Goal: Task Accomplishment & Management: Use online tool/utility

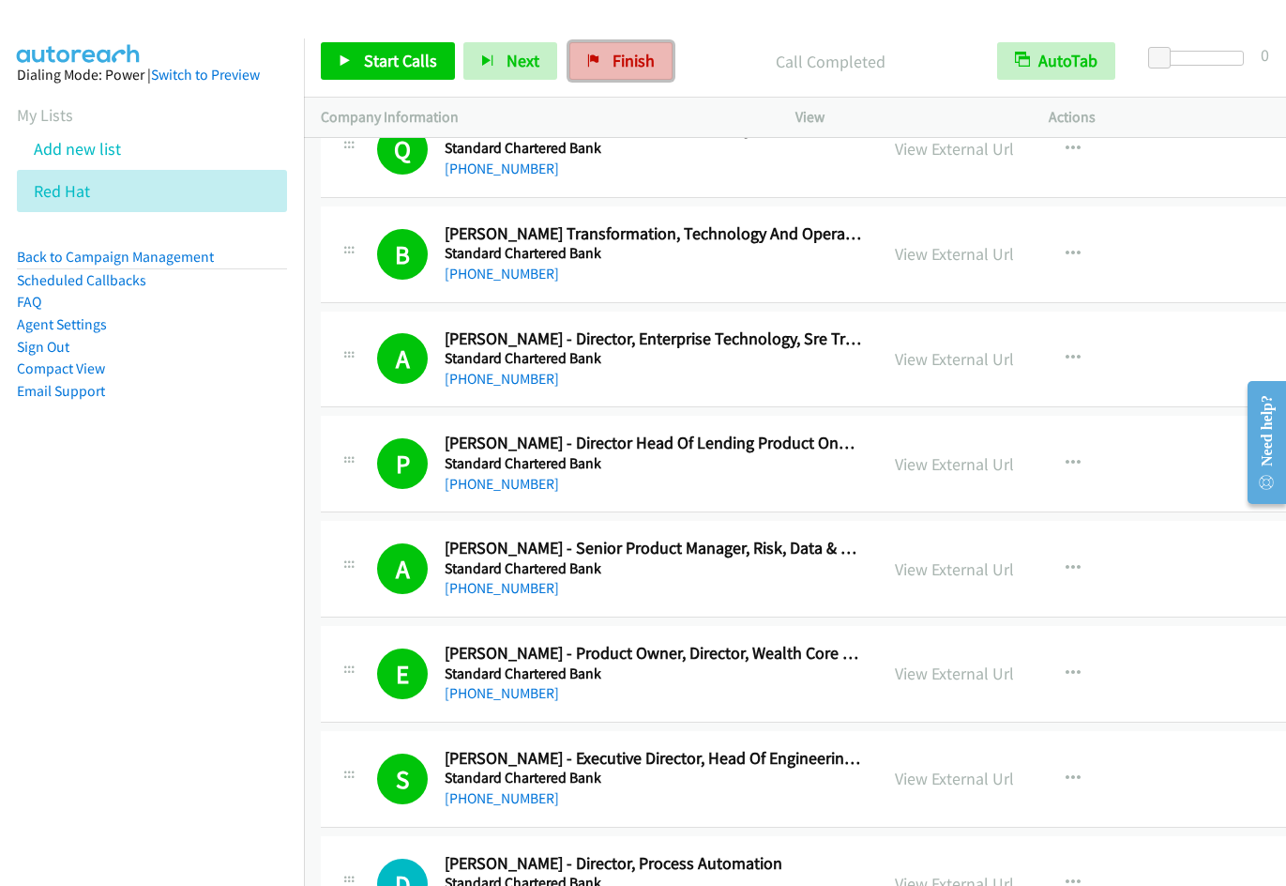
click at [640, 72] on link "Finish" at bounding box center [621, 61] width 103 height 38
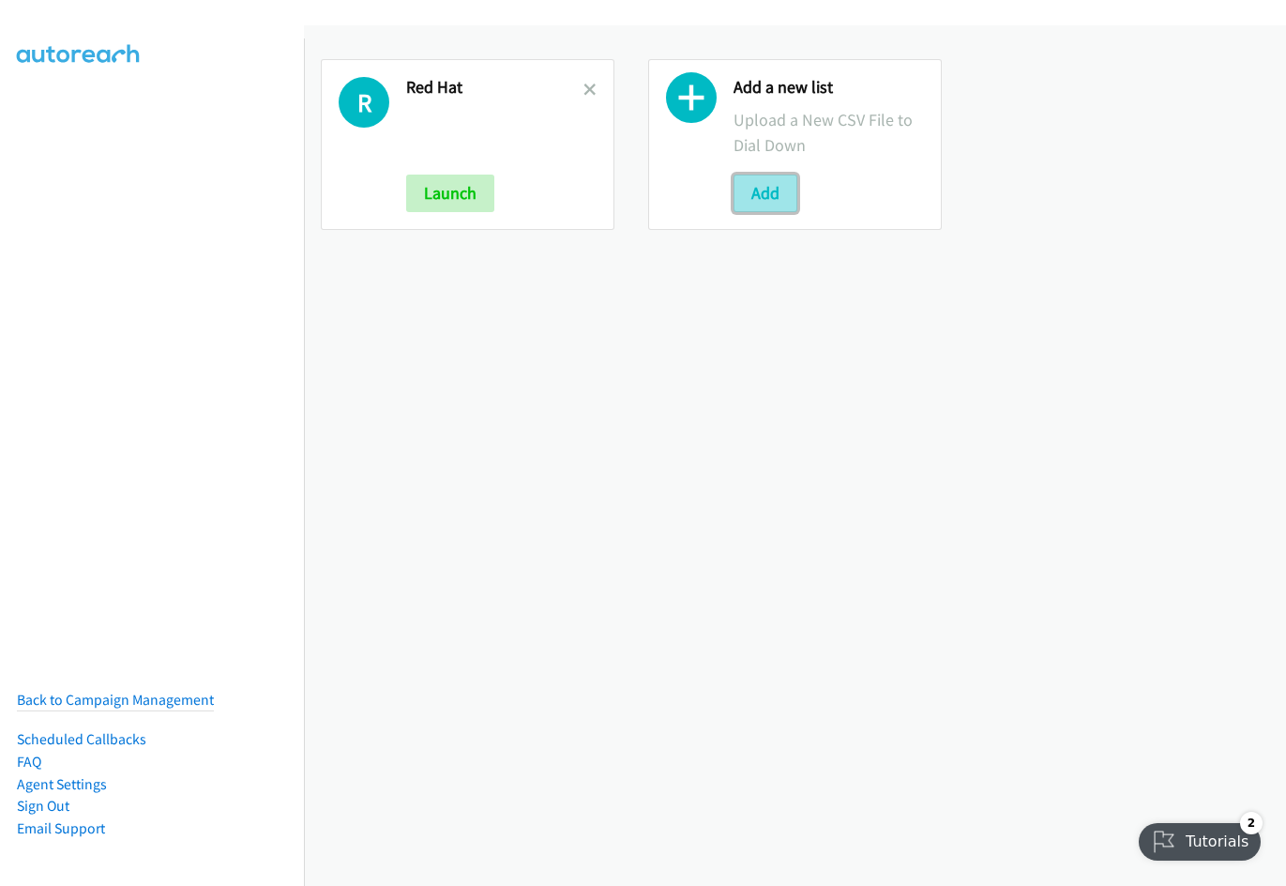
click at [745, 205] on button "Add" at bounding box center [766, 194] width 64 height 38
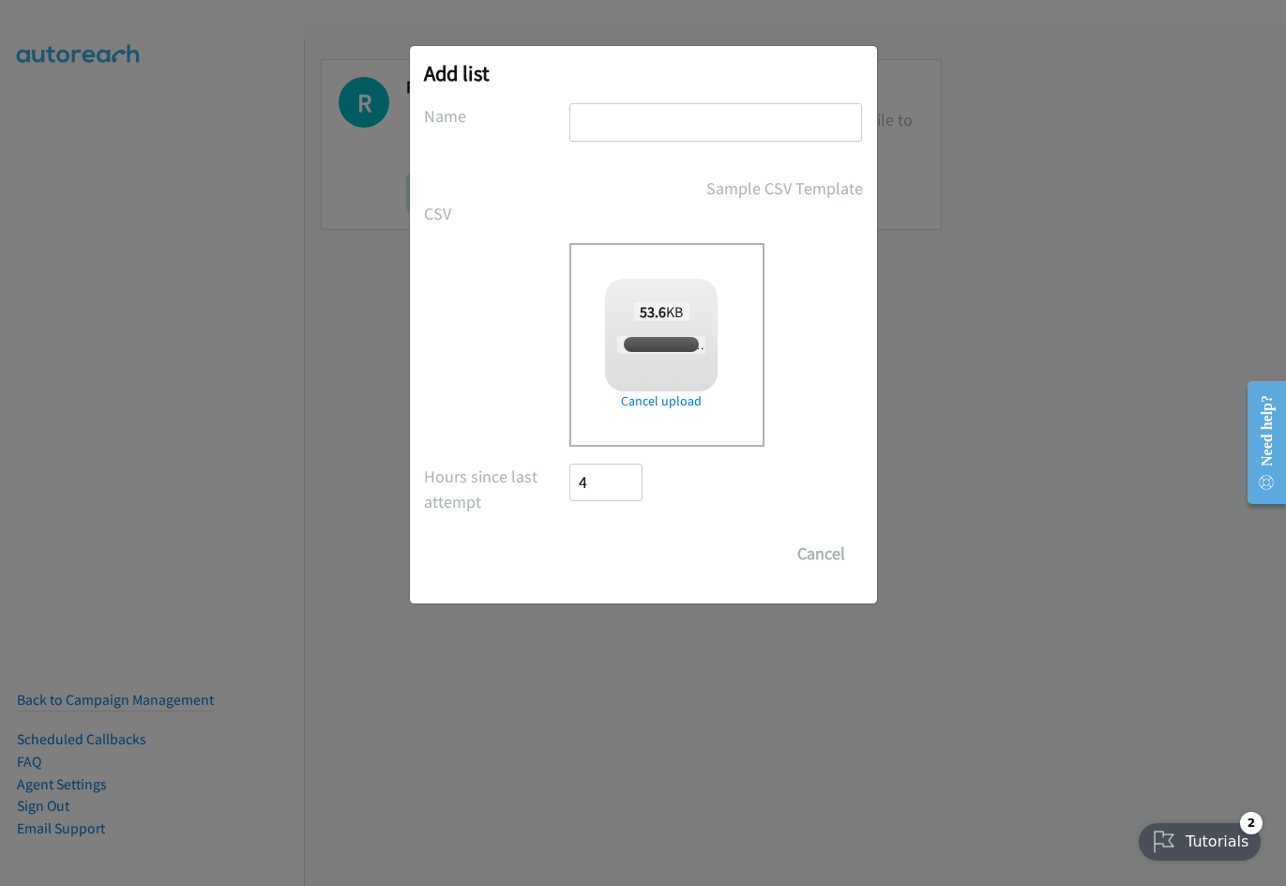
checkbox input "true"
click at [614, 127] on input "text" at bounding box center [716, 122] width 293 height 38
type input "Cisco"
click at [570, 535] on input "Save List" at bounding box center [619, 554] width 99 height 38
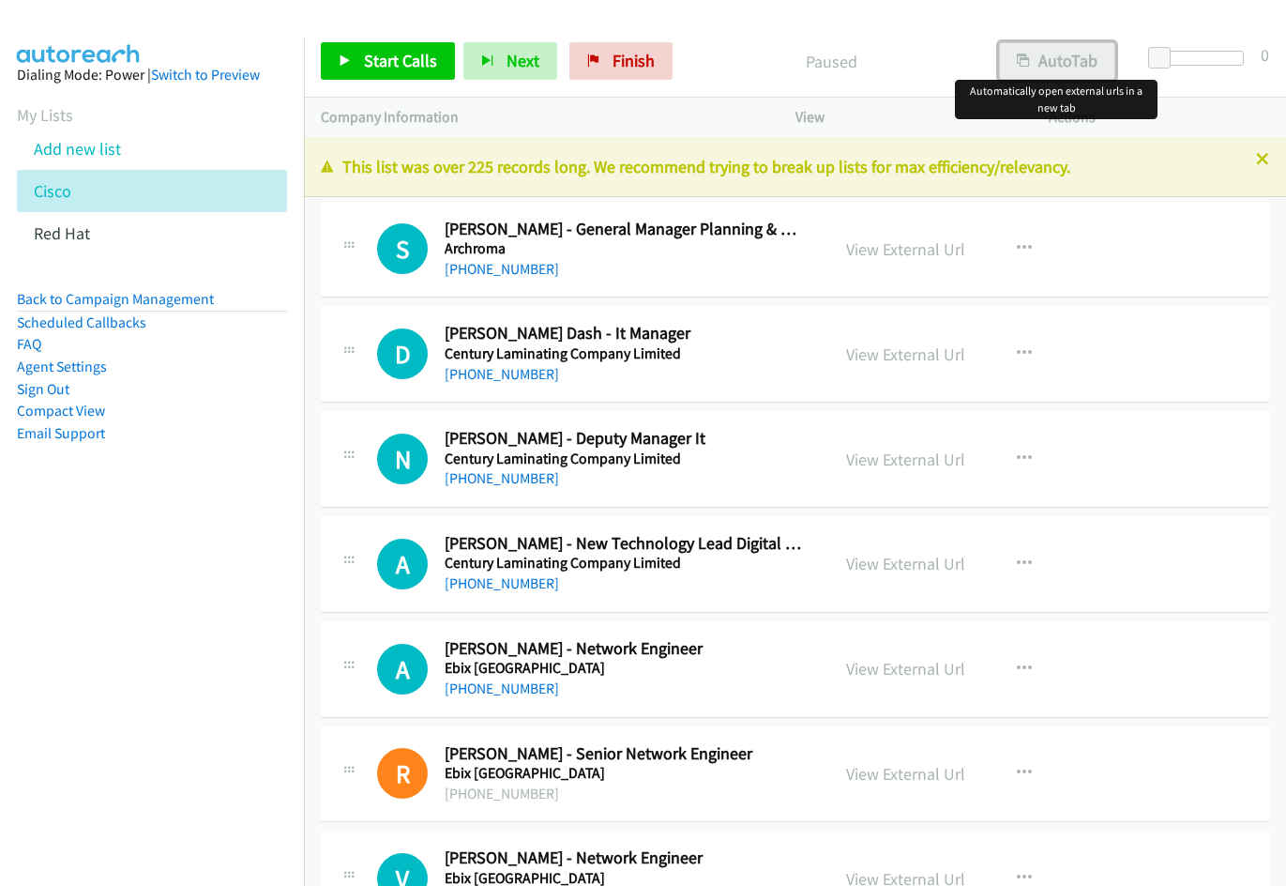
click at [1063, 75] on button "AutoTab" at bounding box center [1057, 61] width 116 height 38
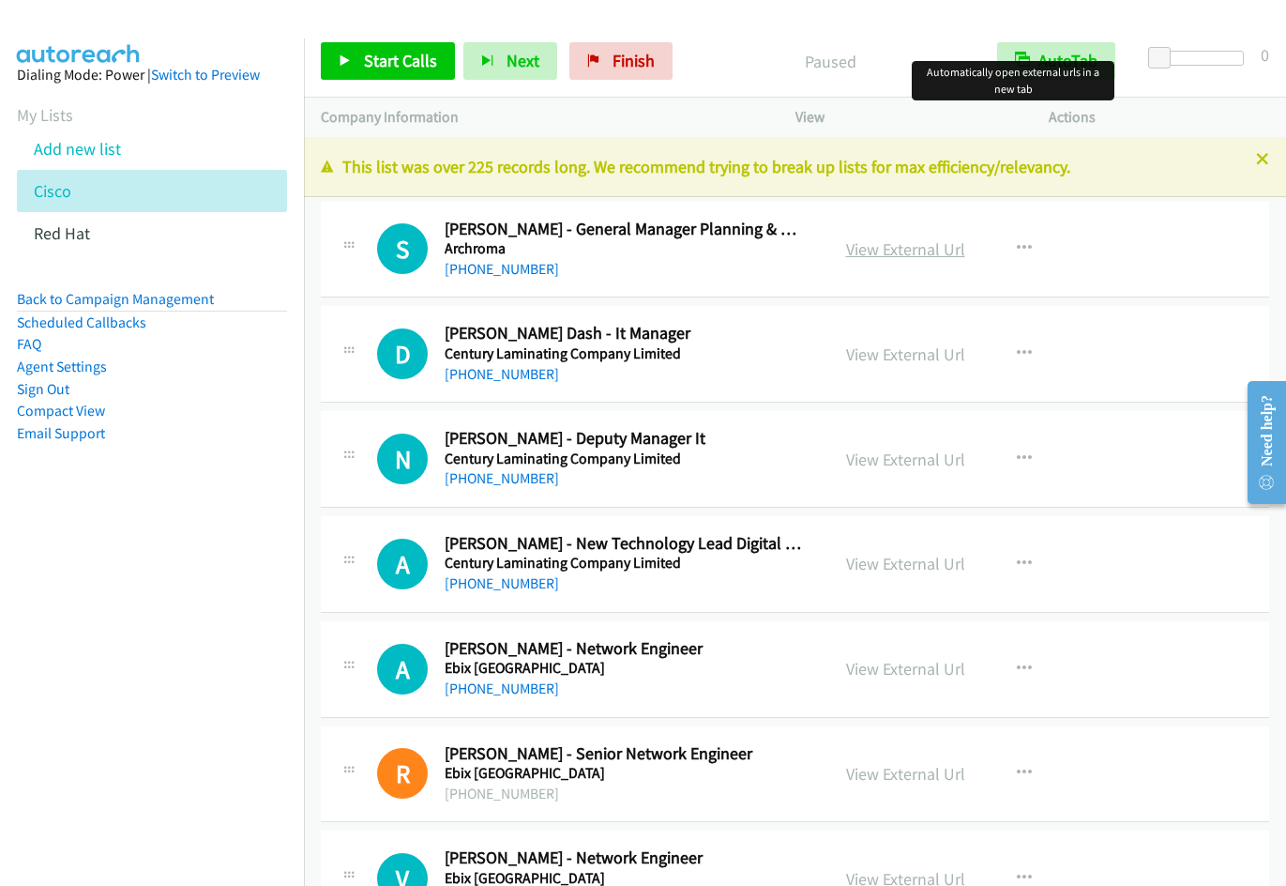
click at [913, 248] on link "View External Url" at bounding box center [905, 249] width 119 height 22
click at [390, 54] on span "Start Calls" at bounding box center [400, 61] width 73 height 22
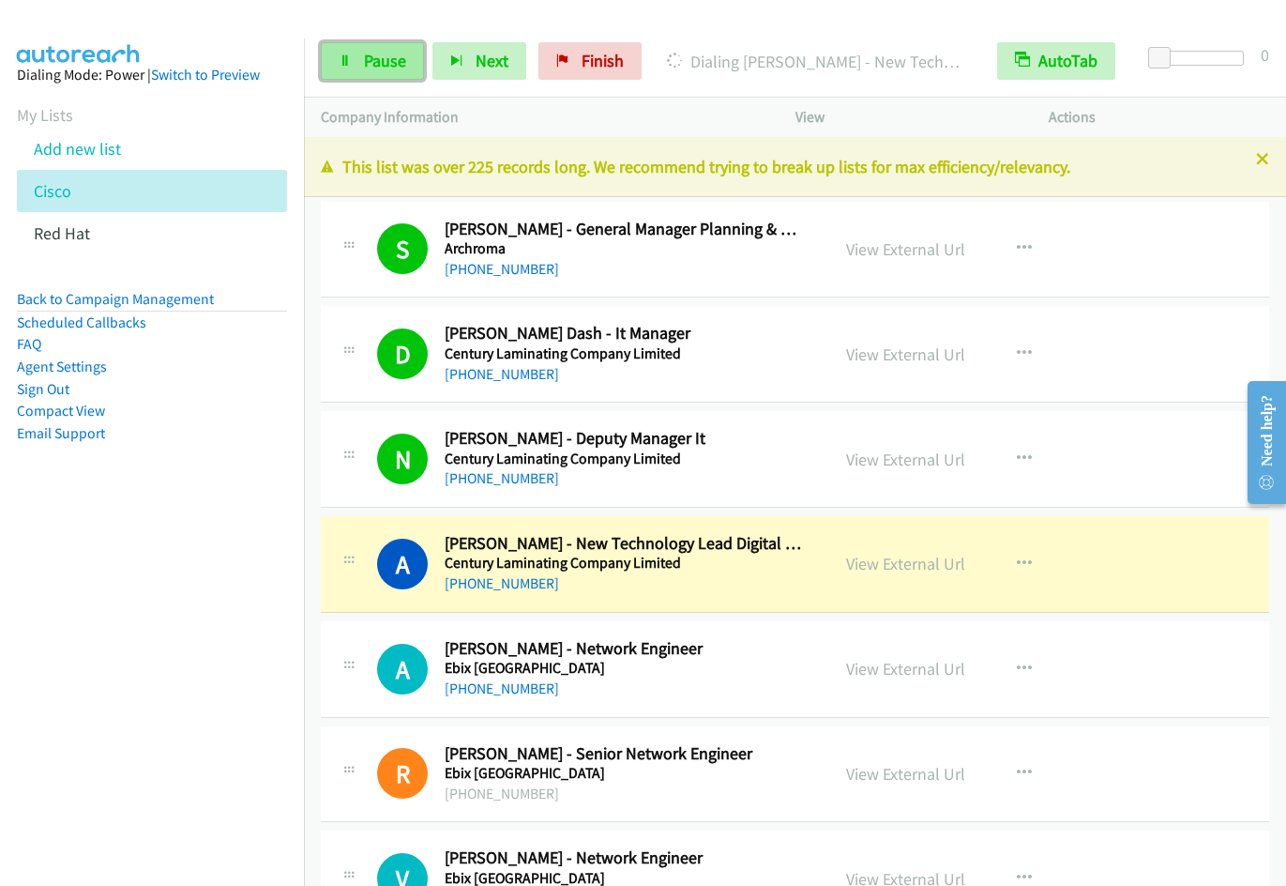
click at [376, 53] on span "Pause" at bounding box center [385, 61] width 42 height 22
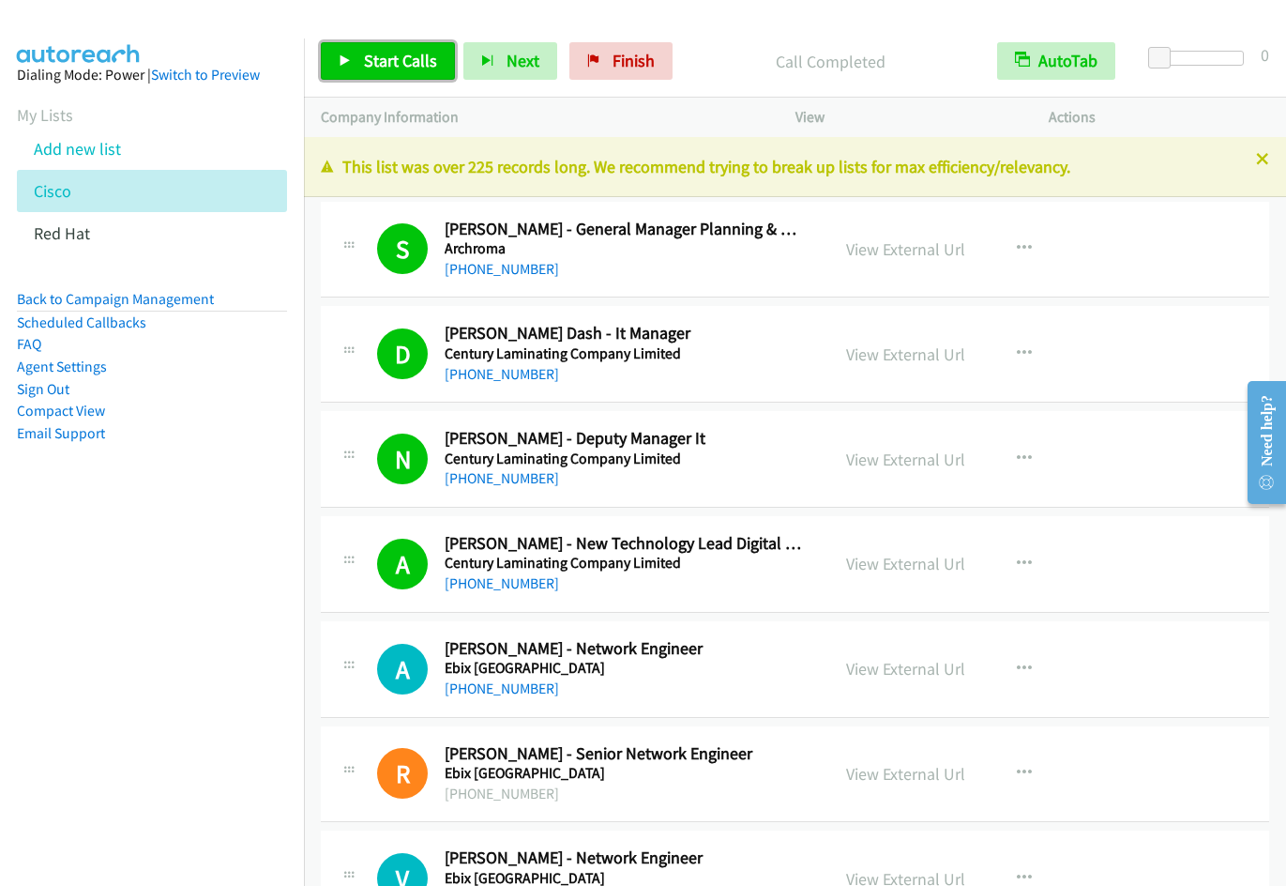
click at [381, 65] on span "Start Calls" at bounding box center [400, 61] width 73 height 22
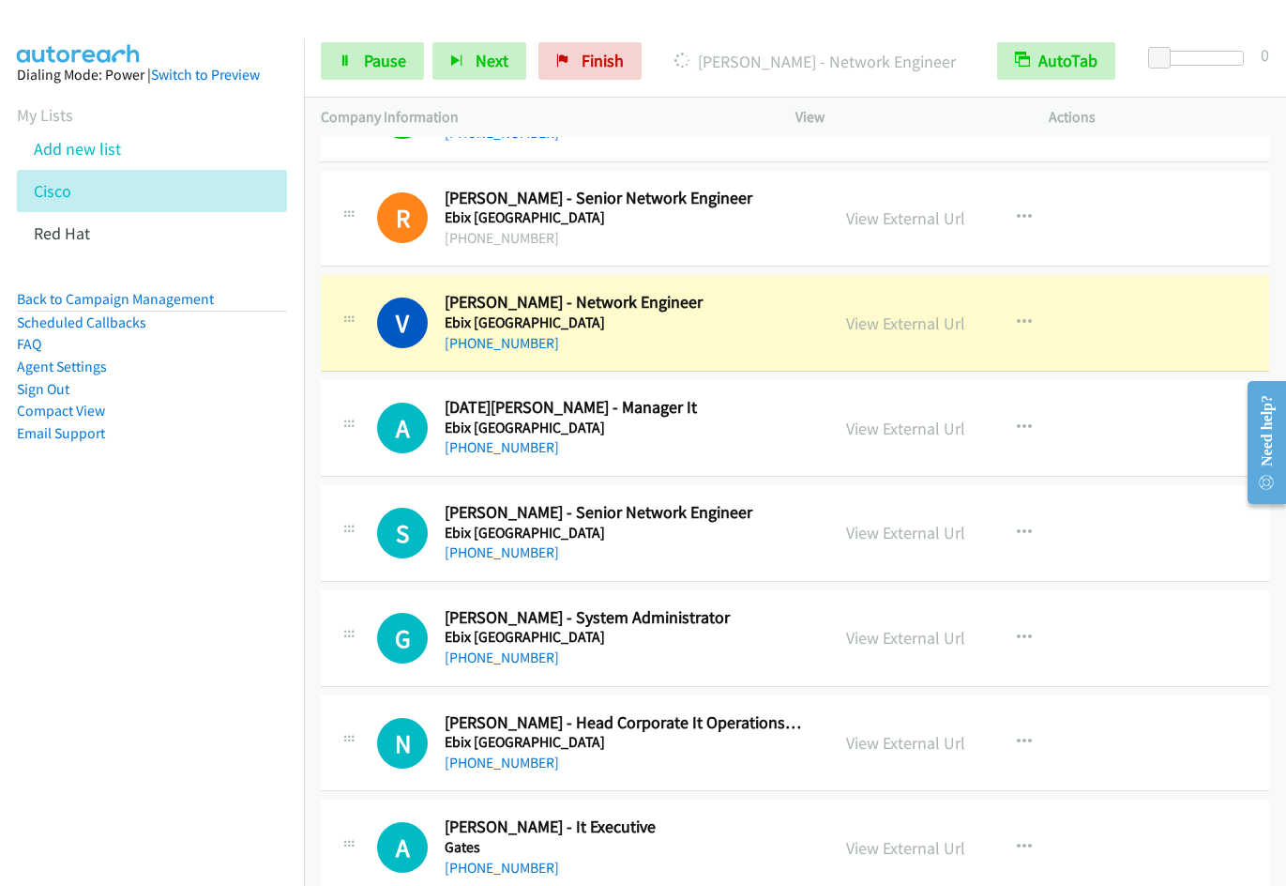
scroll to position [596, 0]
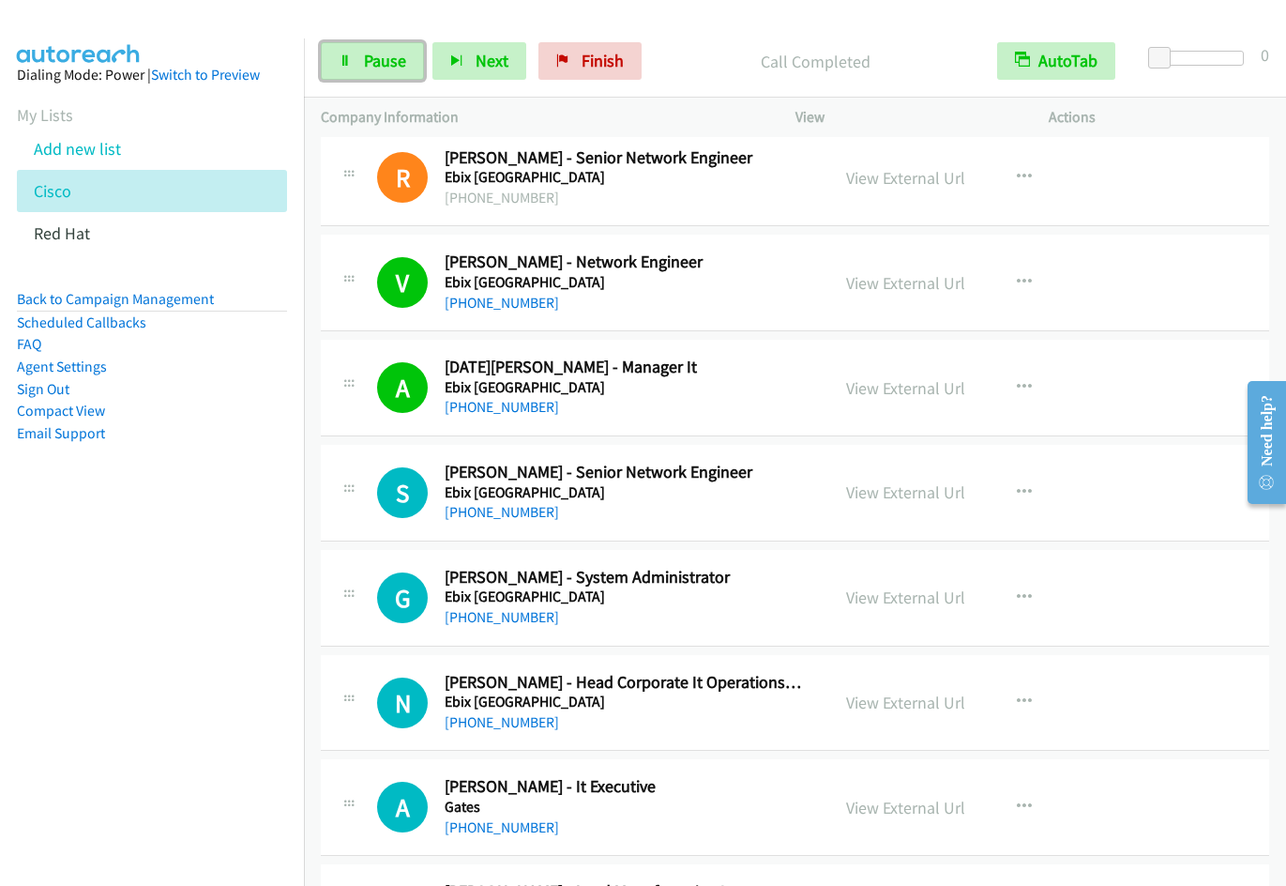
drag, startPoint x: 379, startPoint y: 70, endPoint x: 534, endPoint y: 154, distance: 175.9
click at [379, 70] on span "Pause" at bounding box center [385, 61] width 42 height 22
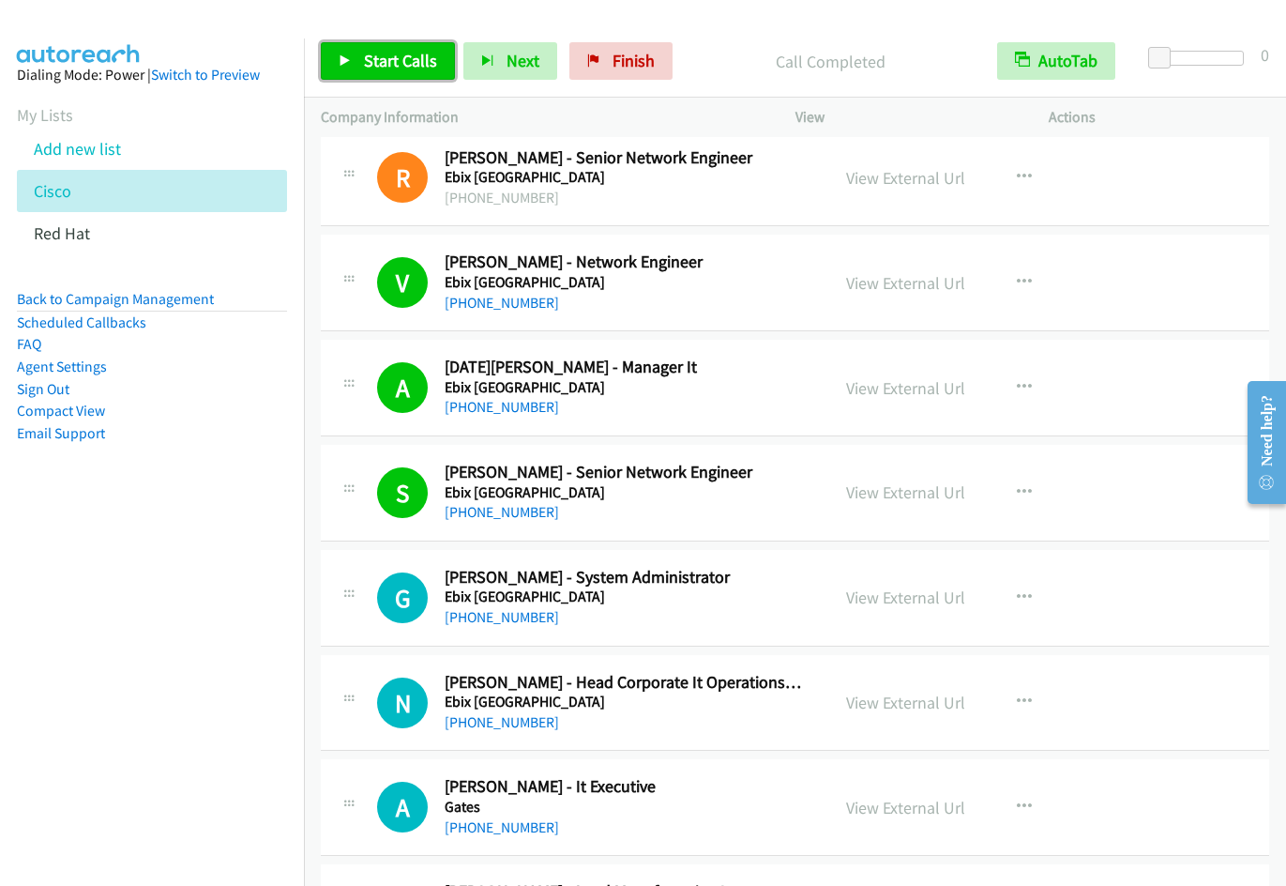
click at [355, 51] on link "Start Calls" at bounding box center [388, 61] width 134 height 38
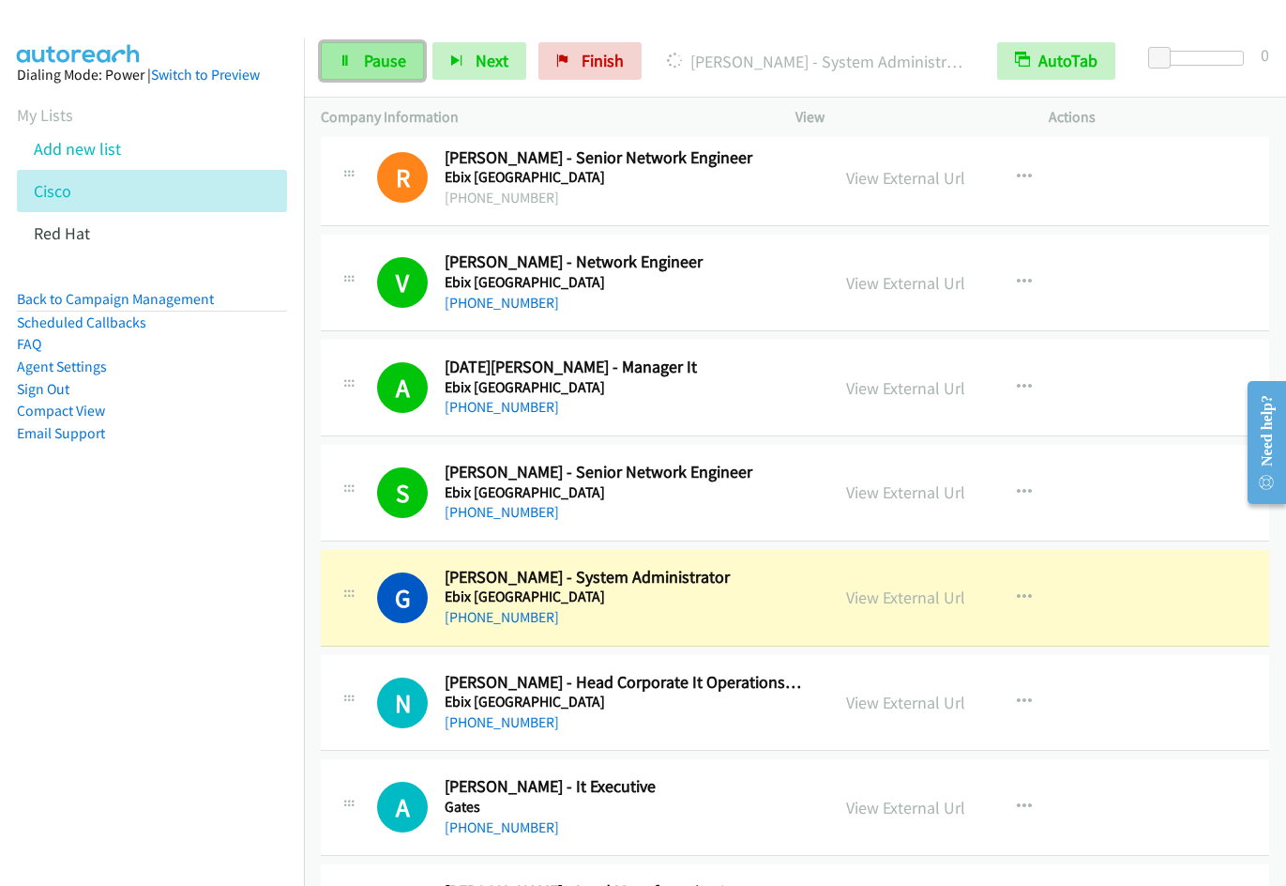
click at [356, 68] on link "Pause" at bounding box center [372, 61] width 103 height 38
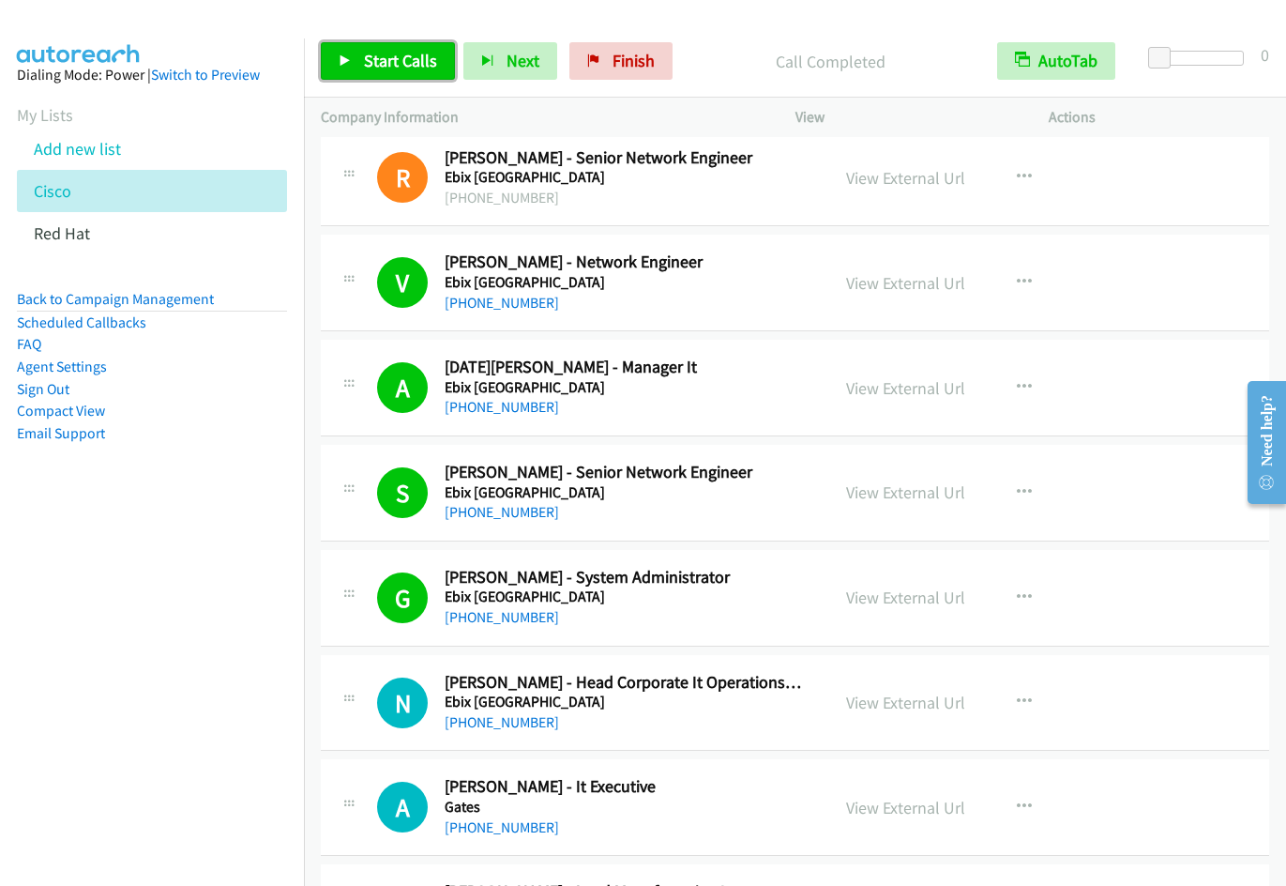
drag, startPoint x: 406, startPoint y: 57, endPoint x: 405, endPoint y: 67, distance: 9.4
click at [406, 57] on span "Start Calls" at bounding box center [400, 61] width 73 height 22
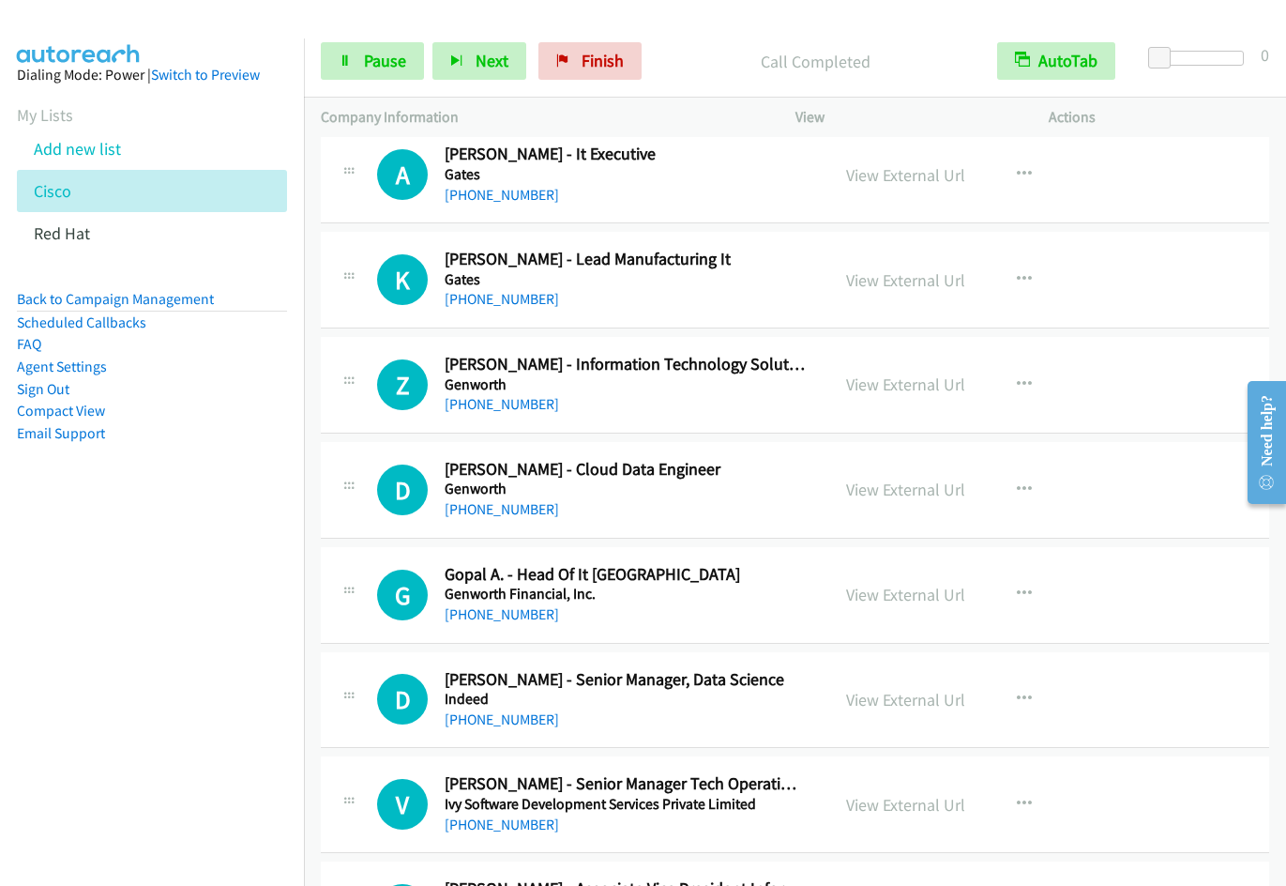
scroll to position [1239, 0]
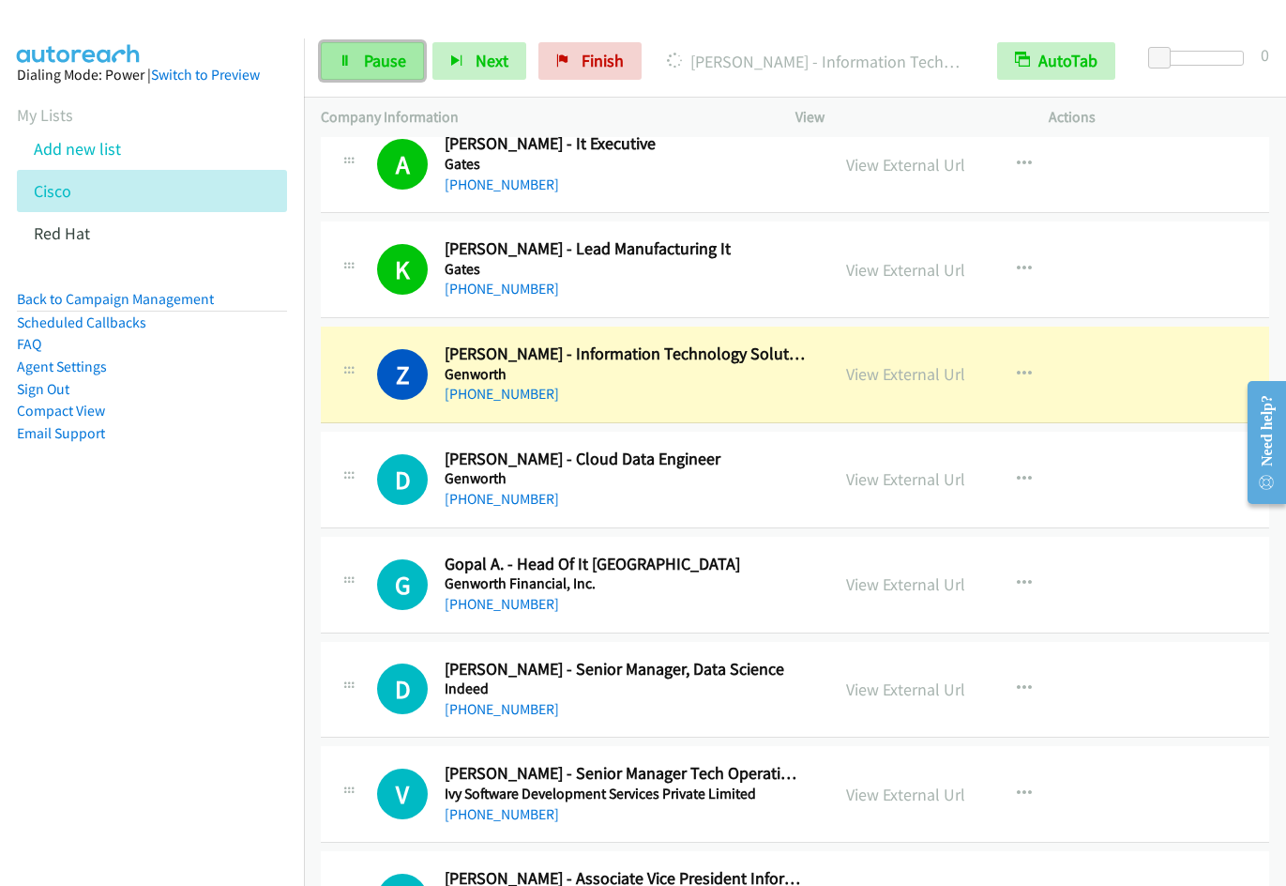
click at [381, 78] on link "Pause" at bounding box center [372, 61] width 103 height 38
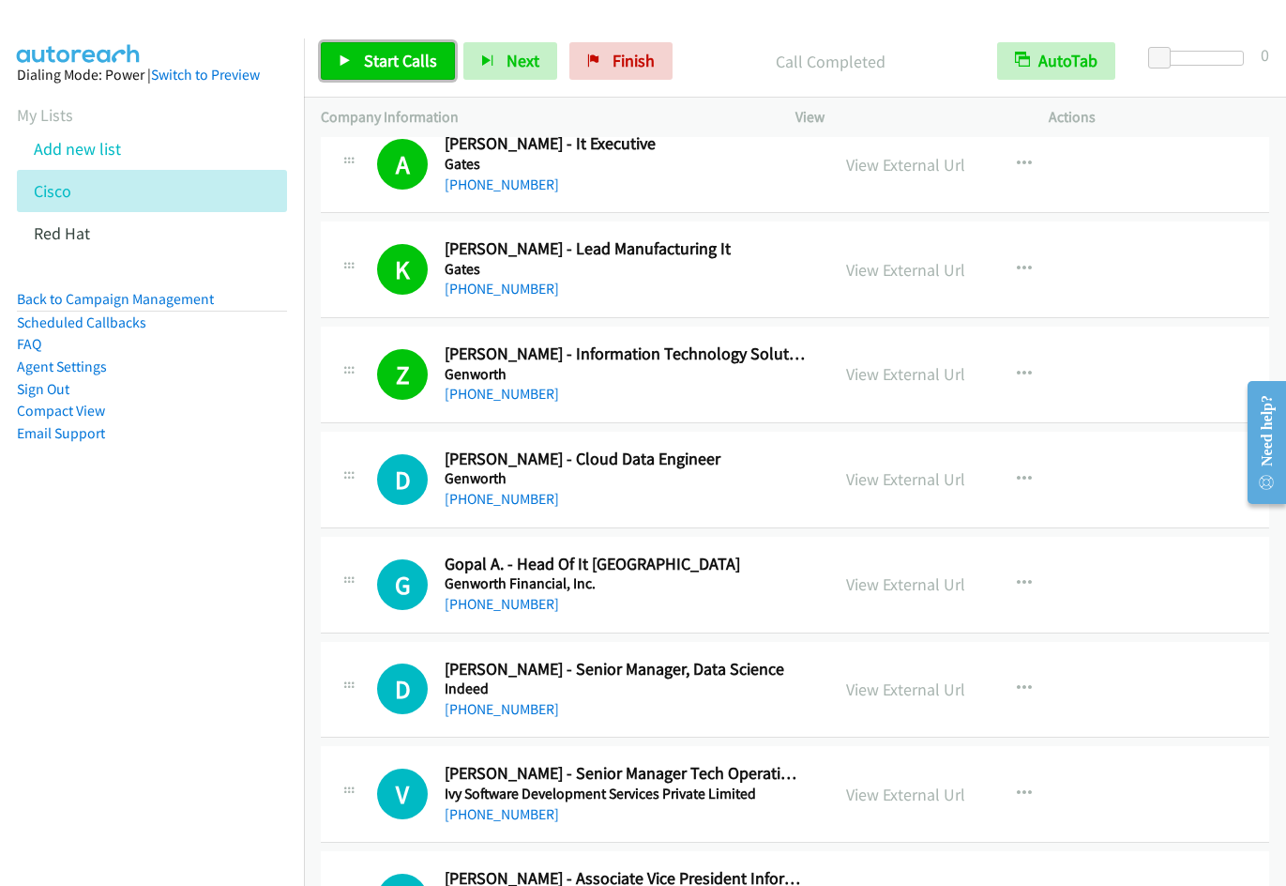
click at [368, 53] on span "Start Calls" at bounding box center [400, 61] width 73 height 22
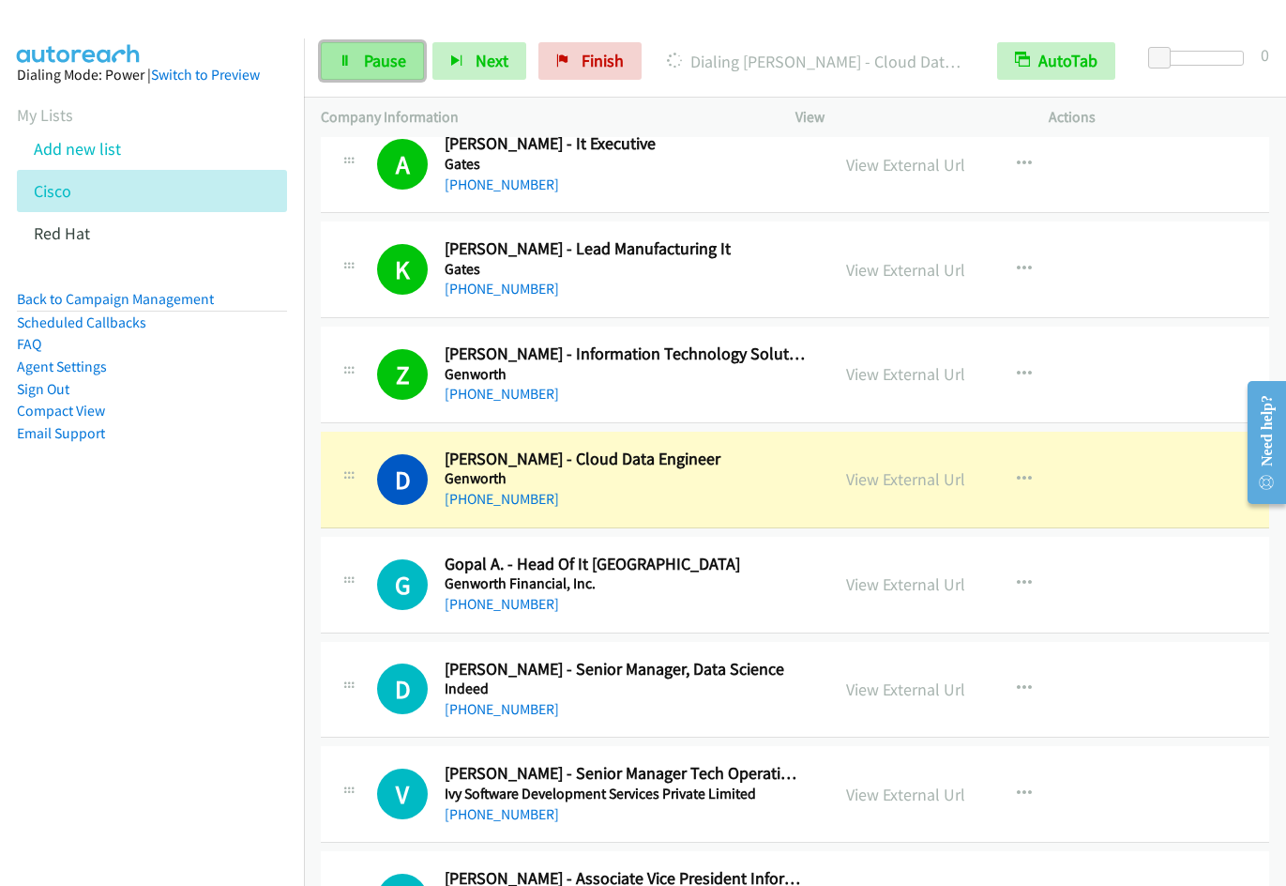
click at [362, 54] on link "Pause" at bounding box center [372, 61] width 103 height 38
click at [938, 265] on link "View External Url" at bounding box center [905, 270] width 119 height 22
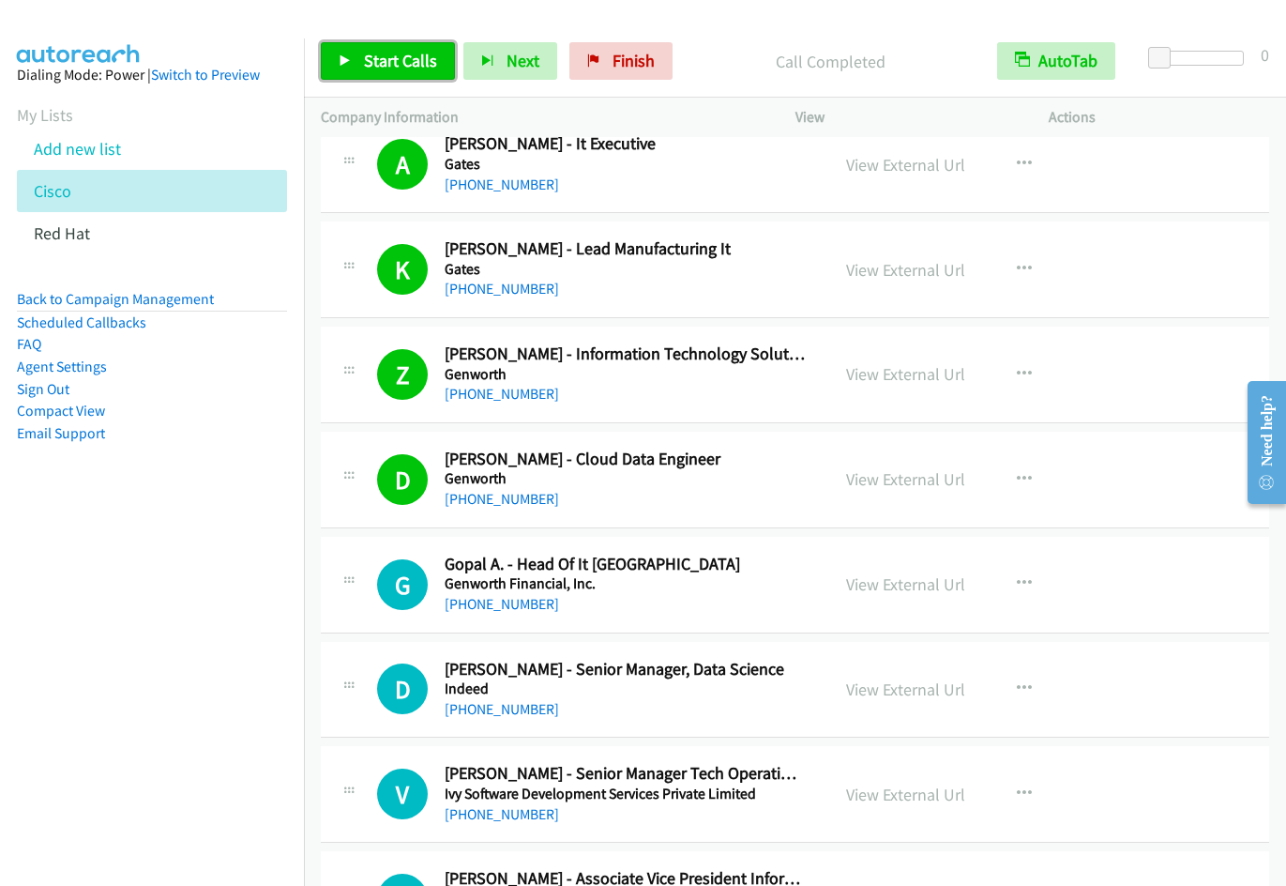
click at [397, 62] on span "Start Calls" at bounding box center [400, 61] width 73 height 22
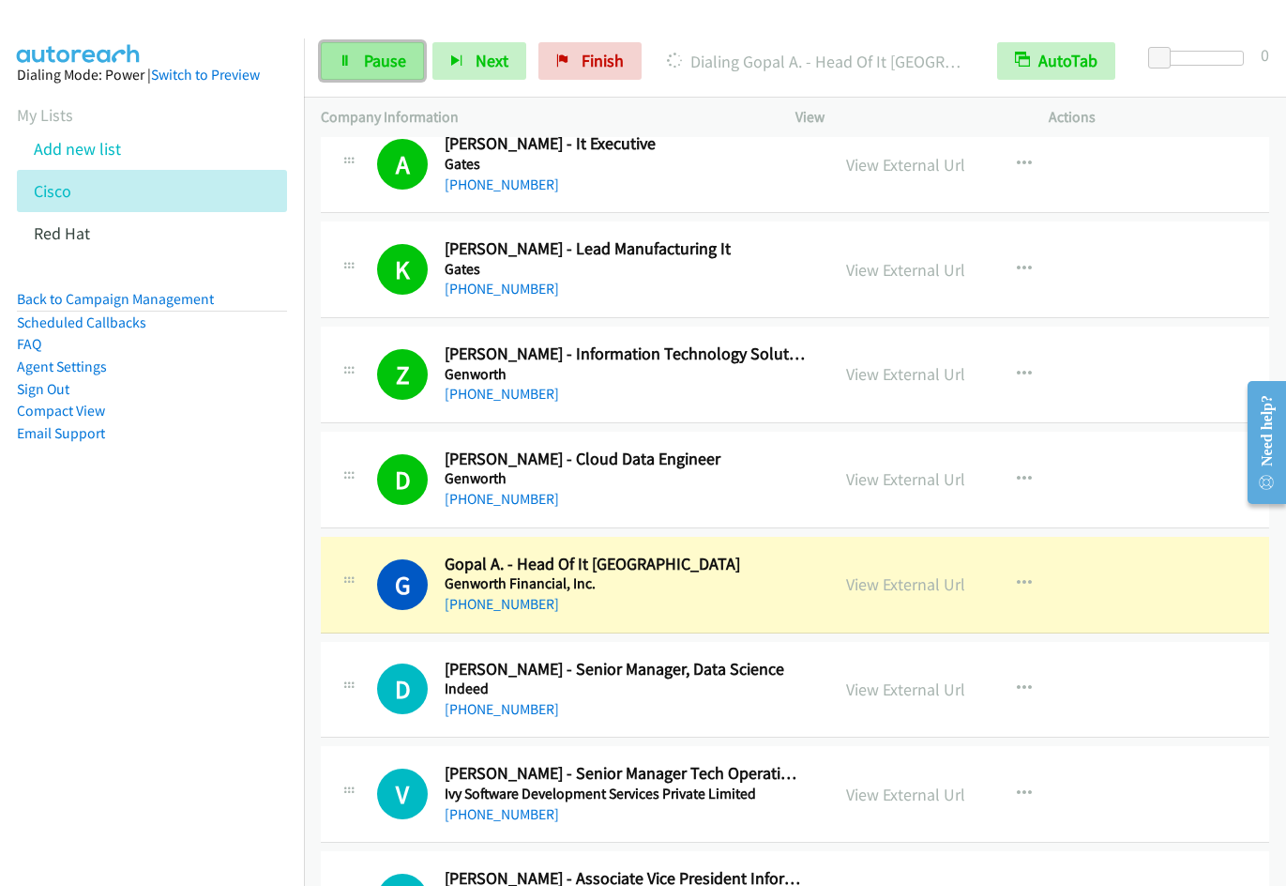
click at [361, 52] on link "Pause" at bounding box center [372, 61] width 103 height 38
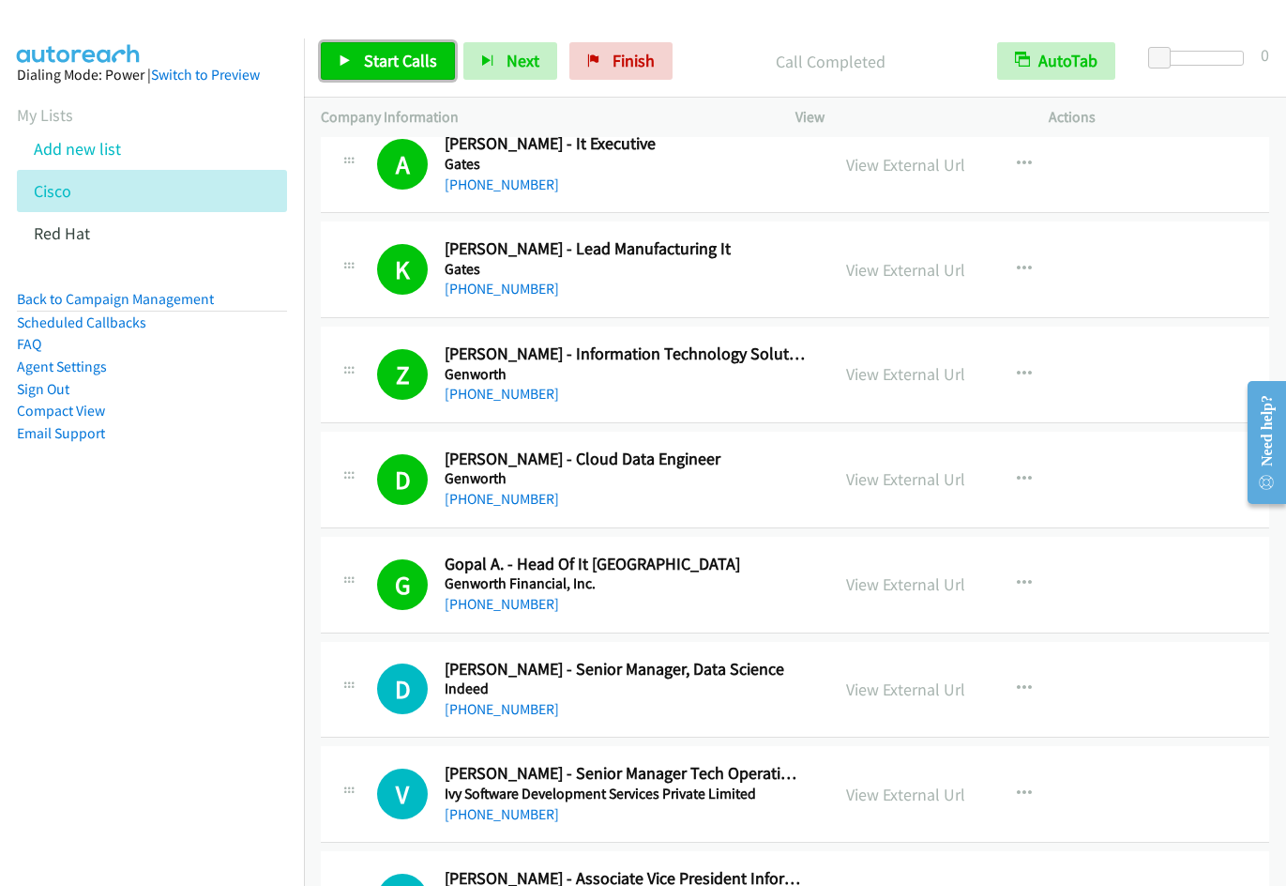
click at [372, 67] on span "Start Calls" at bounding box center [400, 61] width 73 height 22
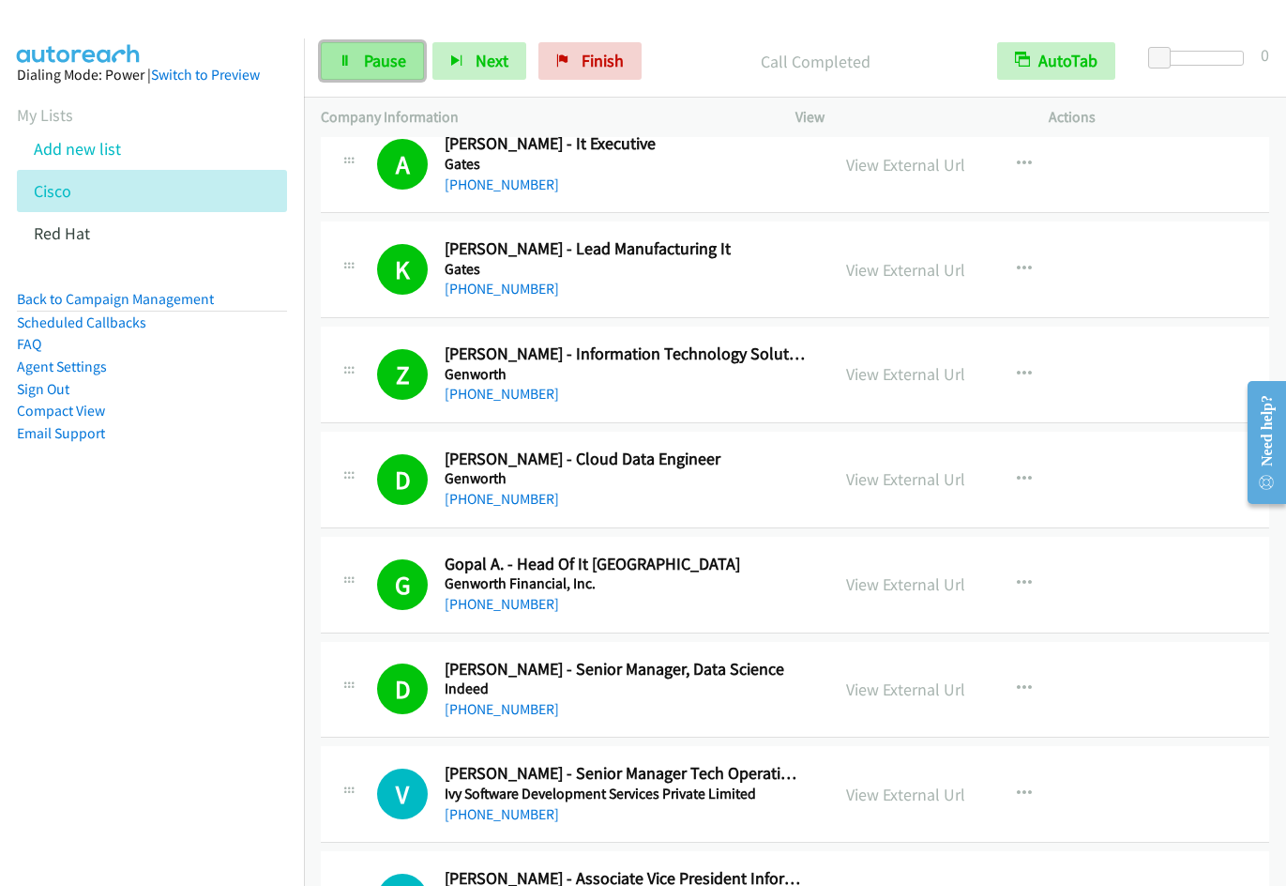
click at [359, 52] on link "Pause" at bounding box center [372, 61] width 103 height 38
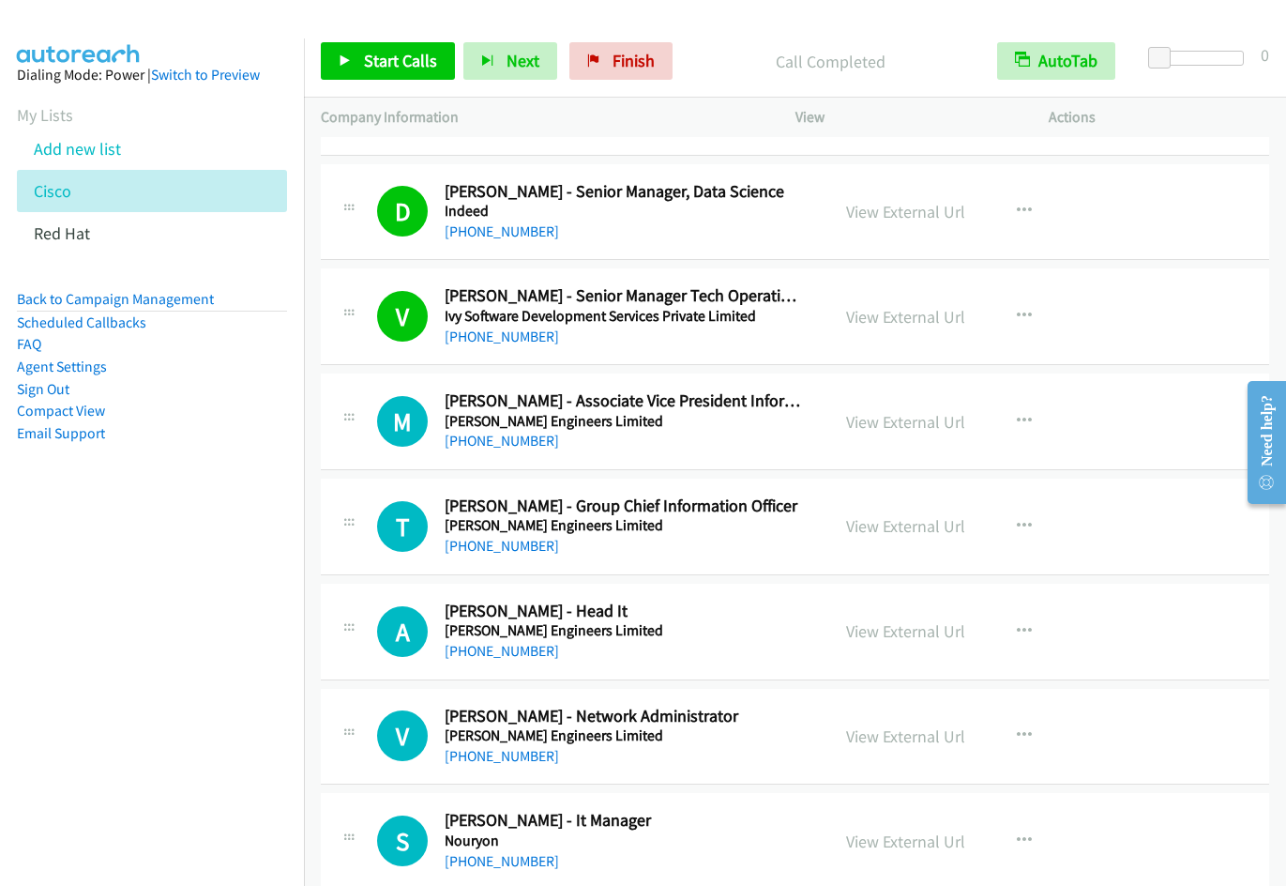
scroll to position [1836, 0]
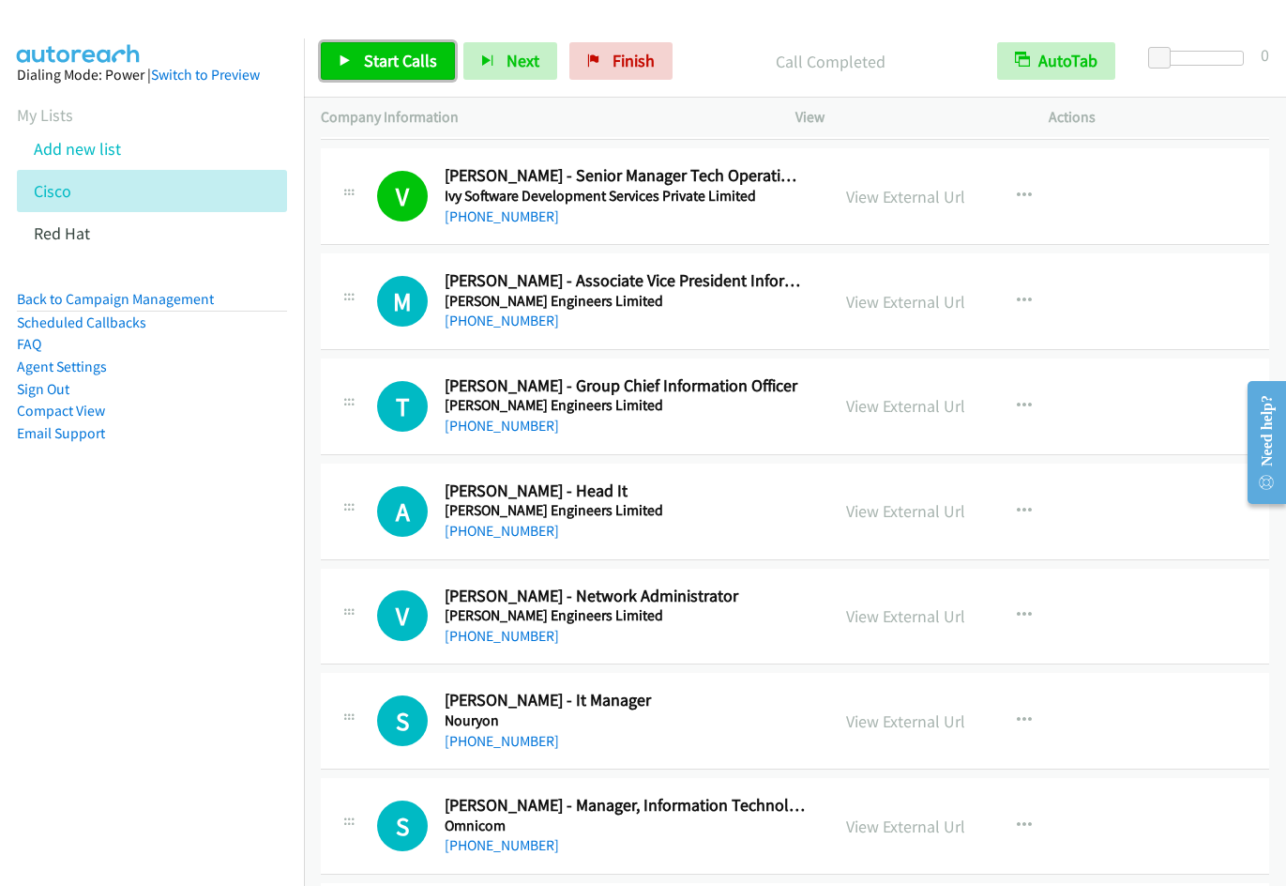
click at [386, 75] on link "Start Calls" at bounding box center [388, 61] width 134 height 38
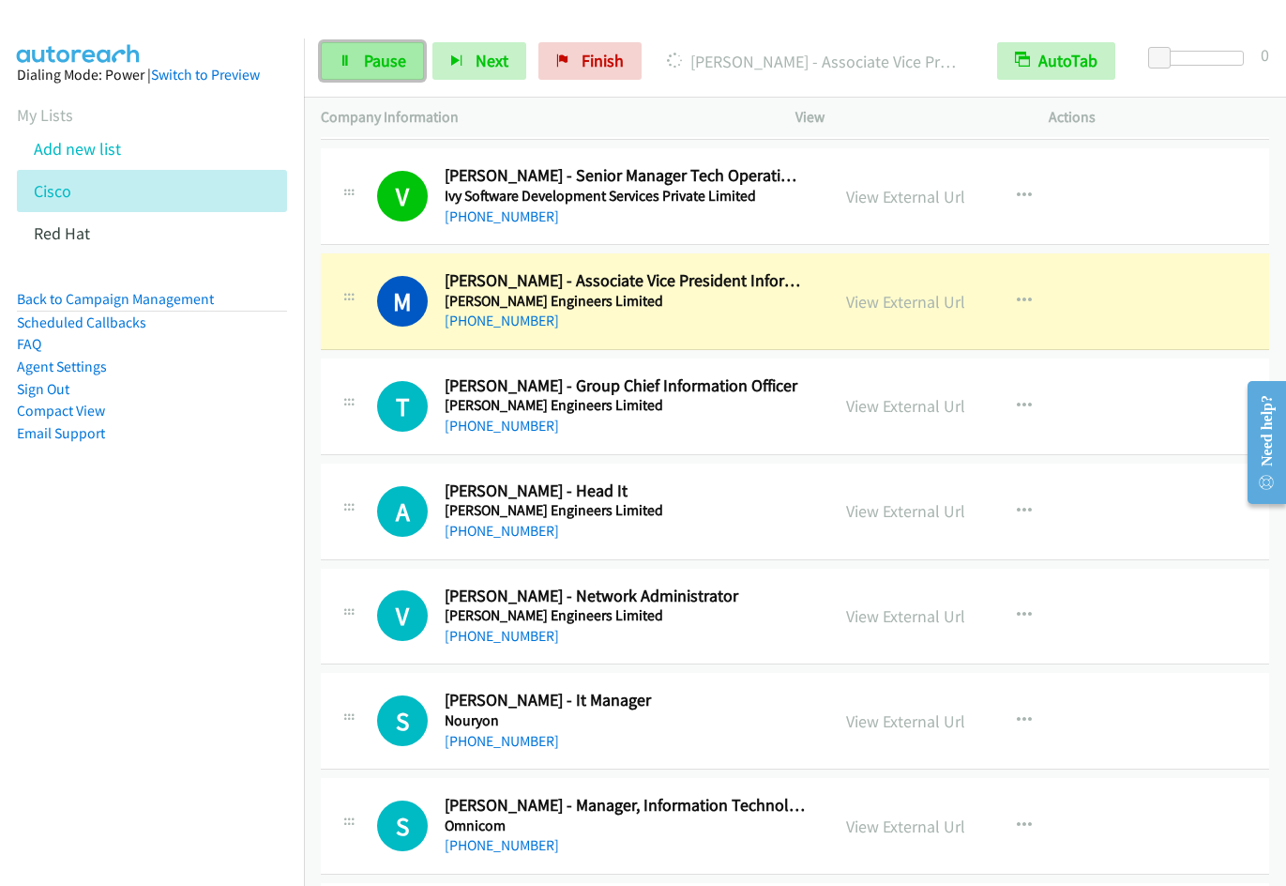
click at [362, 65] on link "Pause" at bounding box center [372, 61] width 103 height 38
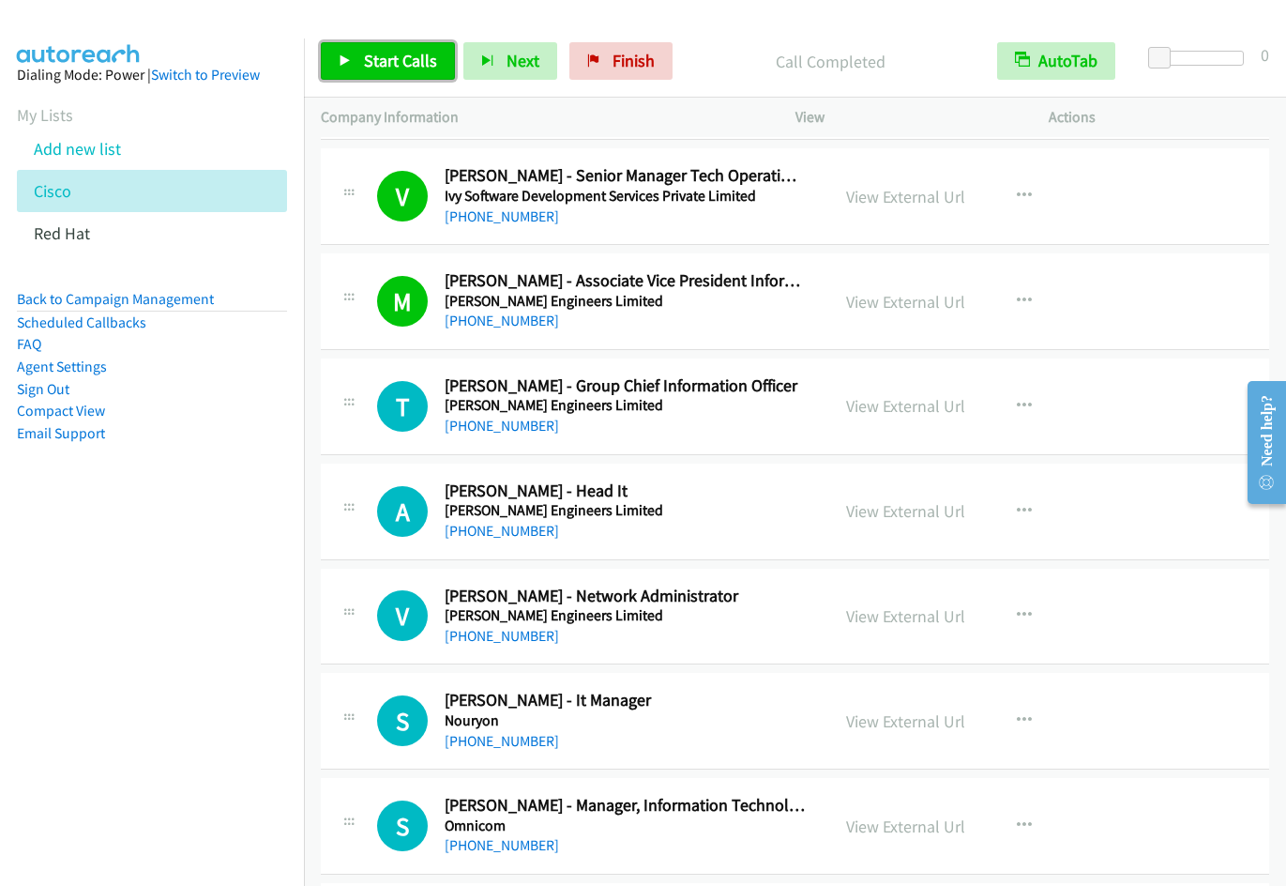
click at [357, 48] on link "Start Calls" at bounding box center [388, 61] width 134 height 38
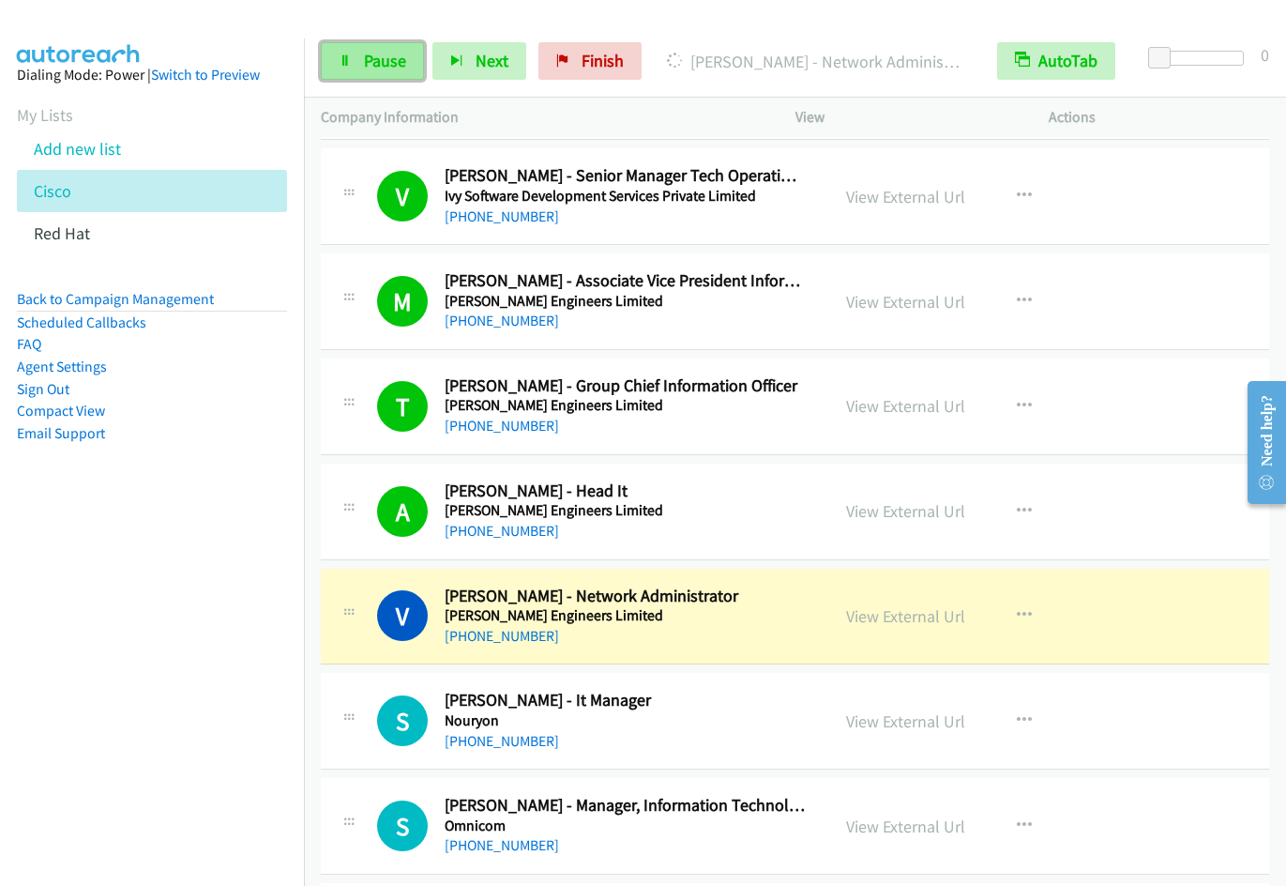
click at [354, 61] on link "Pause" at bounding box center [372, 61] width 103 height 38
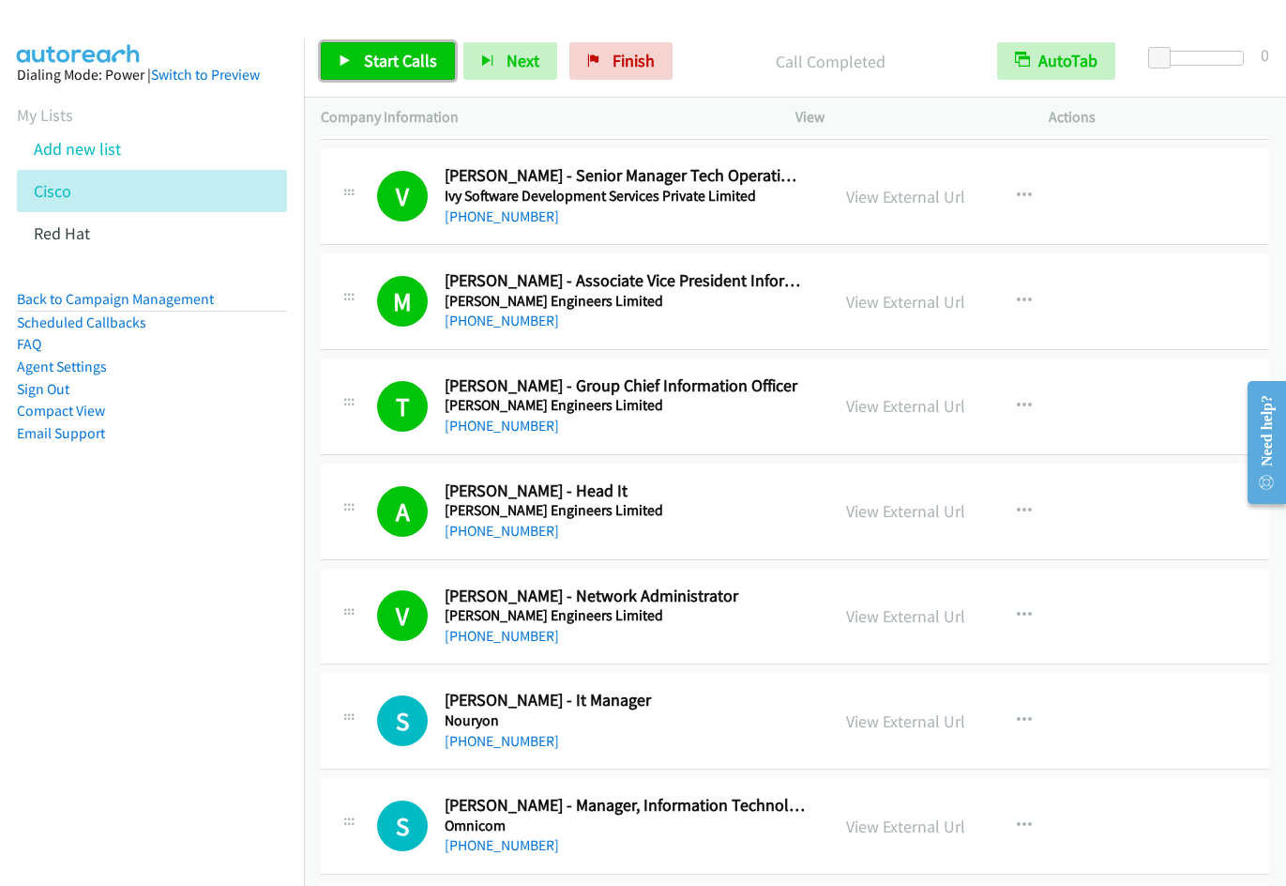
click at [365, 70] on span "Start Calls" at bounding box center [400, 61] width 73 height 22
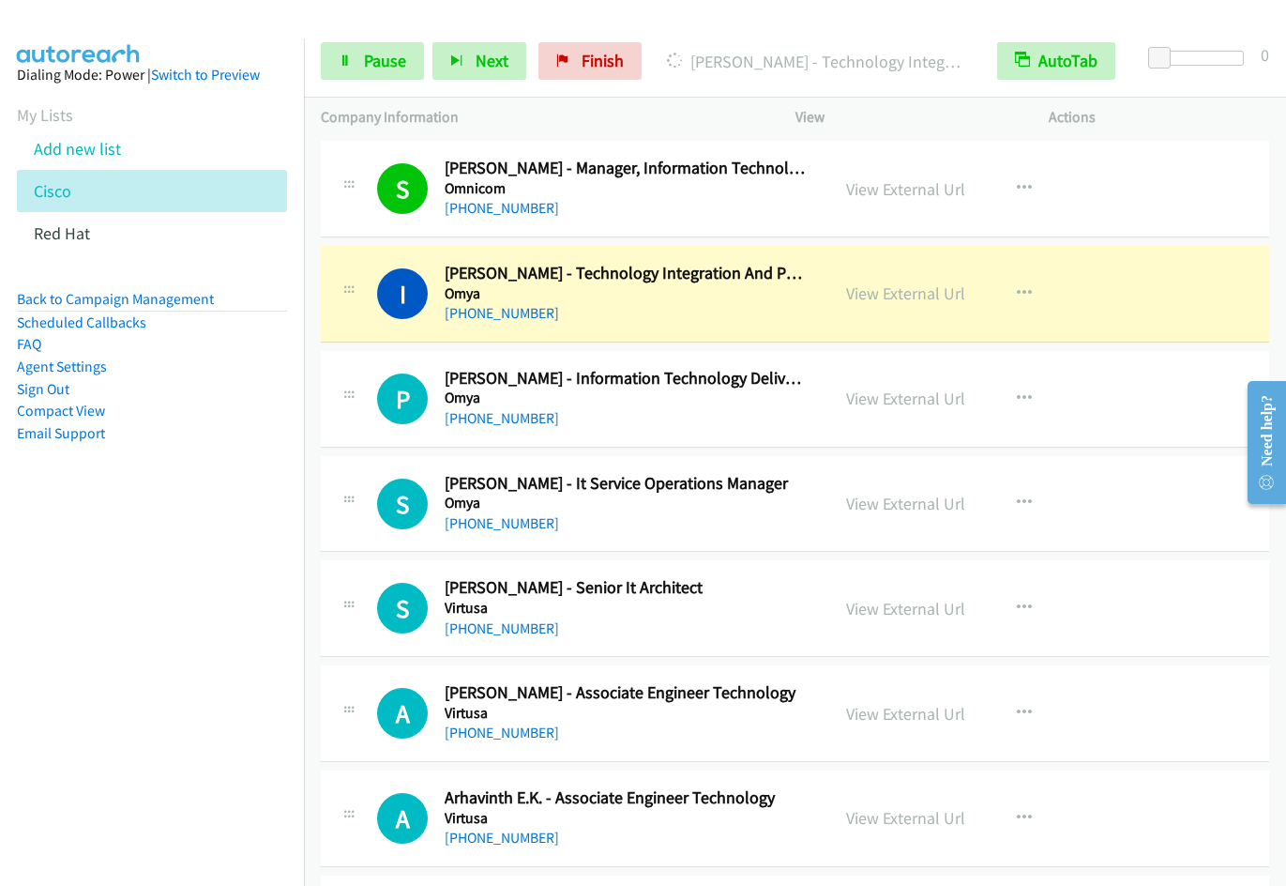
scroll to position [2493, 0]
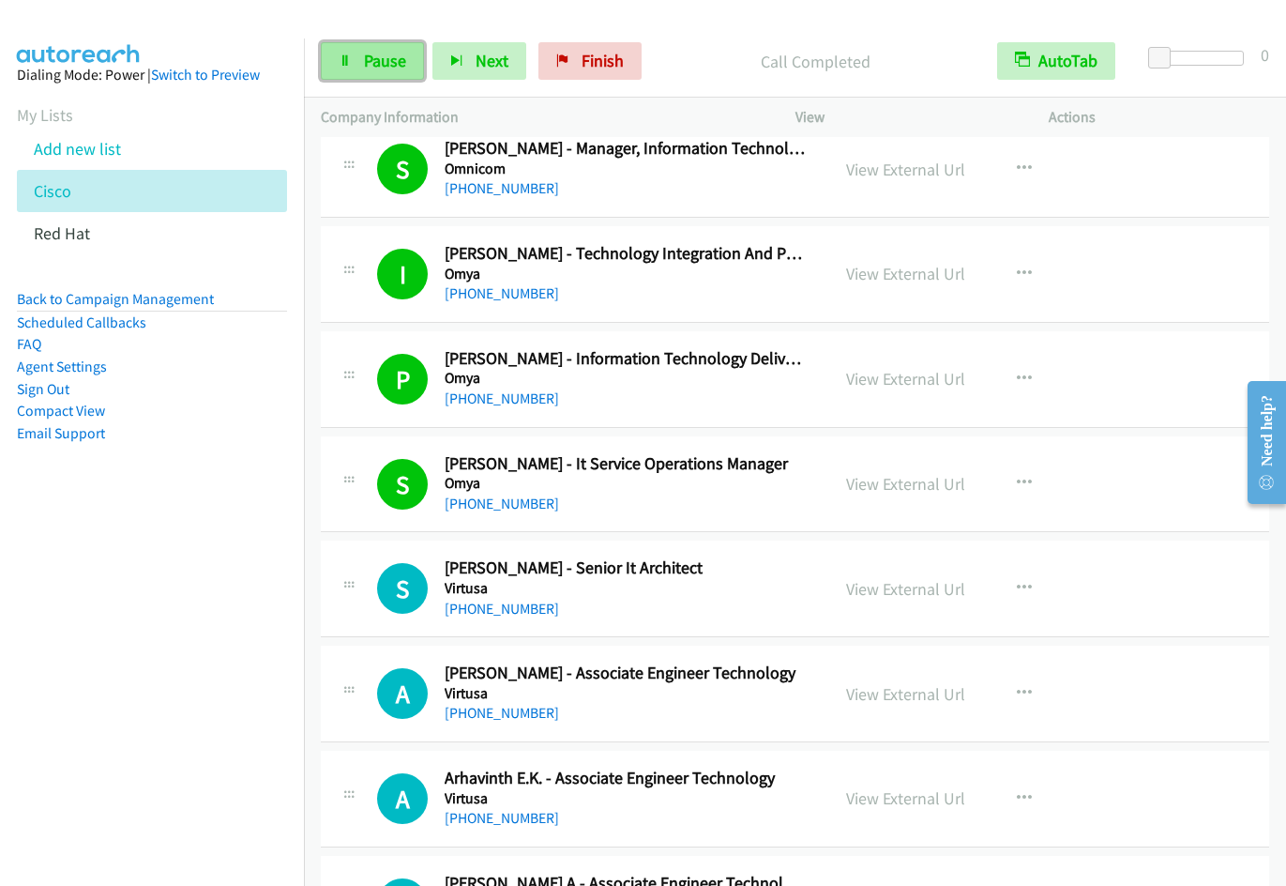
click at [386, 68] on span "Pause" at bounding box center [385, 61] width 42 height 22
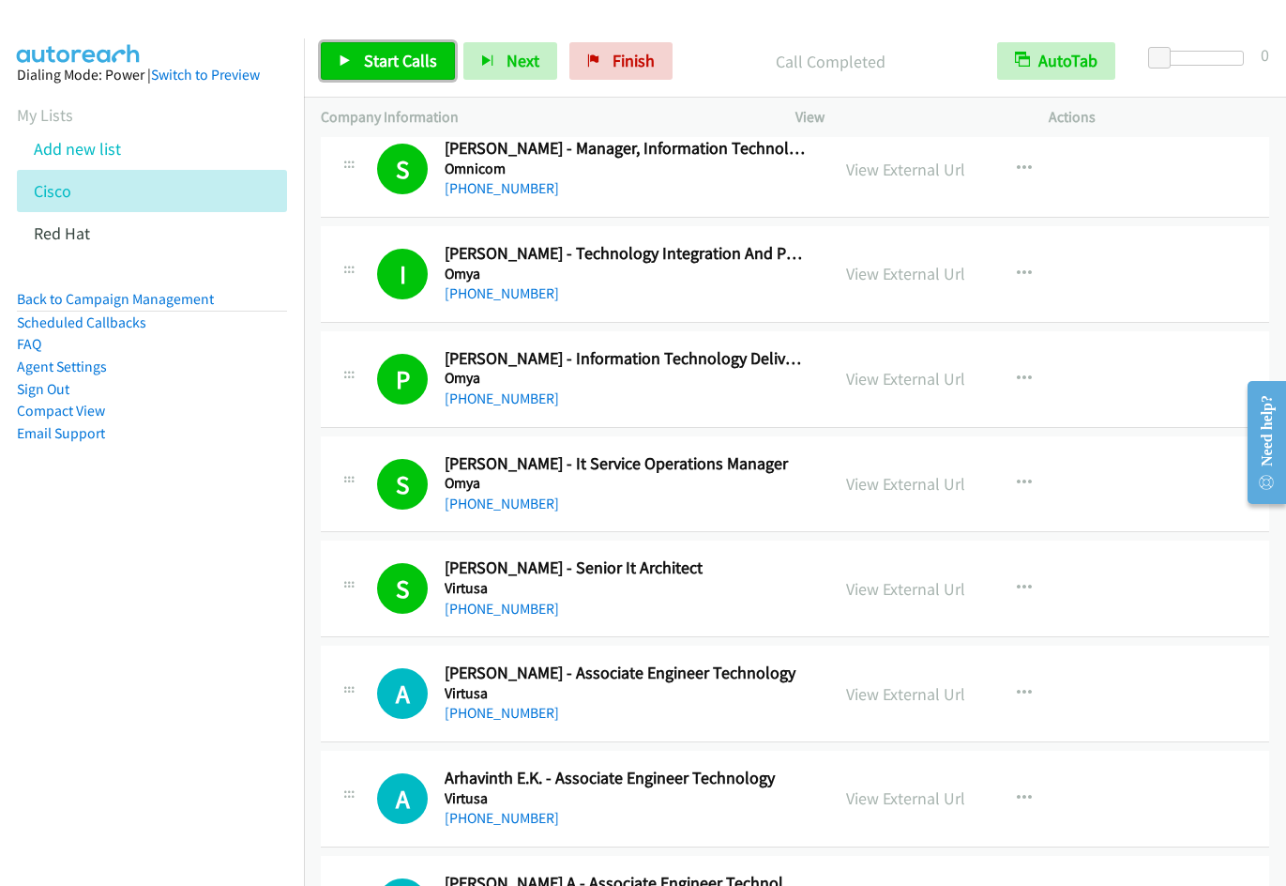
click at [380, 66] on span "Start Calls" at bounding box center [400, 61] width 73 height 22
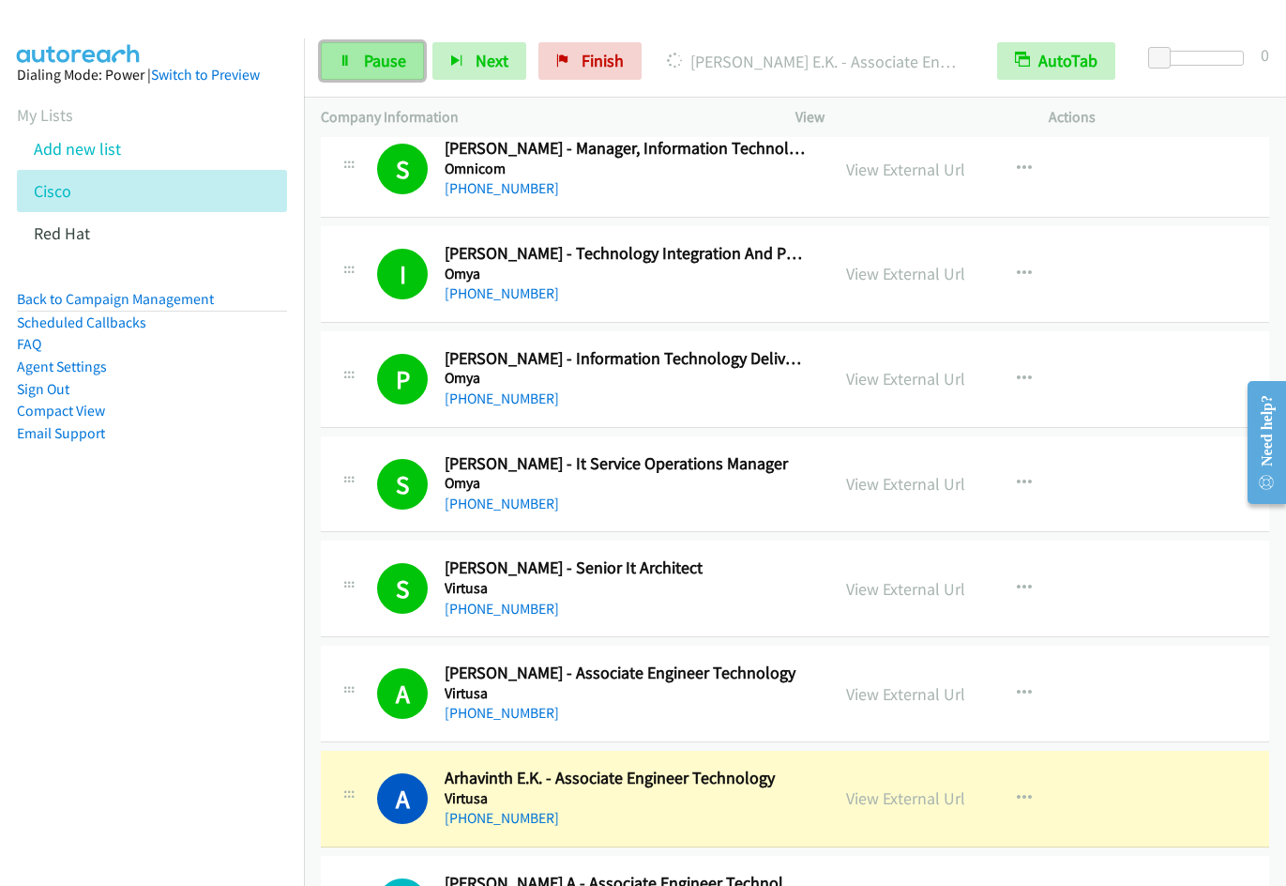
click at [394, 57] on span "Pause" at bounding box center [385, 61] width 42 height 22
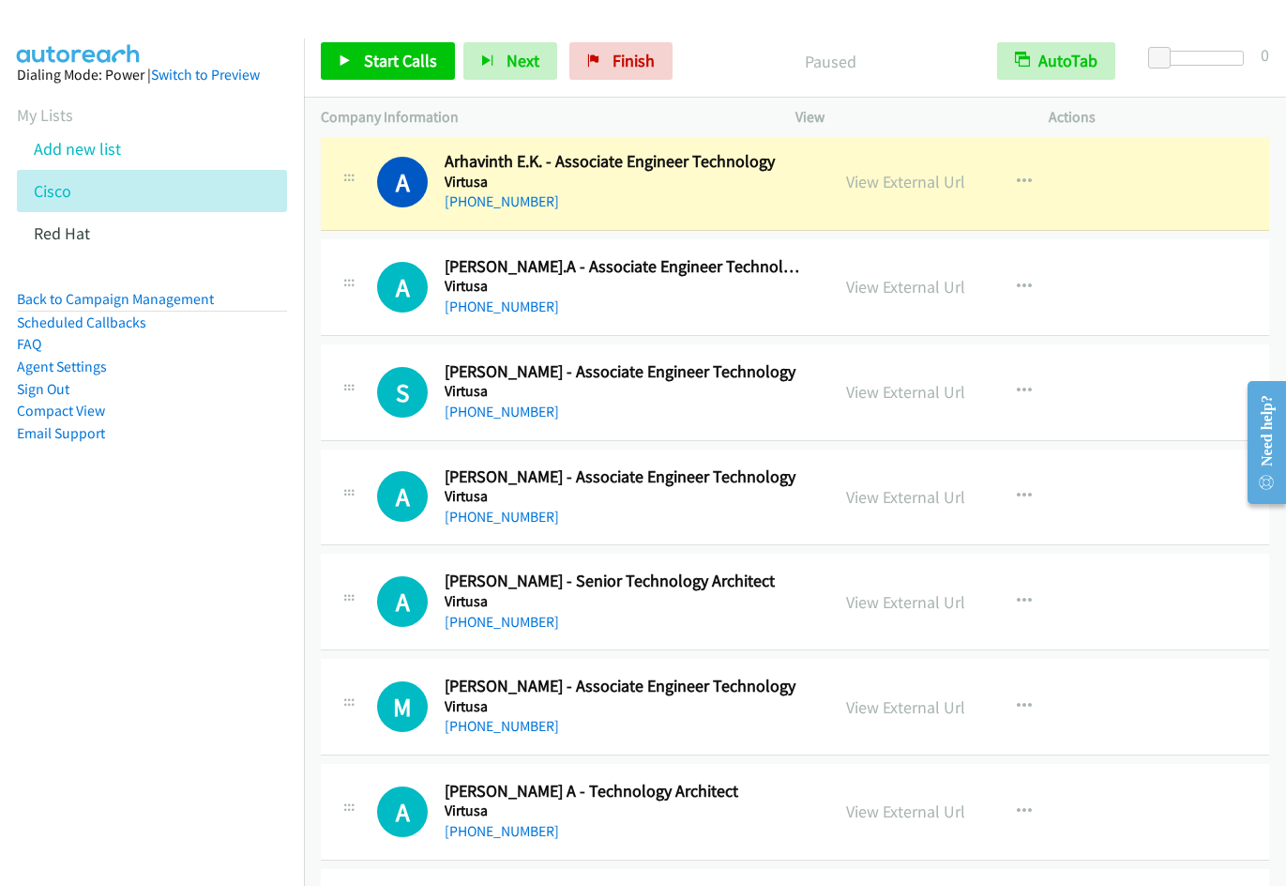
scroll to position [3098, 0]
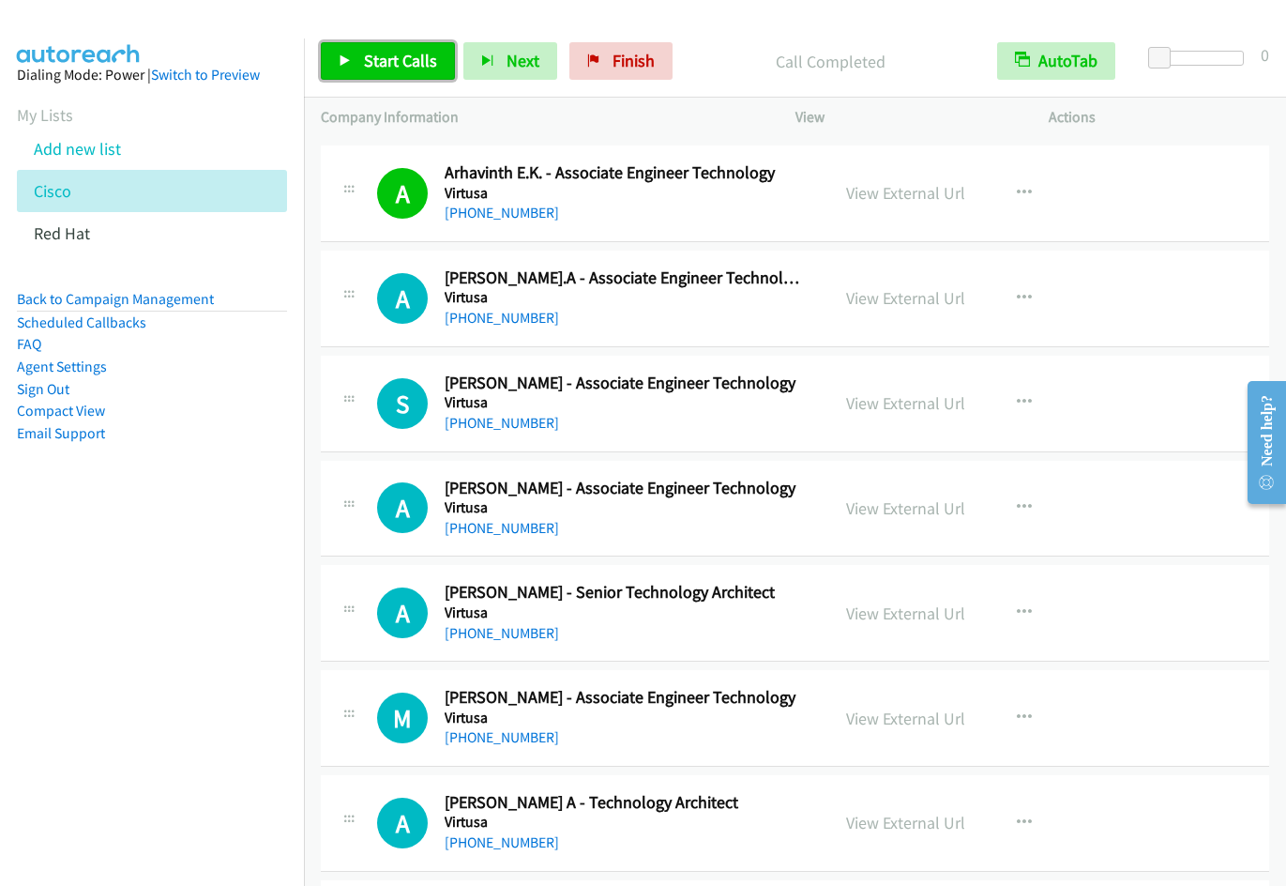
click at [382, 63] on span "Start Calls" at bounding box center [400, 61] width 73 height 22
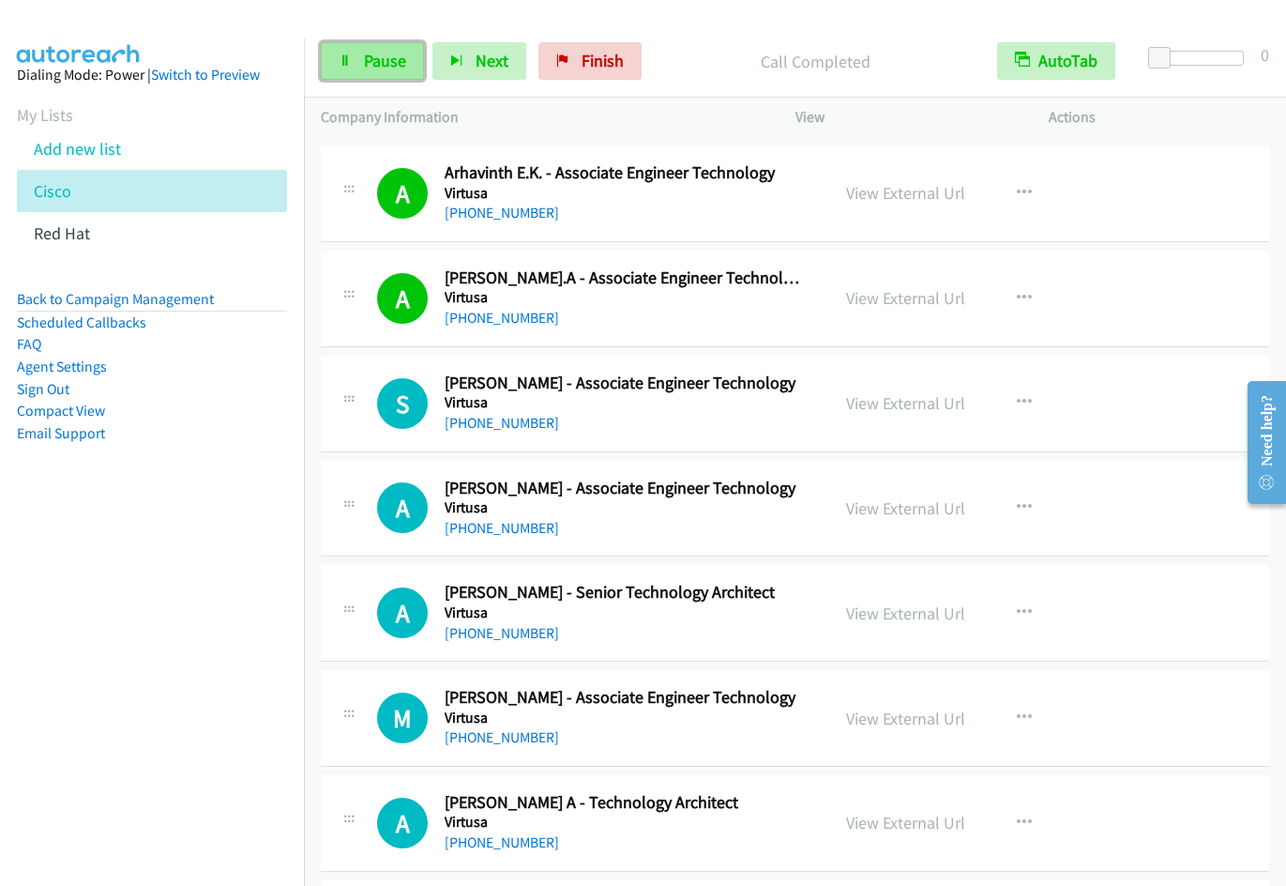
click at [366, 71] on link "Pause" at bounding box center [372, 61] width 103 height 38
click at [389, 59] on span "Start Calls" at bounding box center [400, 61] width 73 height 22
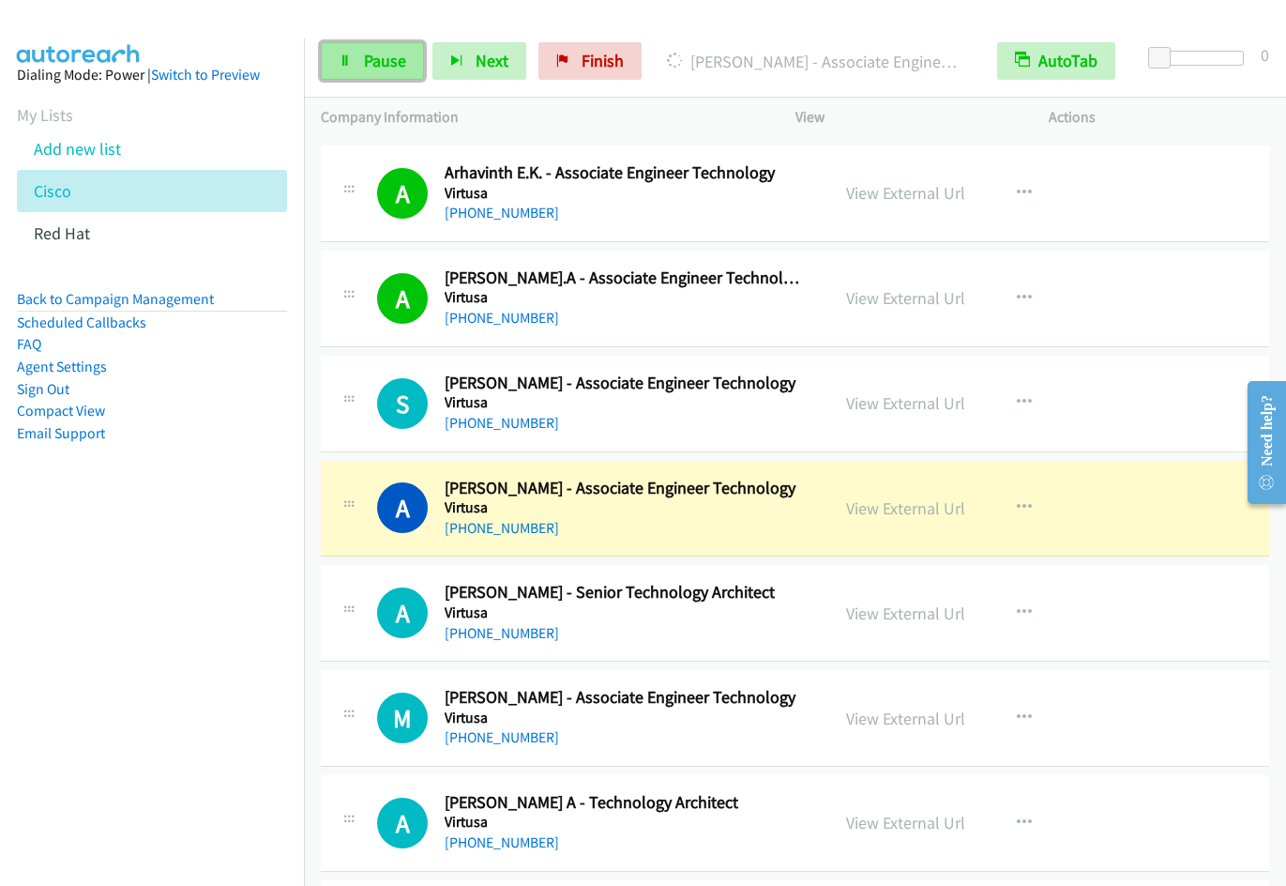
click at [361, 72] on link "Pause" at bounding box center [372, 61] width 103 height 38
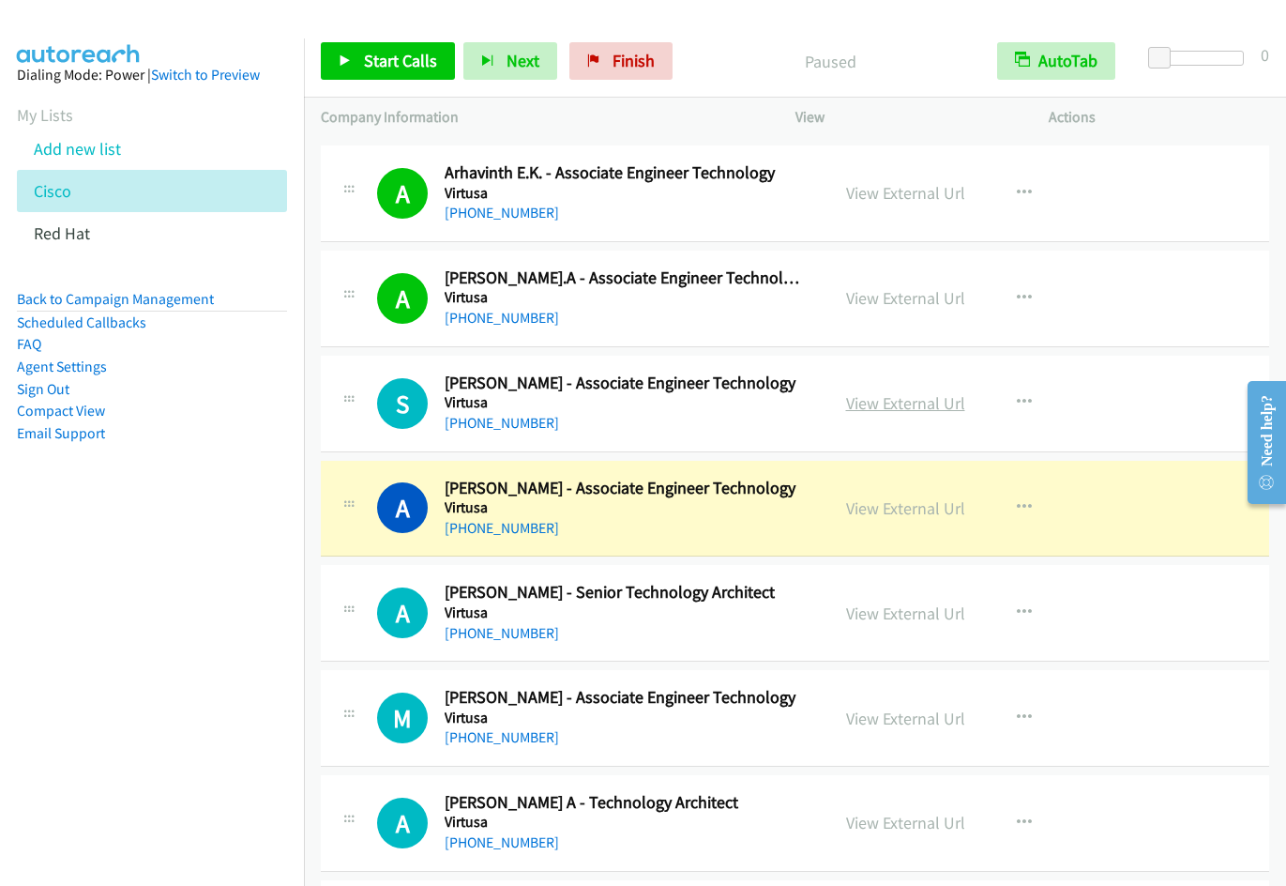
click at [921, 404] on link "View External Url" at bounding box center [905, 403] width 119 height 22
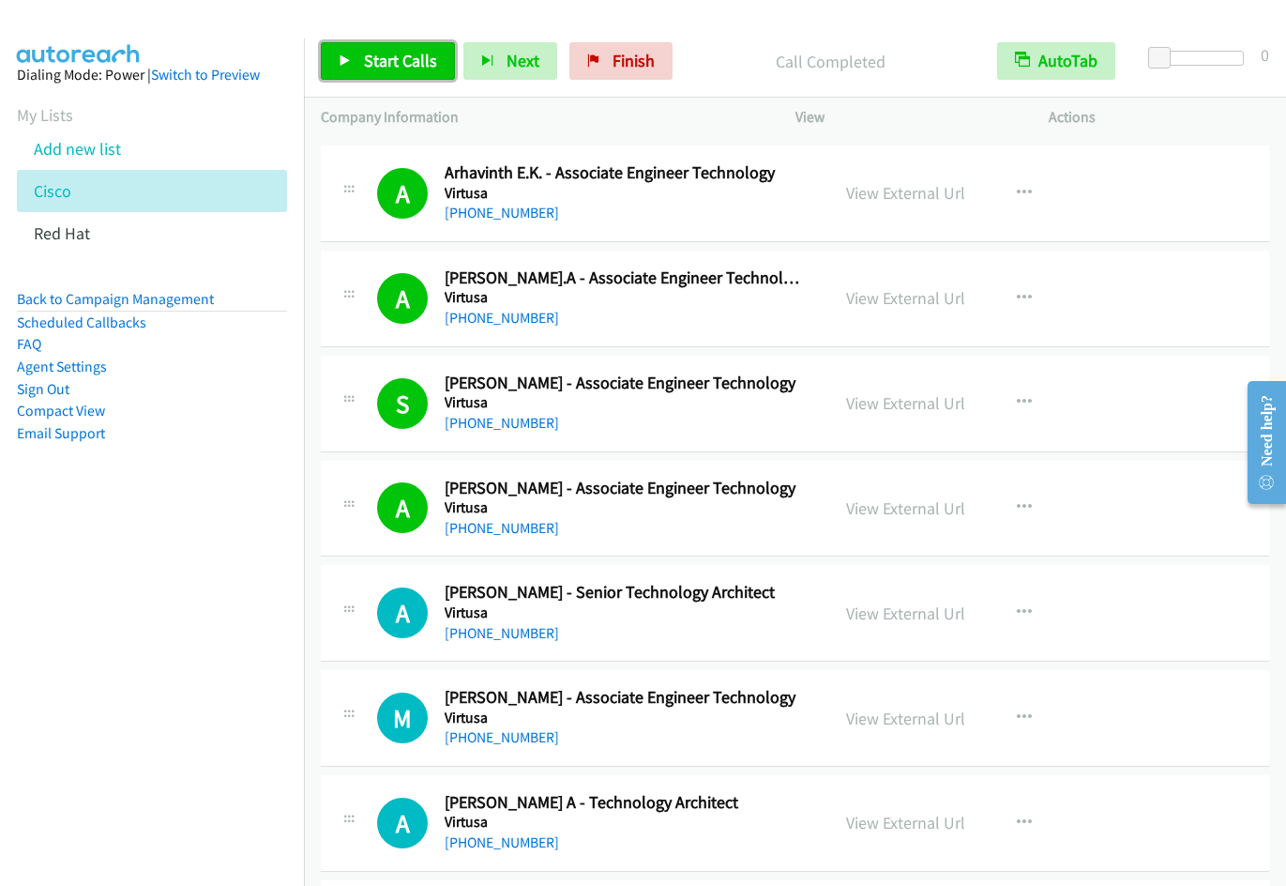
click at [382, 65] on span "Start Calls" at bounding box center [400, 61] width 73 height 22
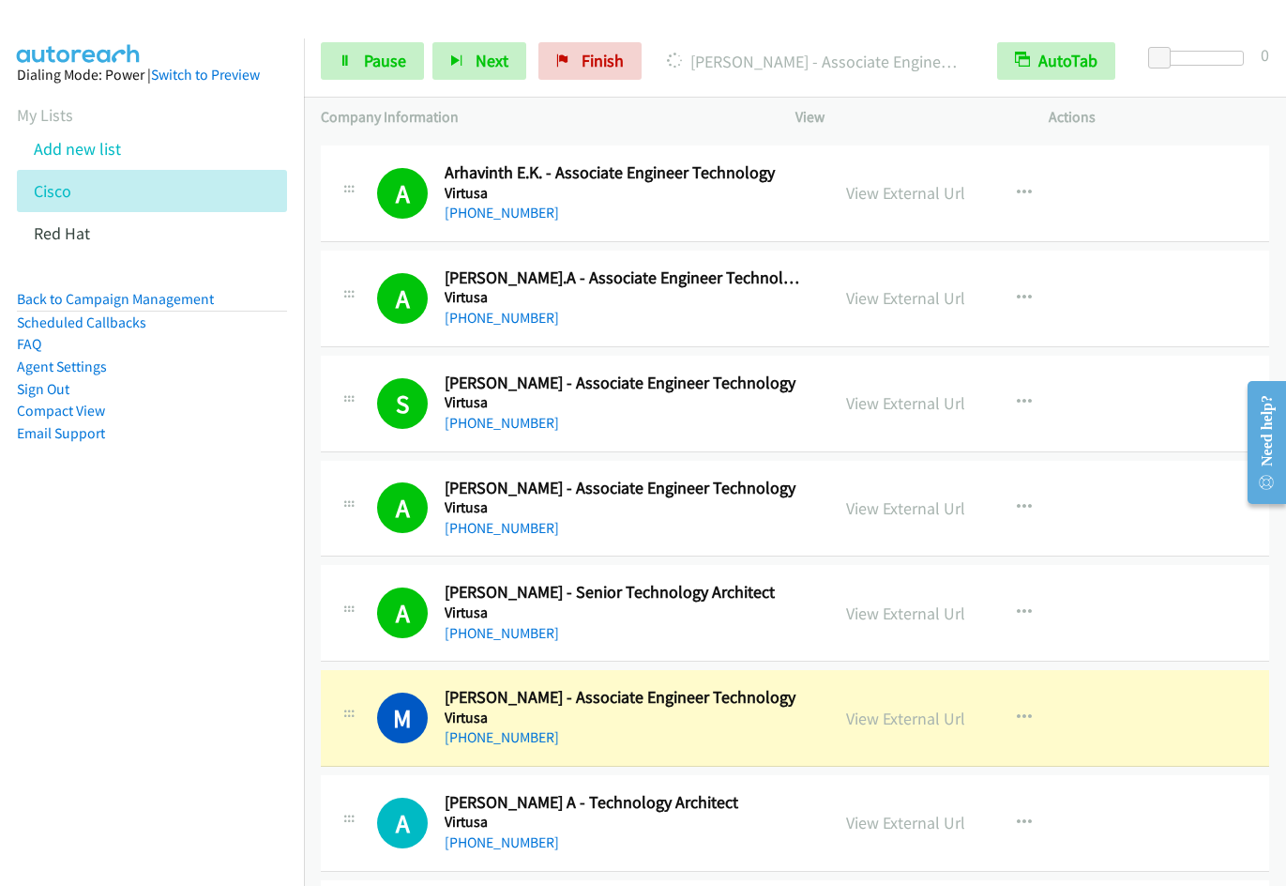
scroll to position [3741, 0]
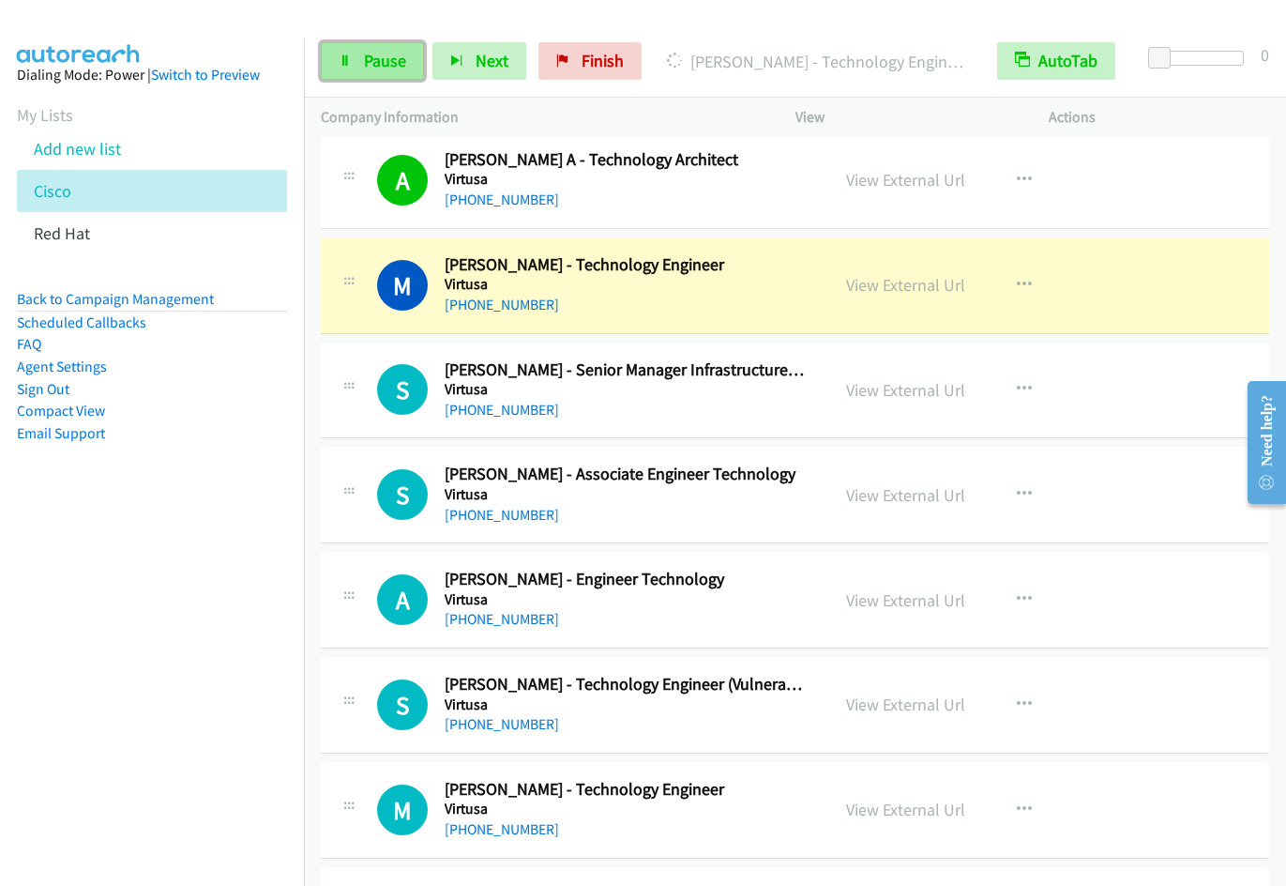
click at [393, 66] on span "Pause" at bounding box center [385, 61] width 42 height 22
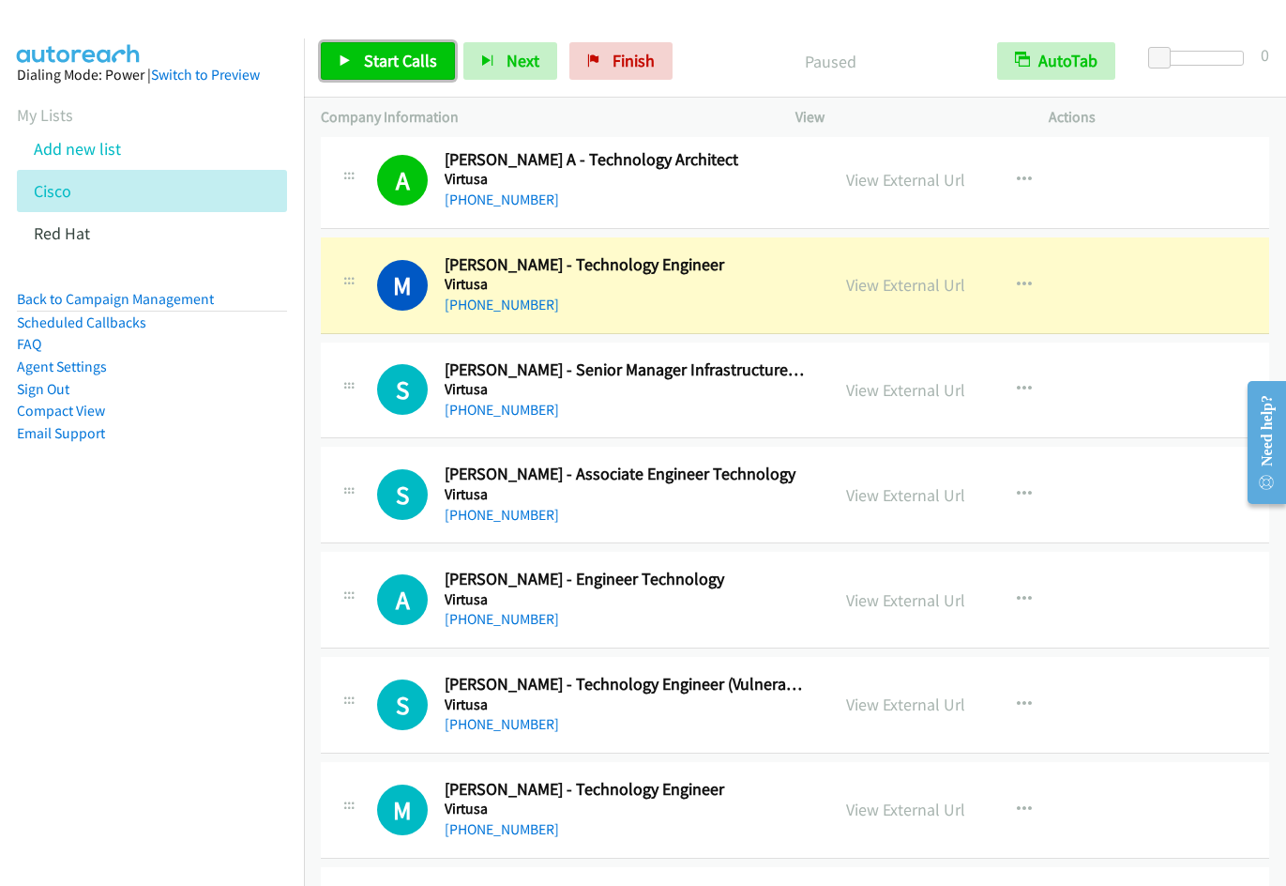
click at [358, 61] on link "Start Calls" at bounding box center [388, 61] width 134 height 38
click at [358, 61] on link "Pause" at bounding box center [372, 61] width 103 height 38
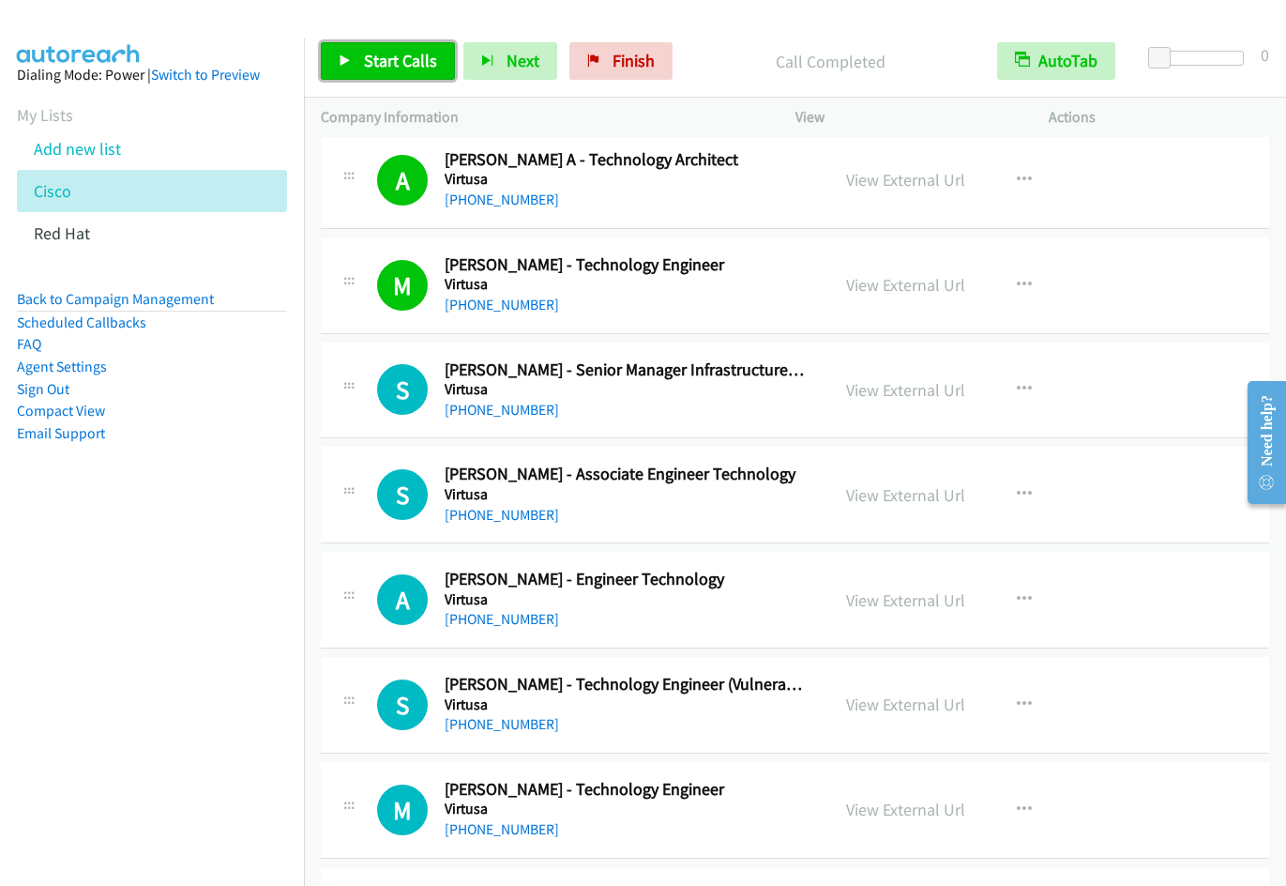
click at [370, 64] on span "Start Calls" at bounding box center [400, 61] width 73 height 22
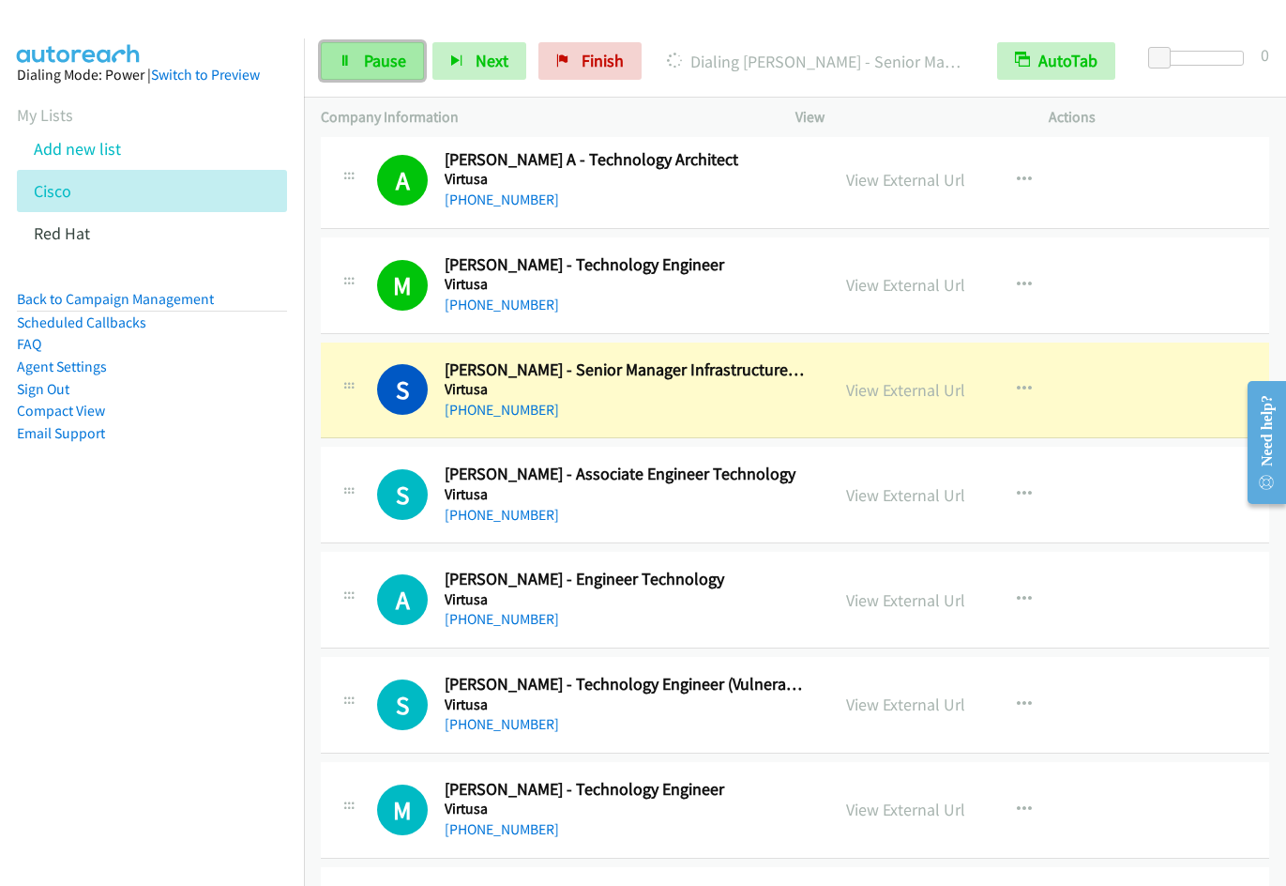
click at [377, 57] on span "Pause" at bounding box center [385, 61] width 42 height 22
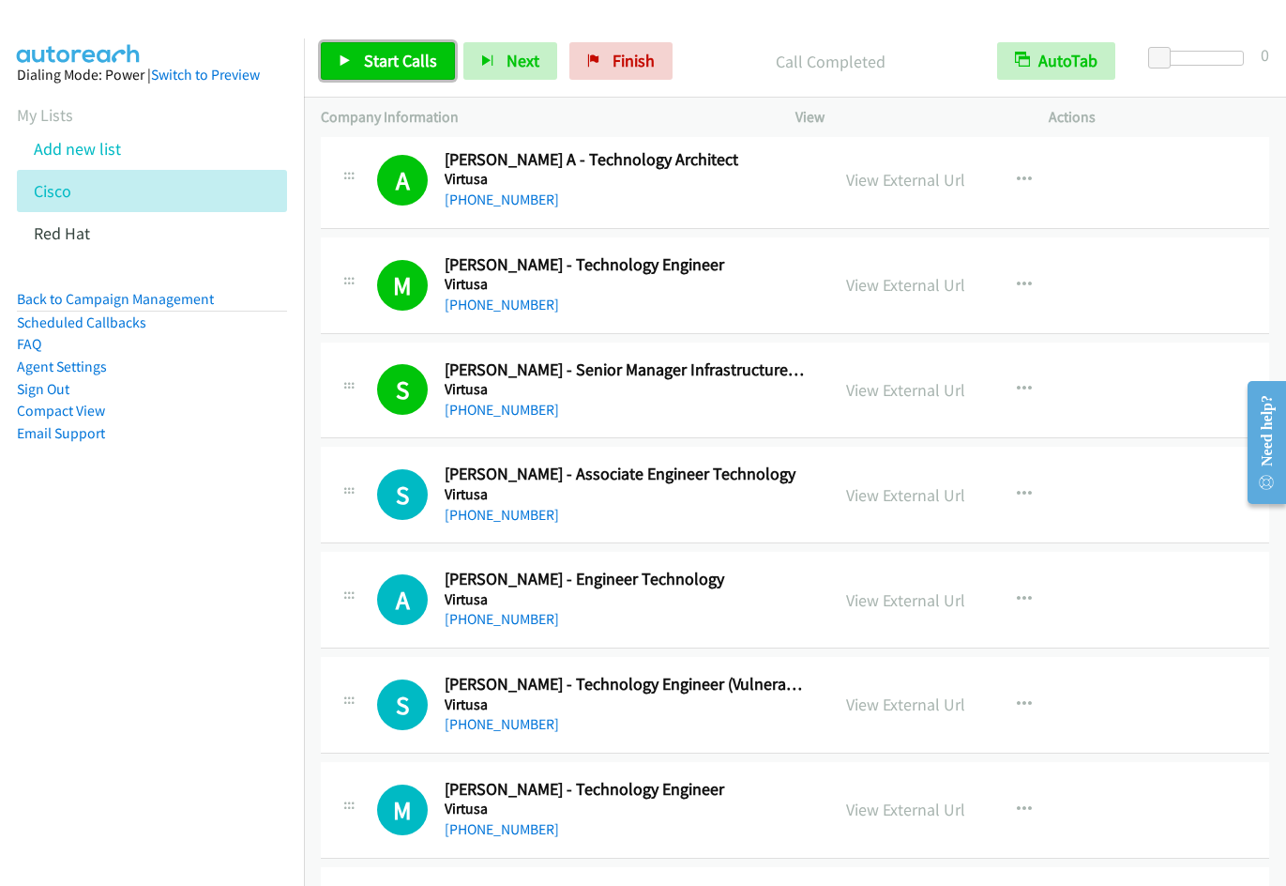
click at [377, 54] on span "Start Calls" at bounding box center [400, 61] width 73 height 22
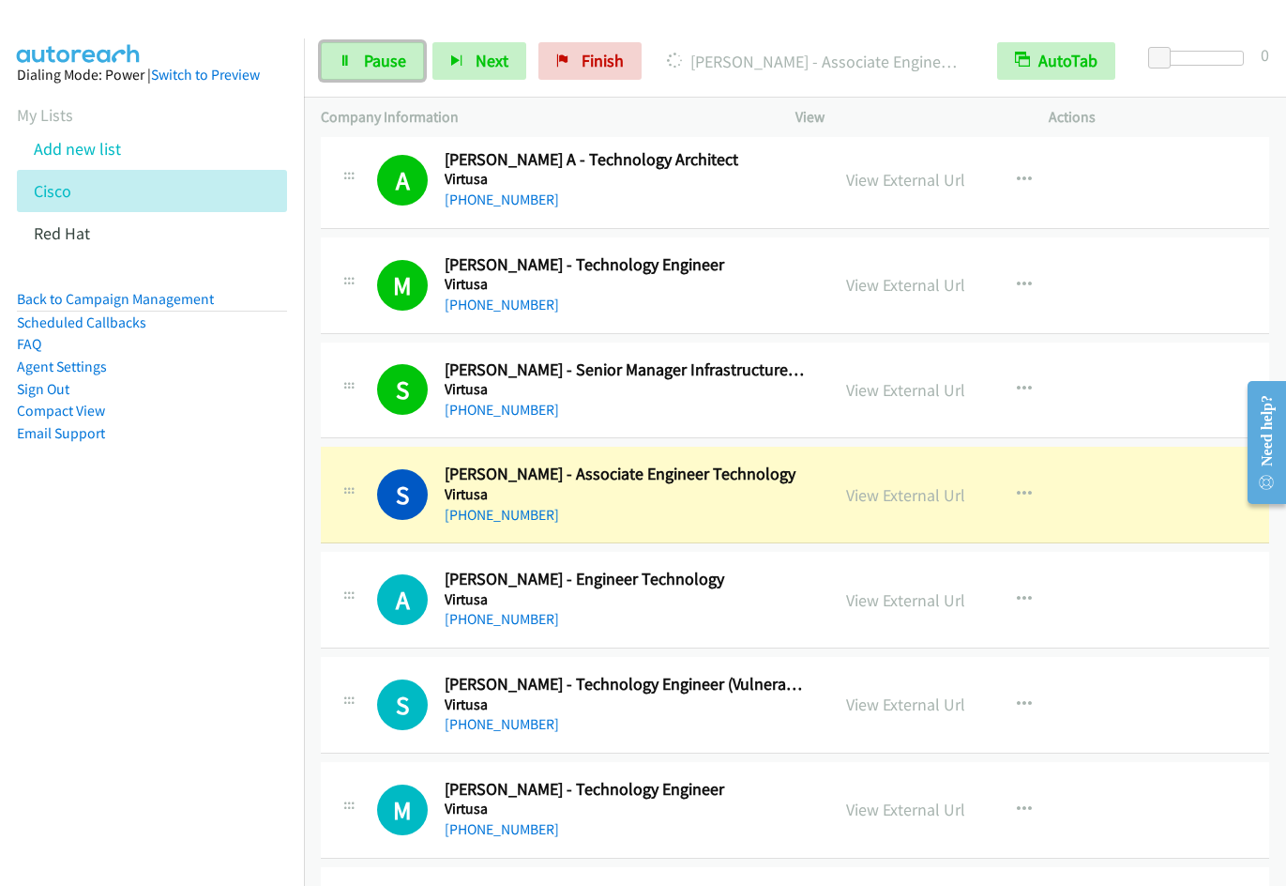
drag, startPoint x: 354, startPoint y: 64, endPoint x: 410, endPoint y: 91, distance: 62.5
click at [354, 64] on link "Pause" at bounding box center [372, 61] width 103 height 38
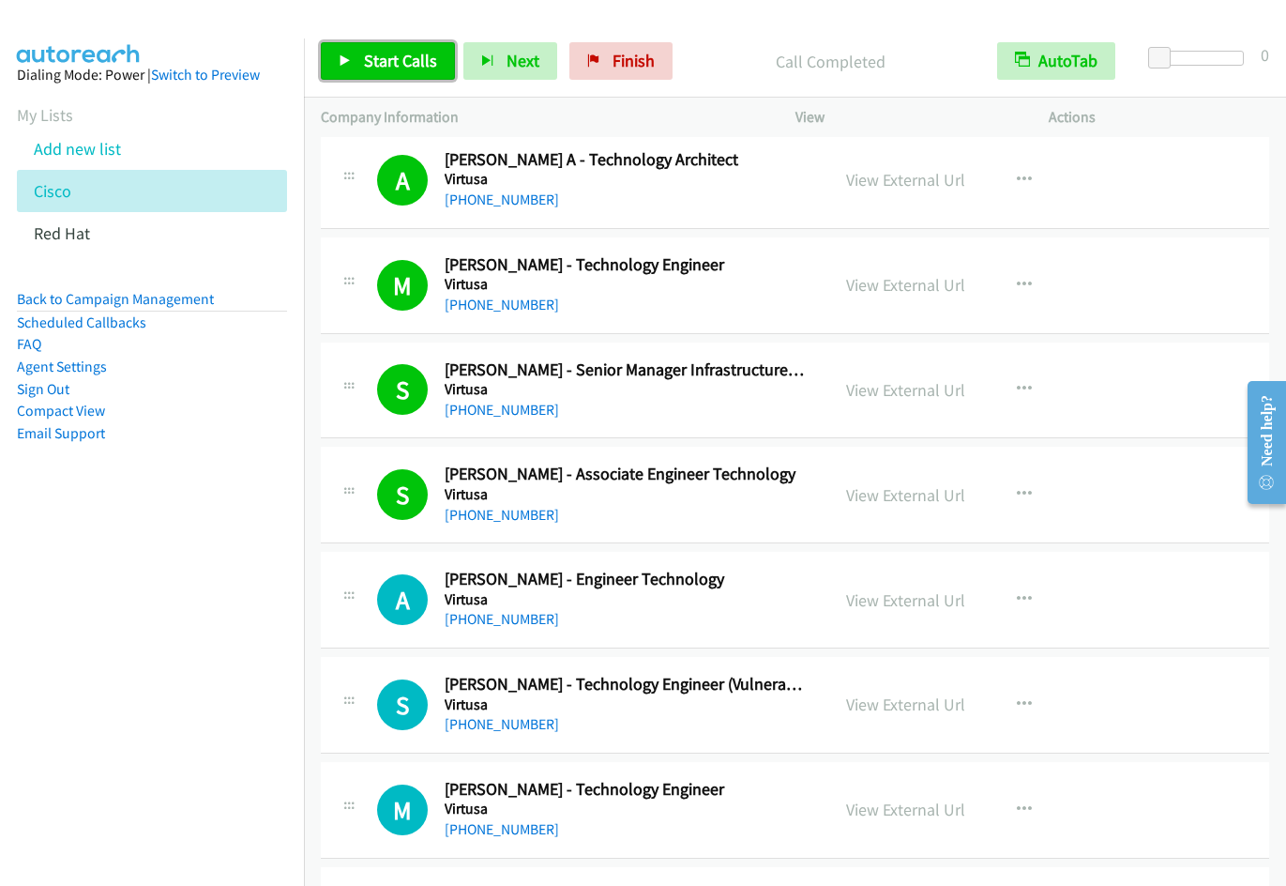
click at [364, 68] on span "Start Calls" at bounding box center [400, 61] width 73 height 22
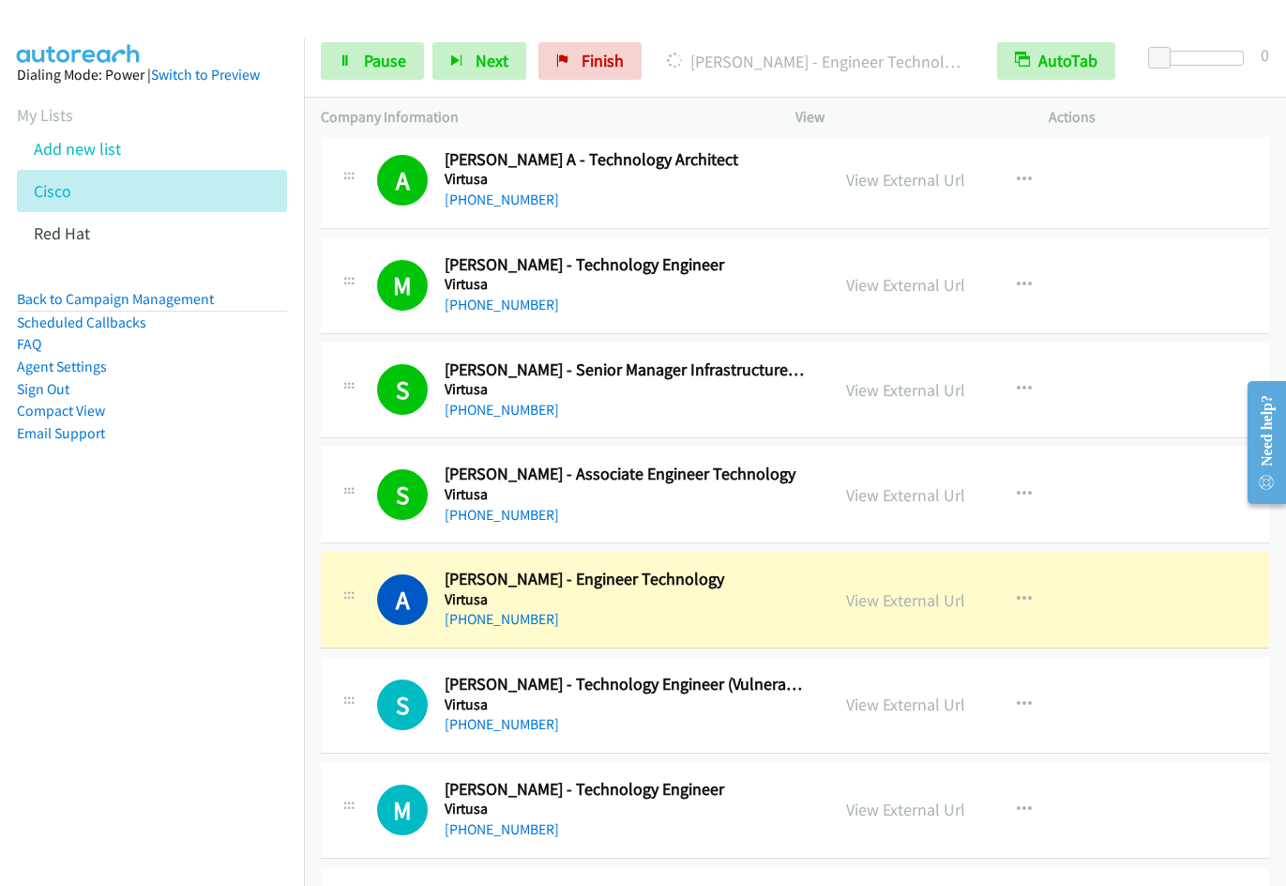
click at [200, 539] on nav "Dialing Mode: Power | Switch to Preview My Lists Add new list Cisco Red Hat Bac…" at bounding box center [152, 481] width 305 height 886
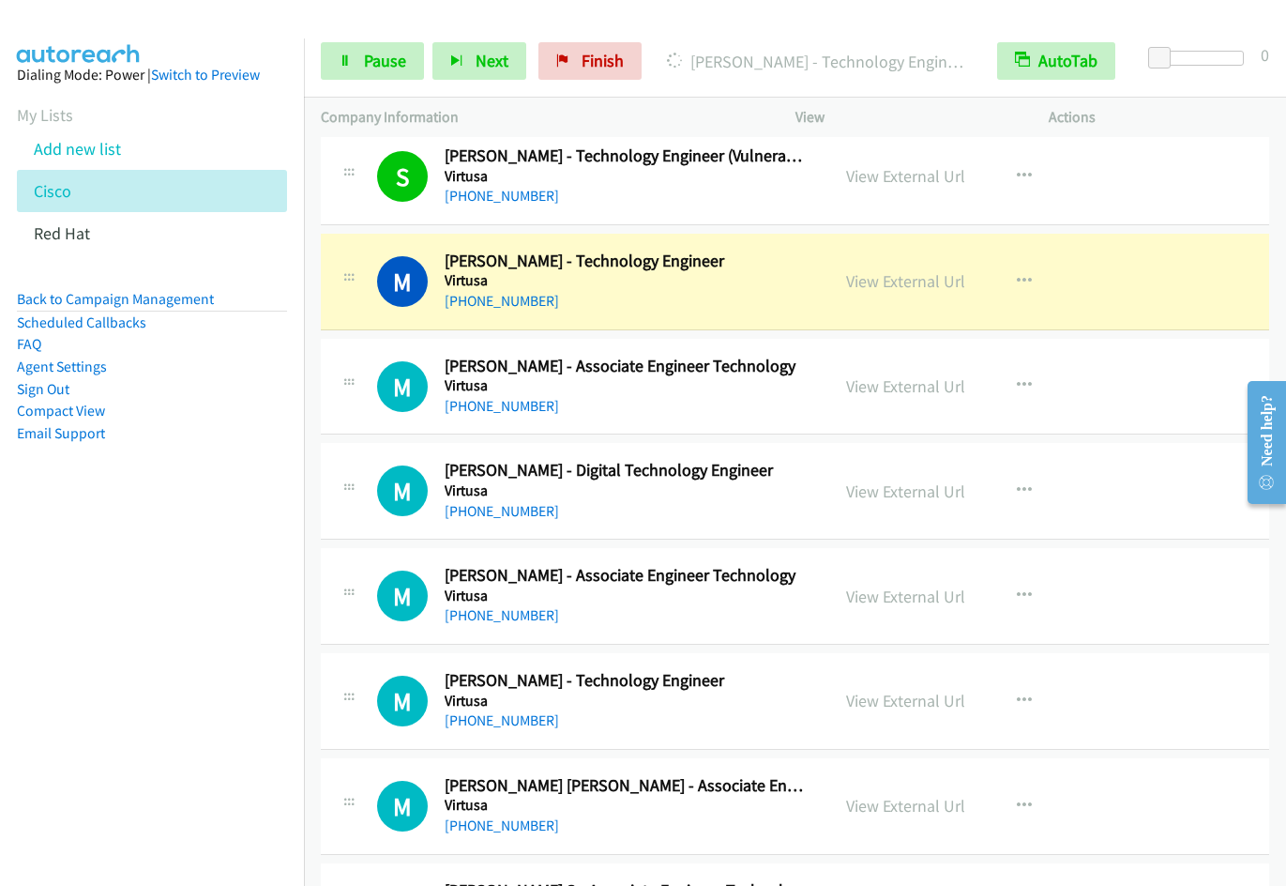
scroll to position [4319, 0]
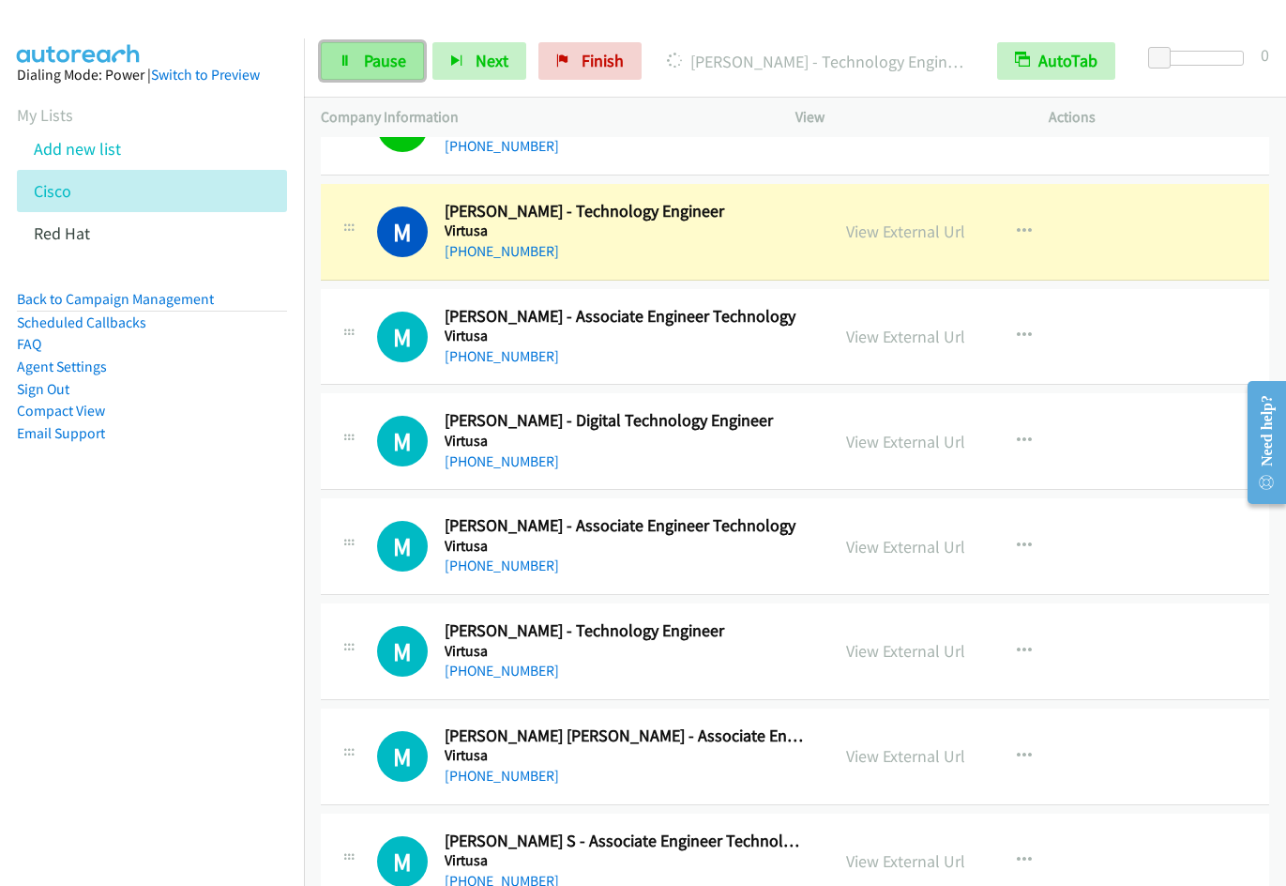
click at [380, 56] on span "Pause" at bounding box center [385, 61] width 42 height 22
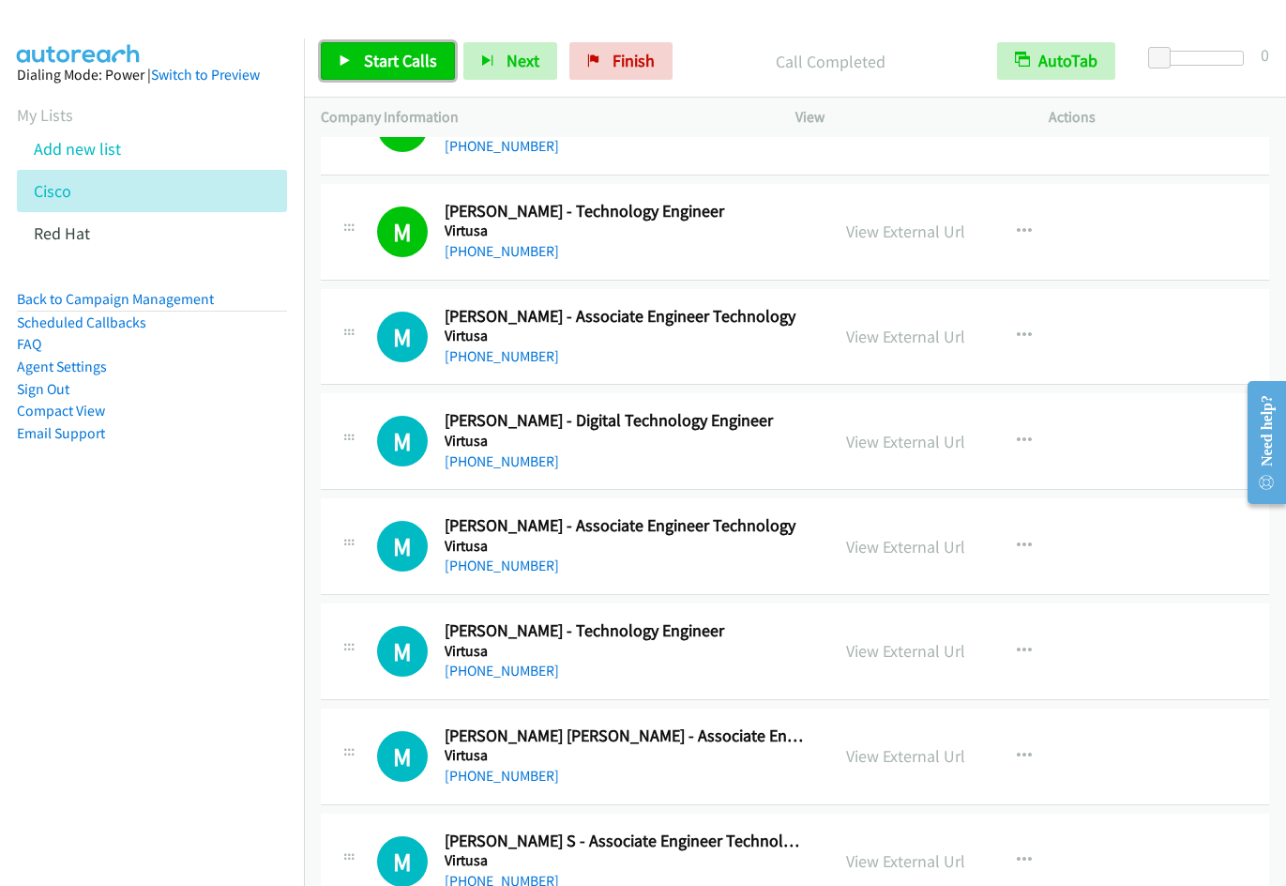
click at [397, 66] on span "Start Calls" at bounding box center [400, 61] width 73 height 22
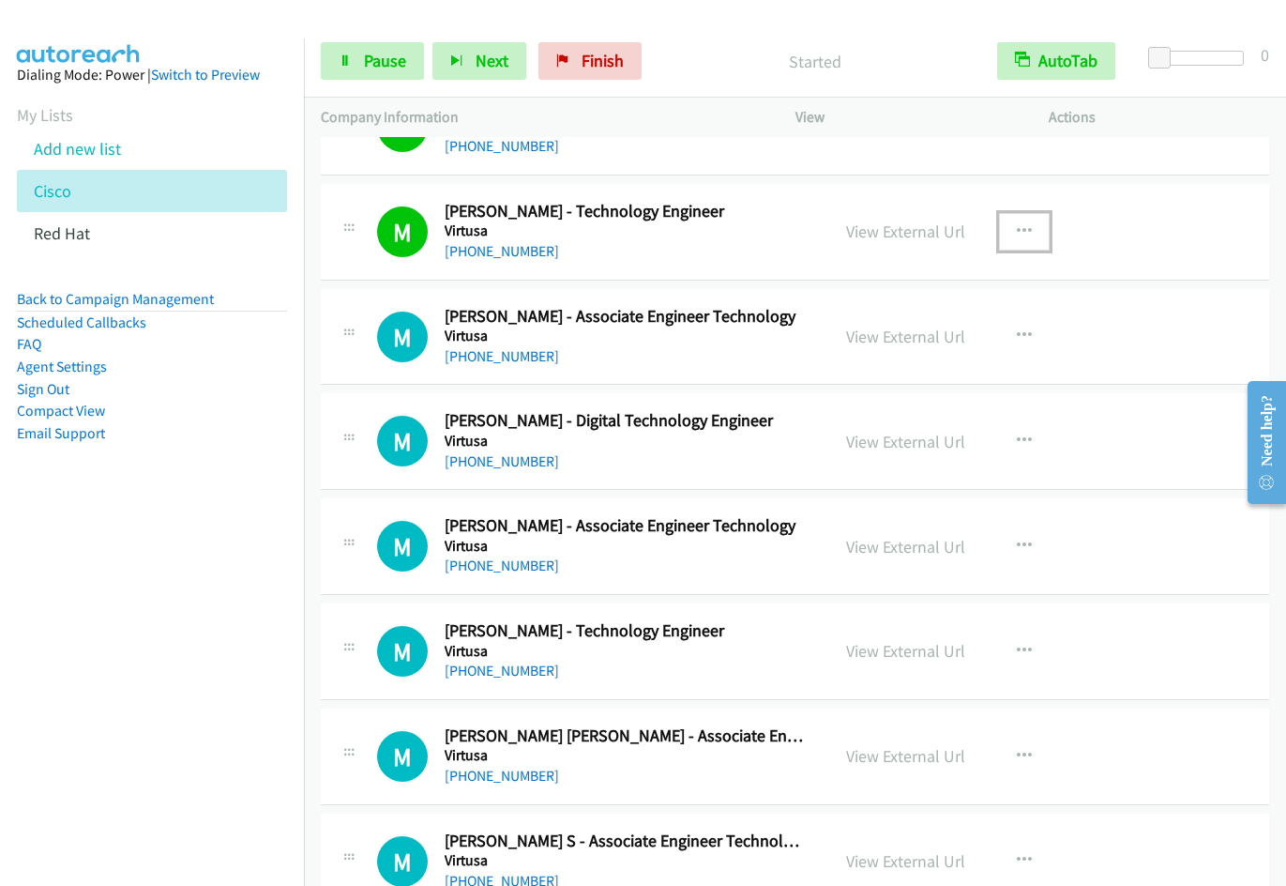
click at [1032, 225] on icon "button" at bounding box center [1024, 231] width 15 height 15
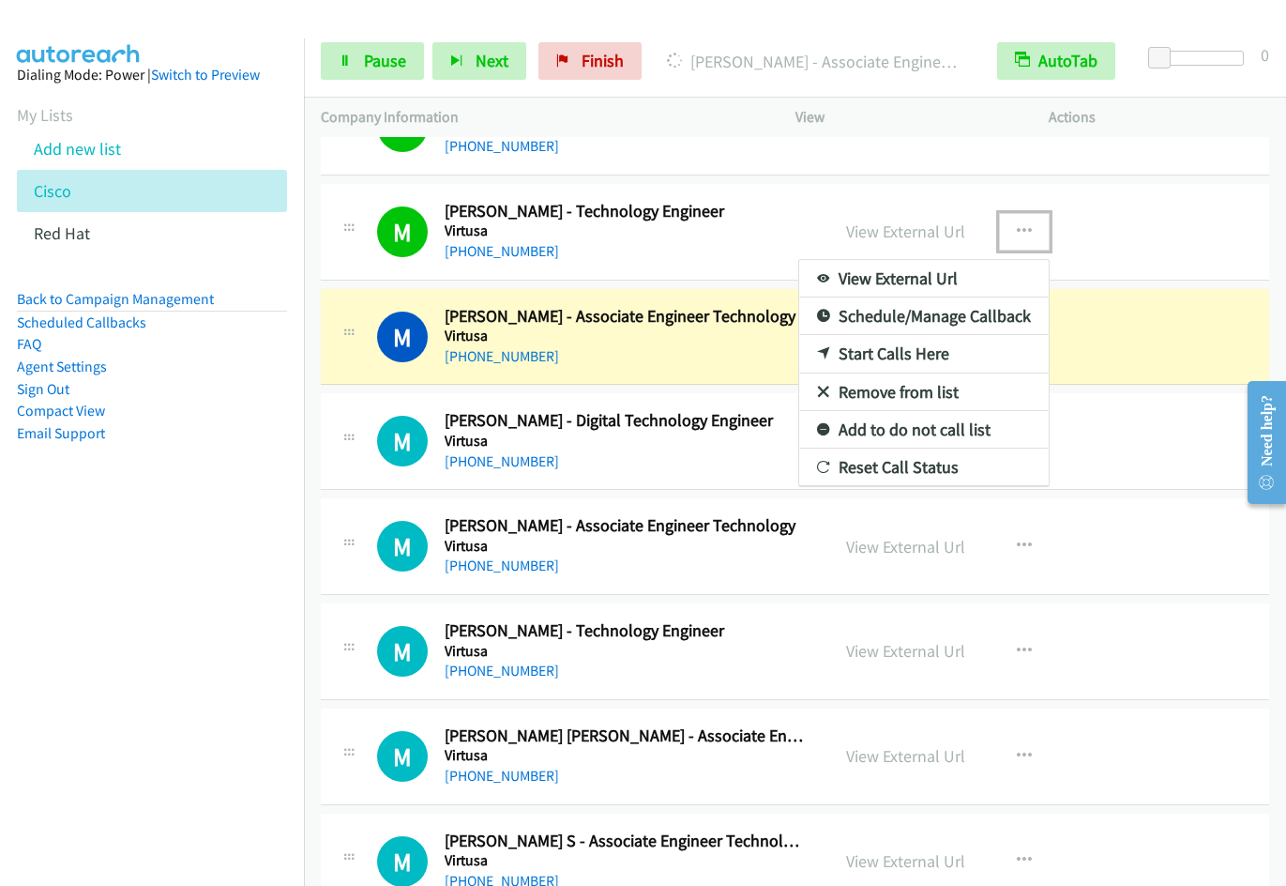
click at [964, 393] on link "Remove from list" at bounding box center [924, 392] width 250 height 38
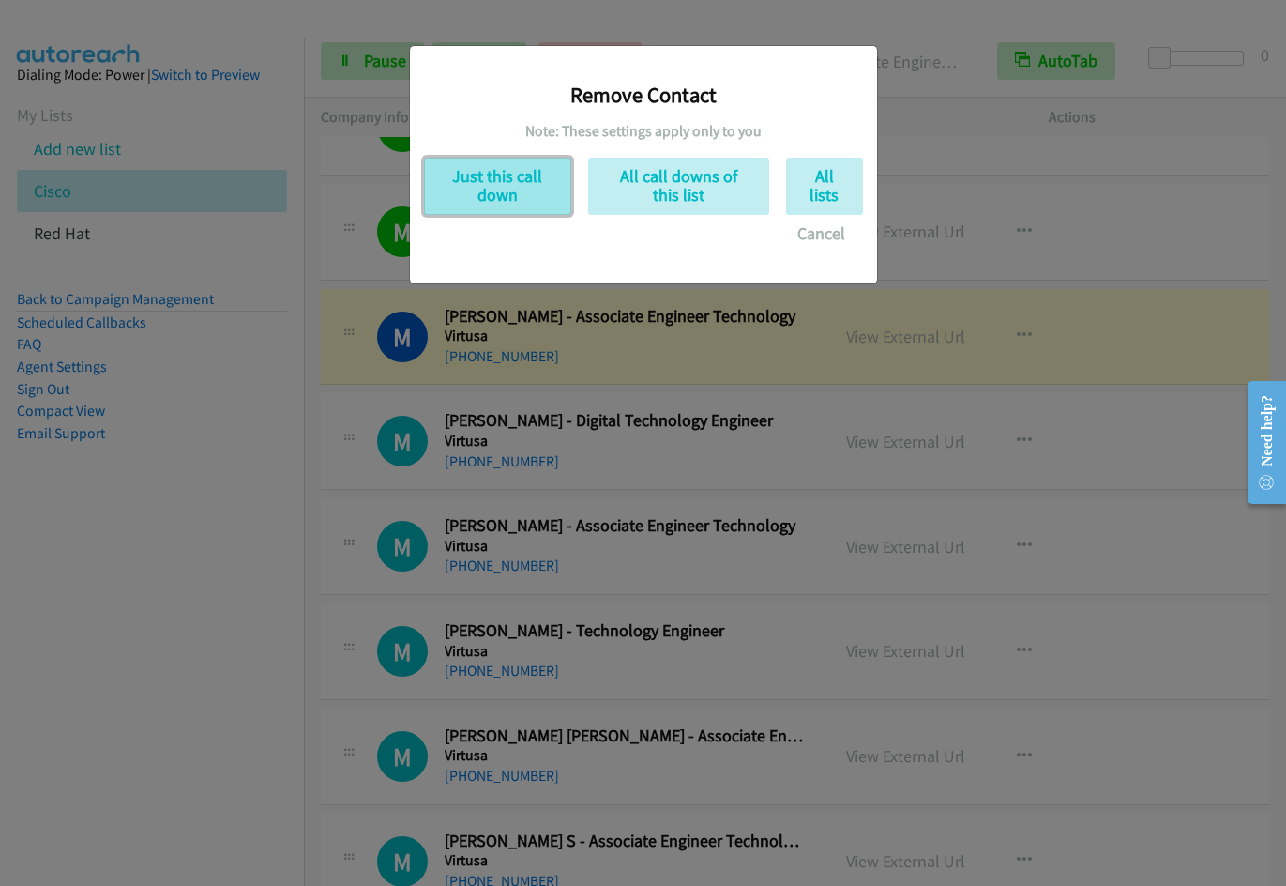
click at [510, 192] on button "Just this call down" at bounding box center [497, 186] width 147 height 57
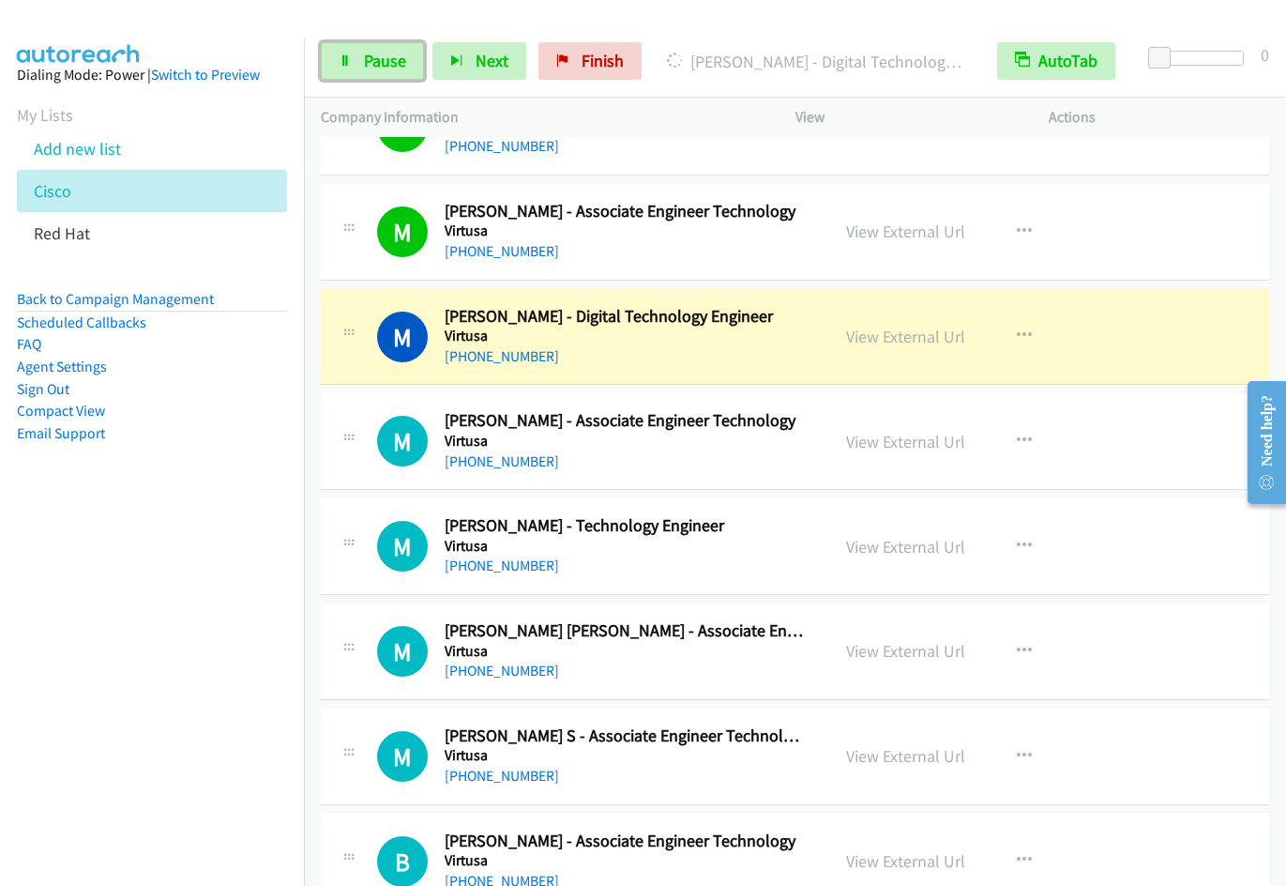
drag, startPoint x: 363, startPoint y: 53, endPoint x: 494, endPoint y: 12, distance: 137.4
click at [364, 53] on span "Pause" at bounding box center [385, 61] width 42 height 22
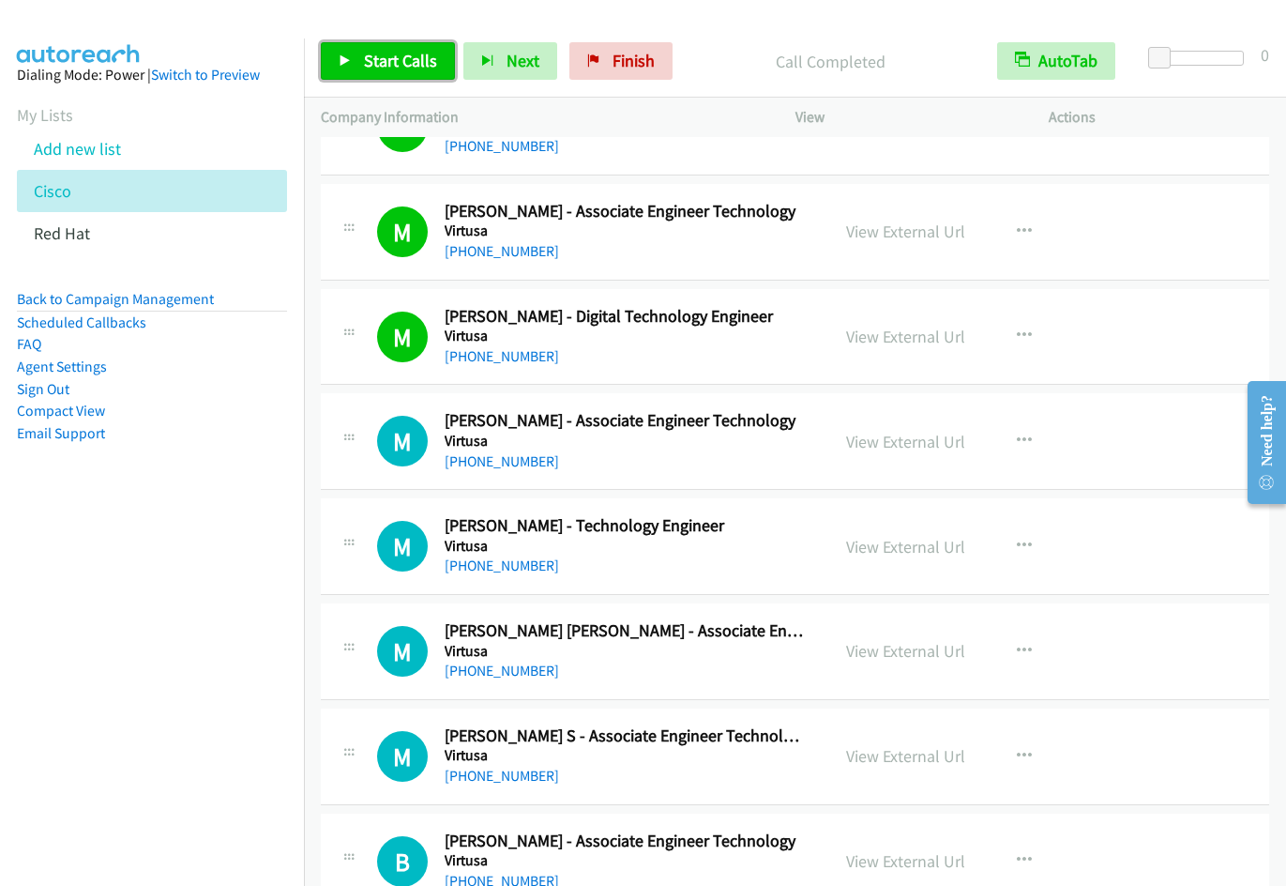
click at [395, 58] on span "Start Calls" at bounding box center [400, 61] width 73 height 22
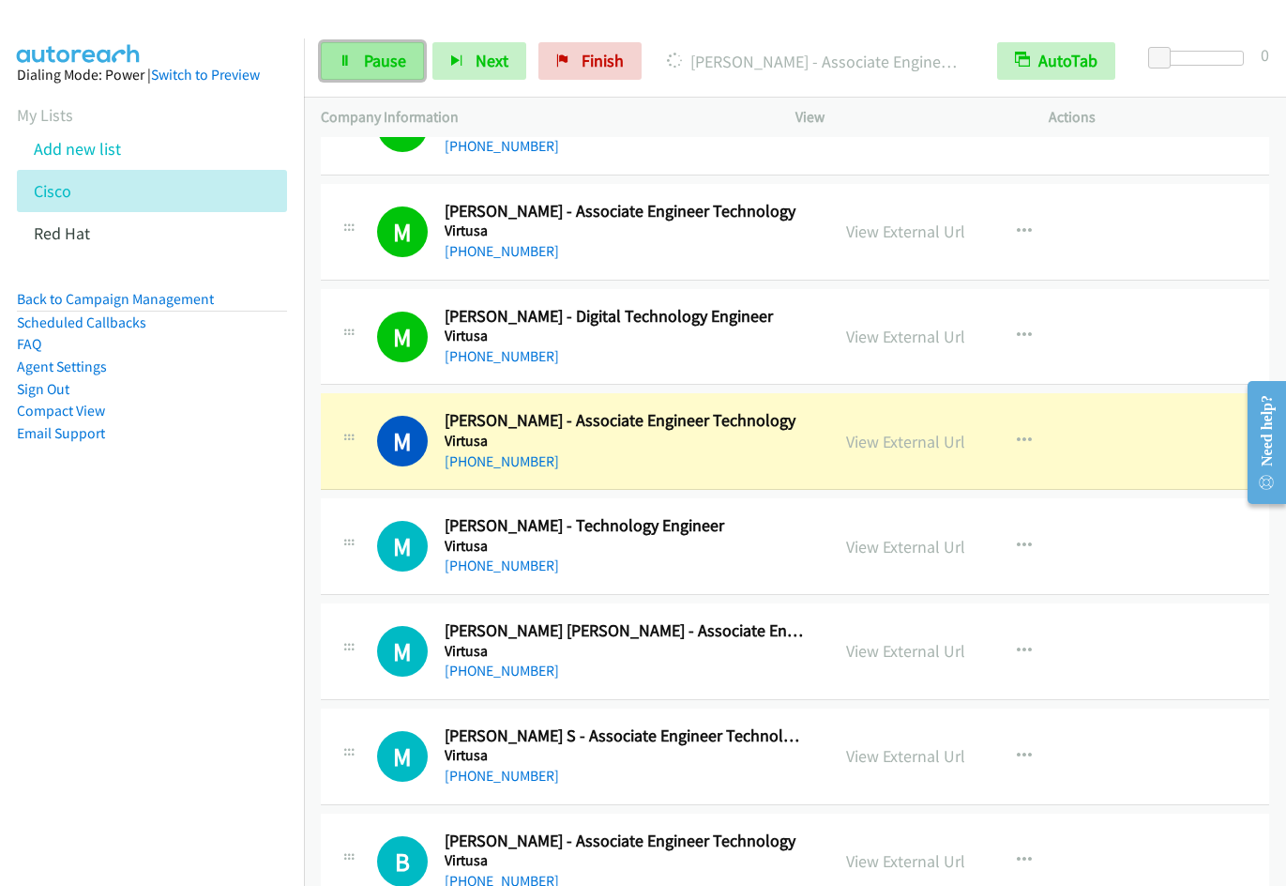
drag, startPoint x: 357, startPoint y: 71, endPoint x: 385, endPoint y: 64, distance: 28.2
click at [358, 70] on link "Pause" at bounding box center [372, 61] width 103 height 38
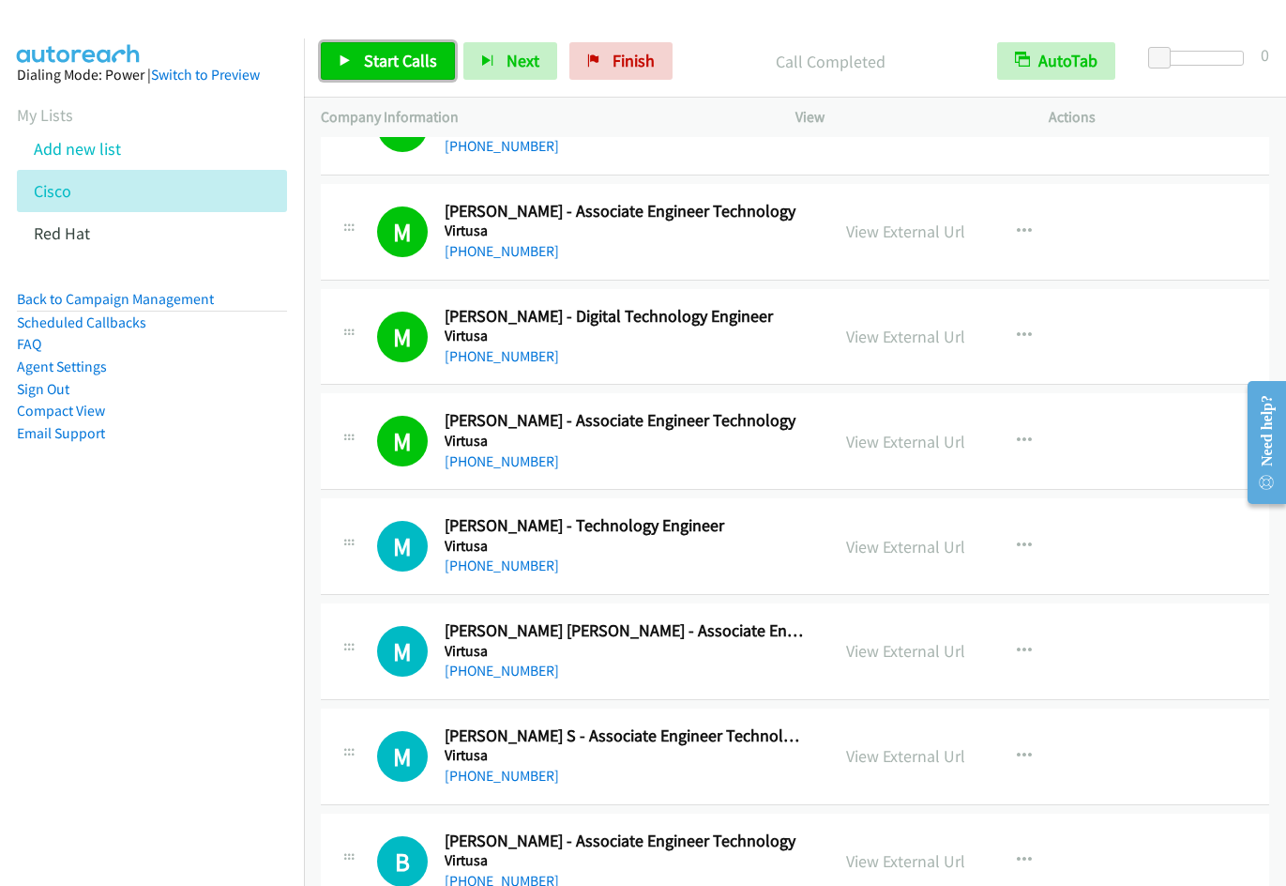
click at [384, 54] on span "Start Calls" at bounding box center [400, 61] width 73 height 22
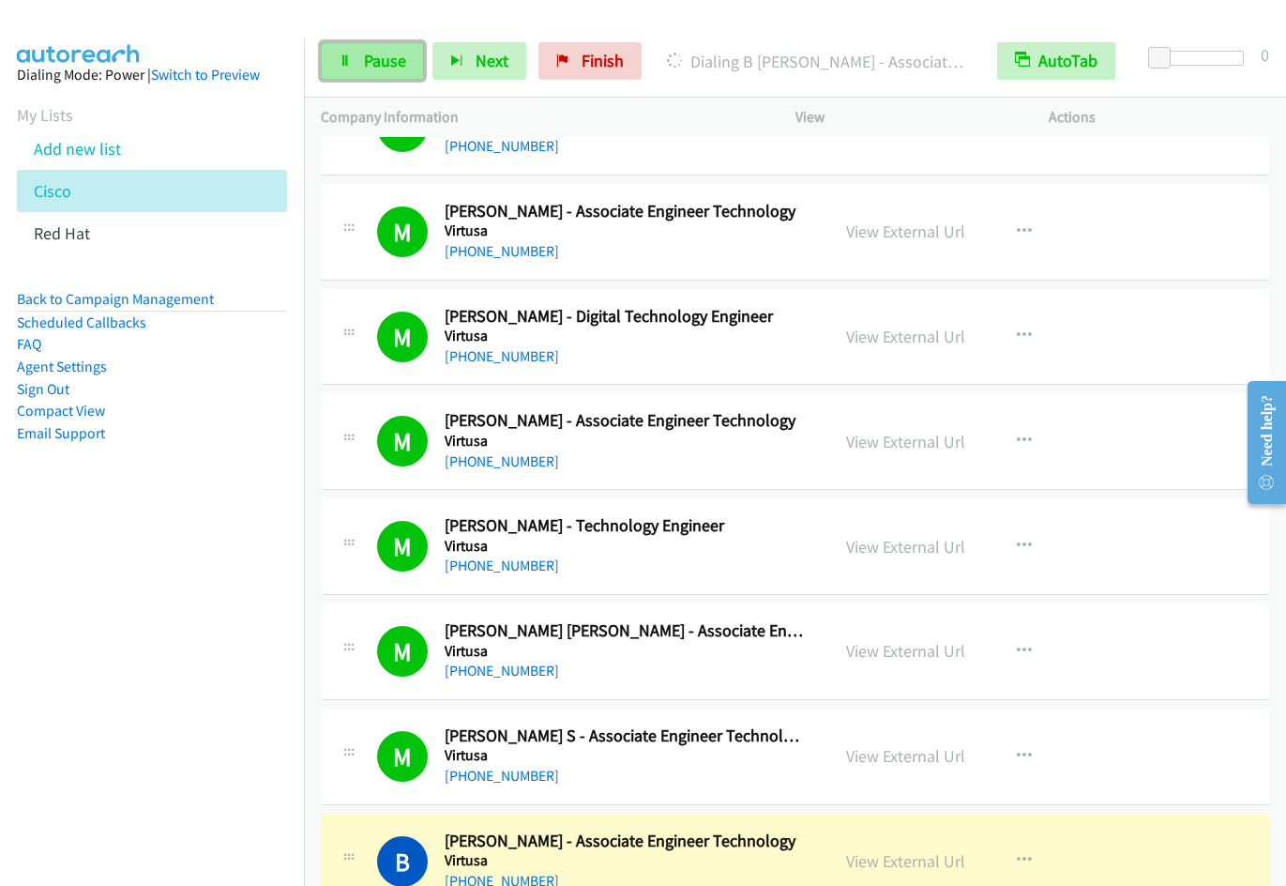
click at [386, 76] on link "Pause" at bounding box center [372, 61] width 103 height 38
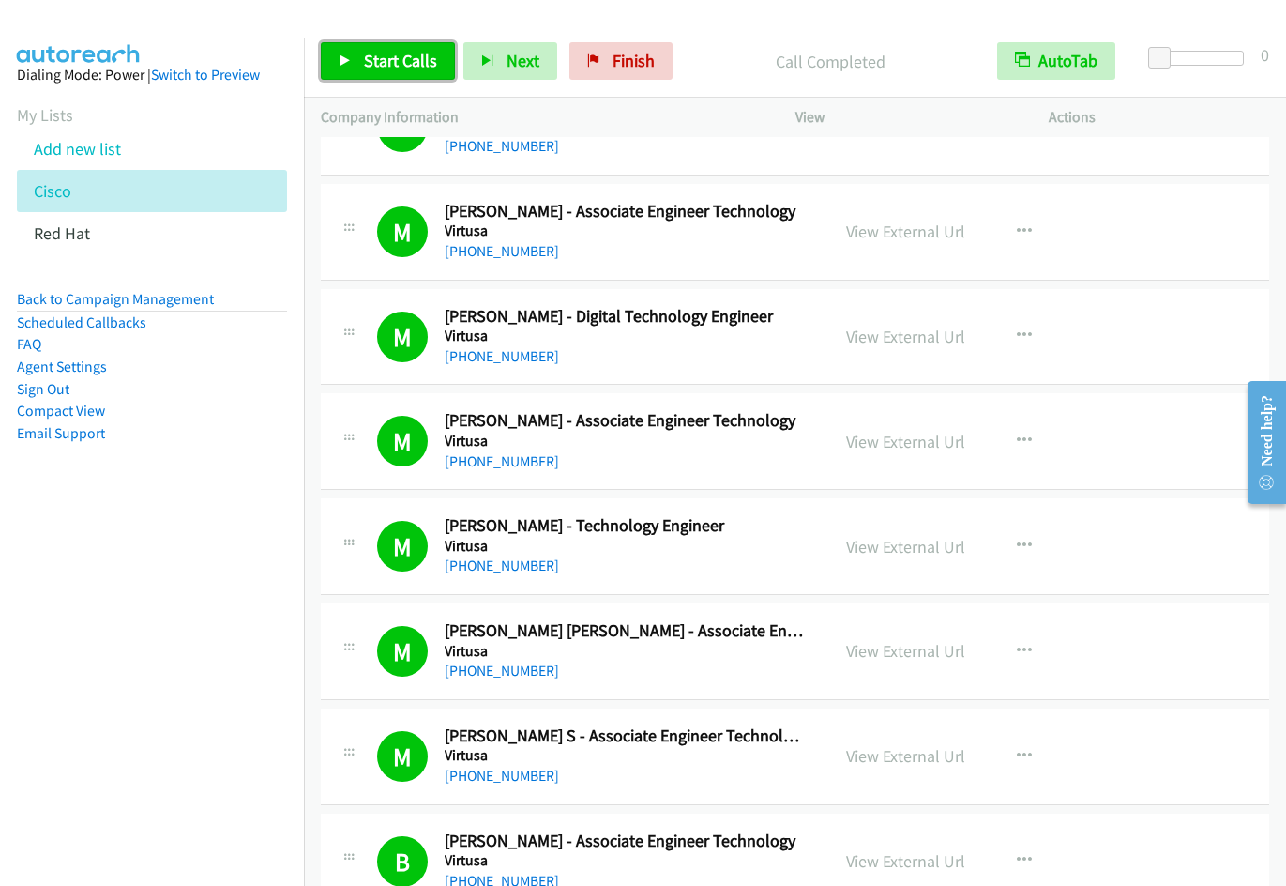
click at [376, 54] on span "Start Calls" at bounding box center [400, 61] width 73 height 22
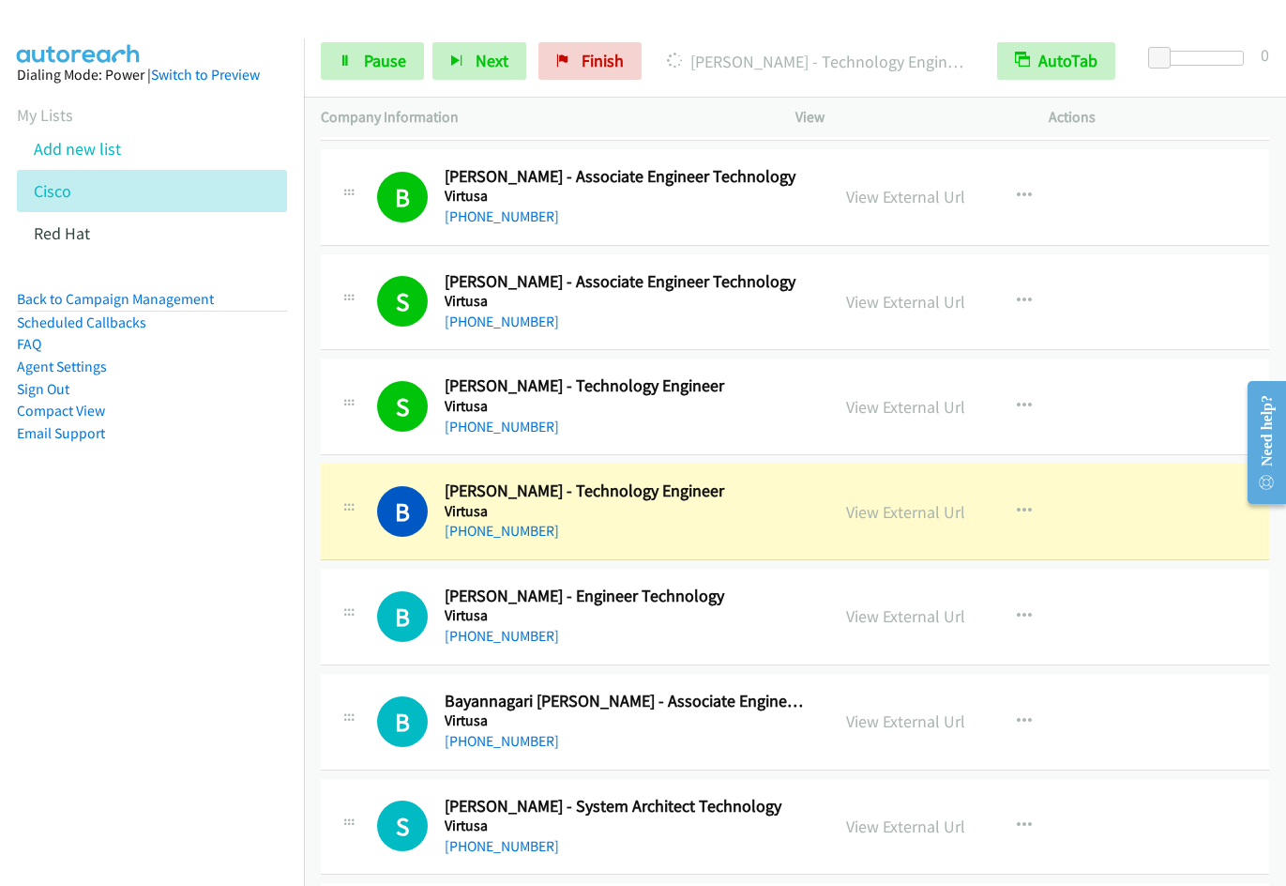
scroll to position [5043, 0]
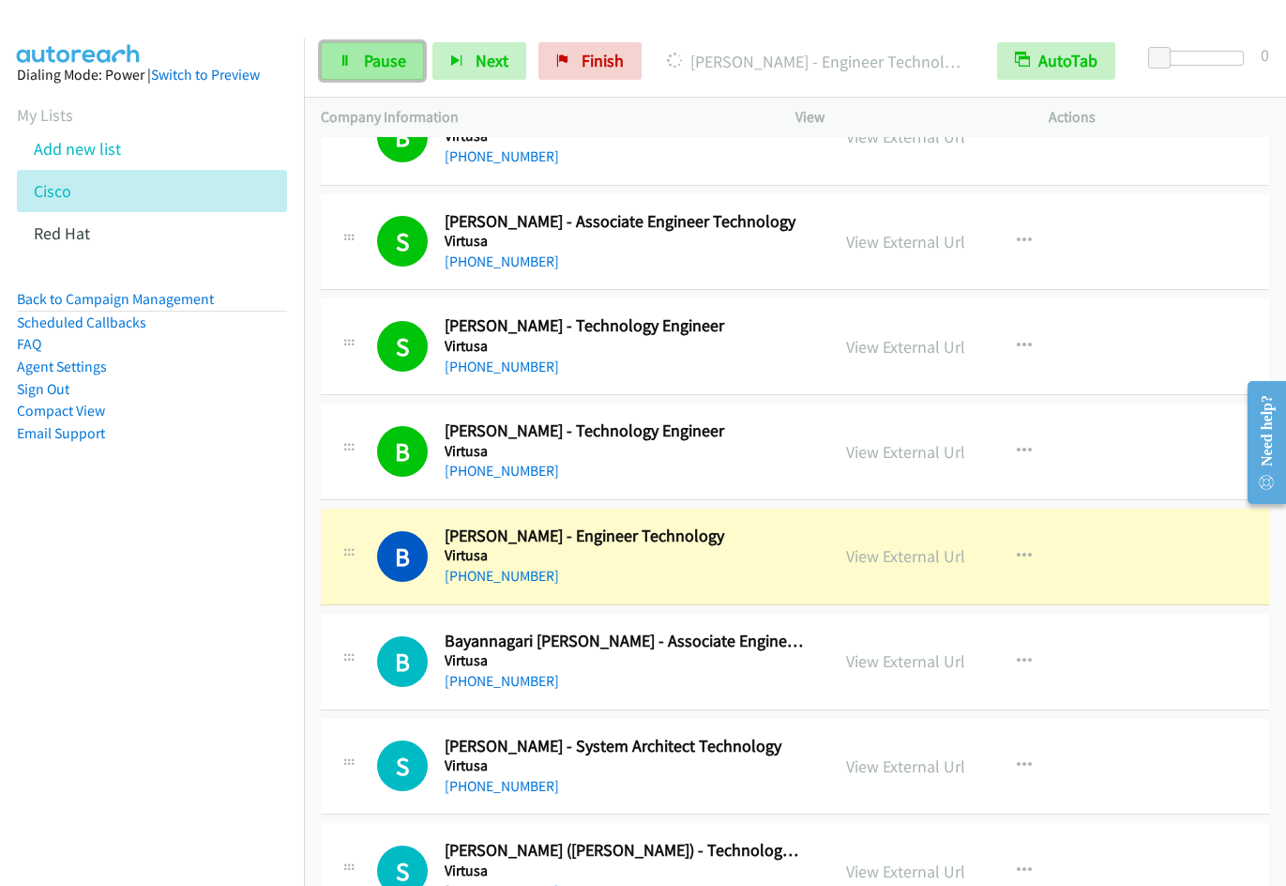
click at [390, 66] on span "Pause" at bounding box center [385, 61] width 42 height 22
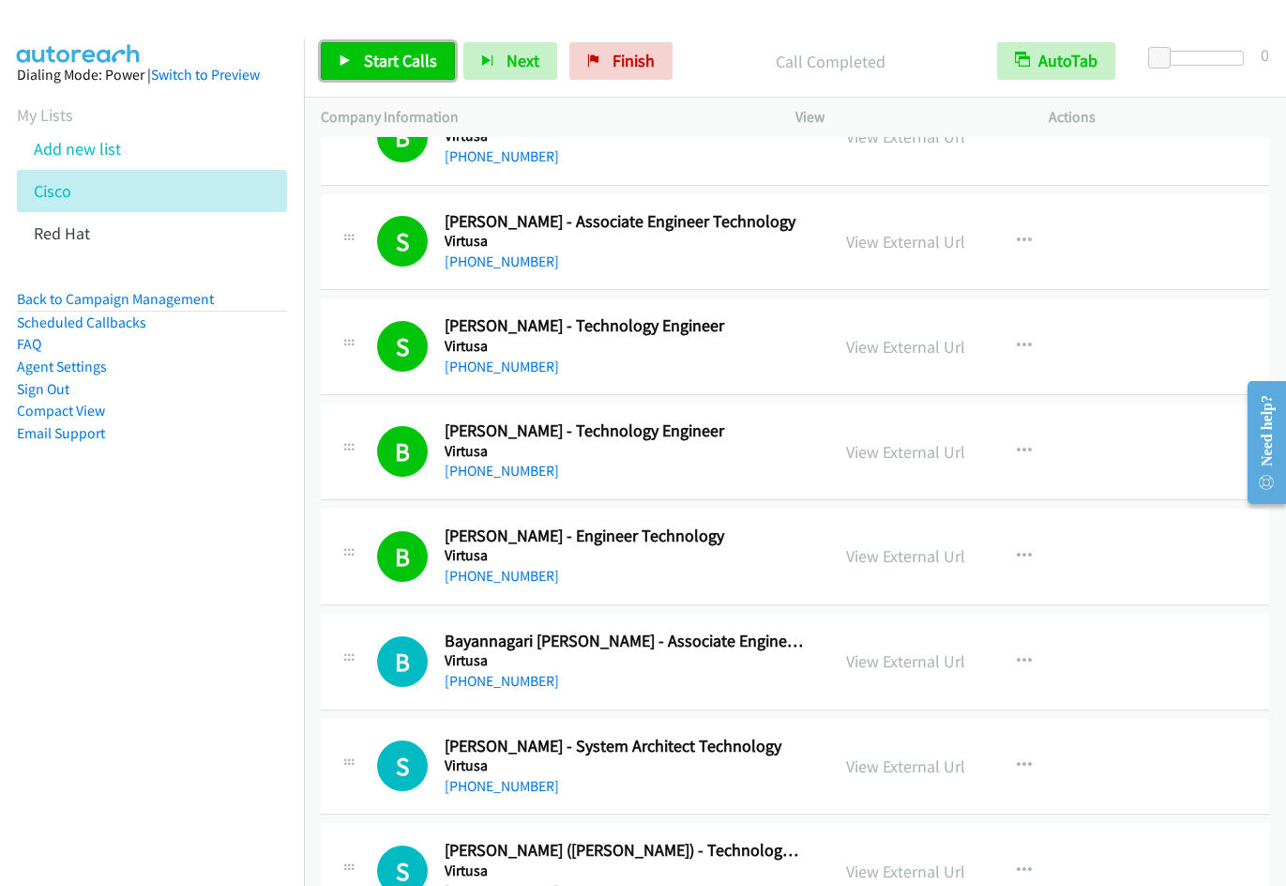
click at [394, 57] on span "Start Calls" at bounding box center [400, 61] width 73 height 22
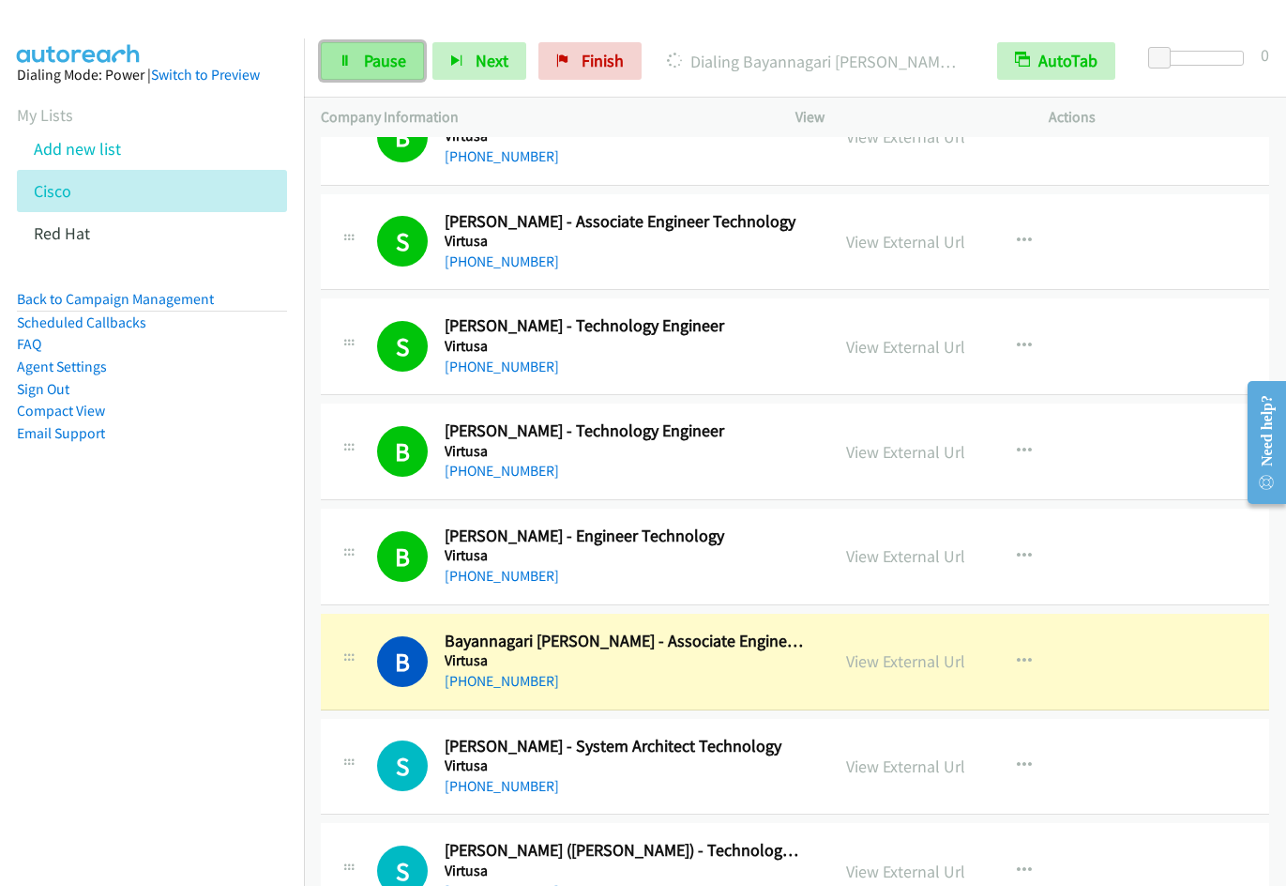
click at [366, 59] on span "Pause" at bounding box center [385, 61] width 42 height 22
click at [920, 660] on link "View External Url" at bounding box center [905, 661] width 119 height 22
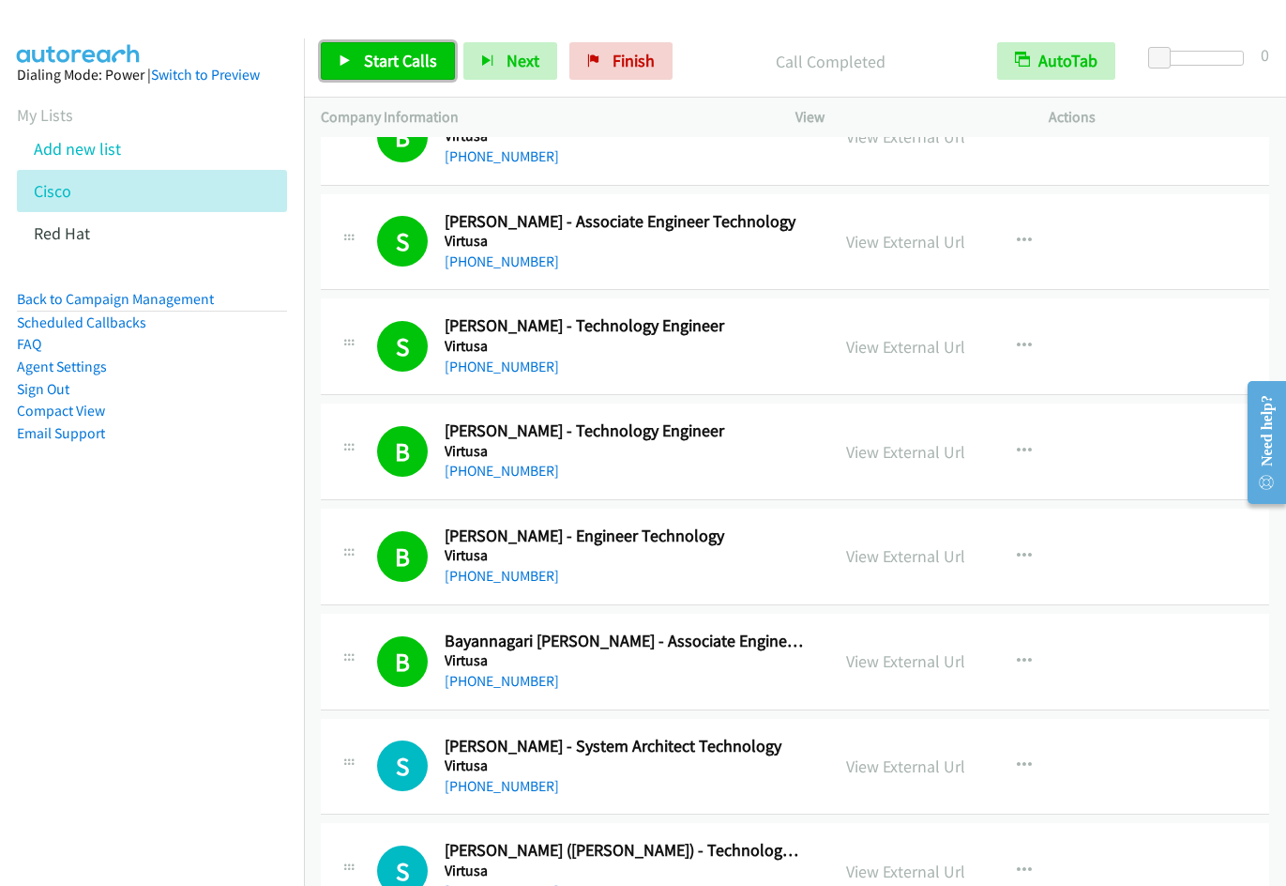
drag, startPoint x: 354, startPoint y: 54, endPoint x: 366, endPoint y: 78, distance: 26.4
click at [354, 54] on link "Start Calls" at bounding box center [388, 61] width 134 height 38
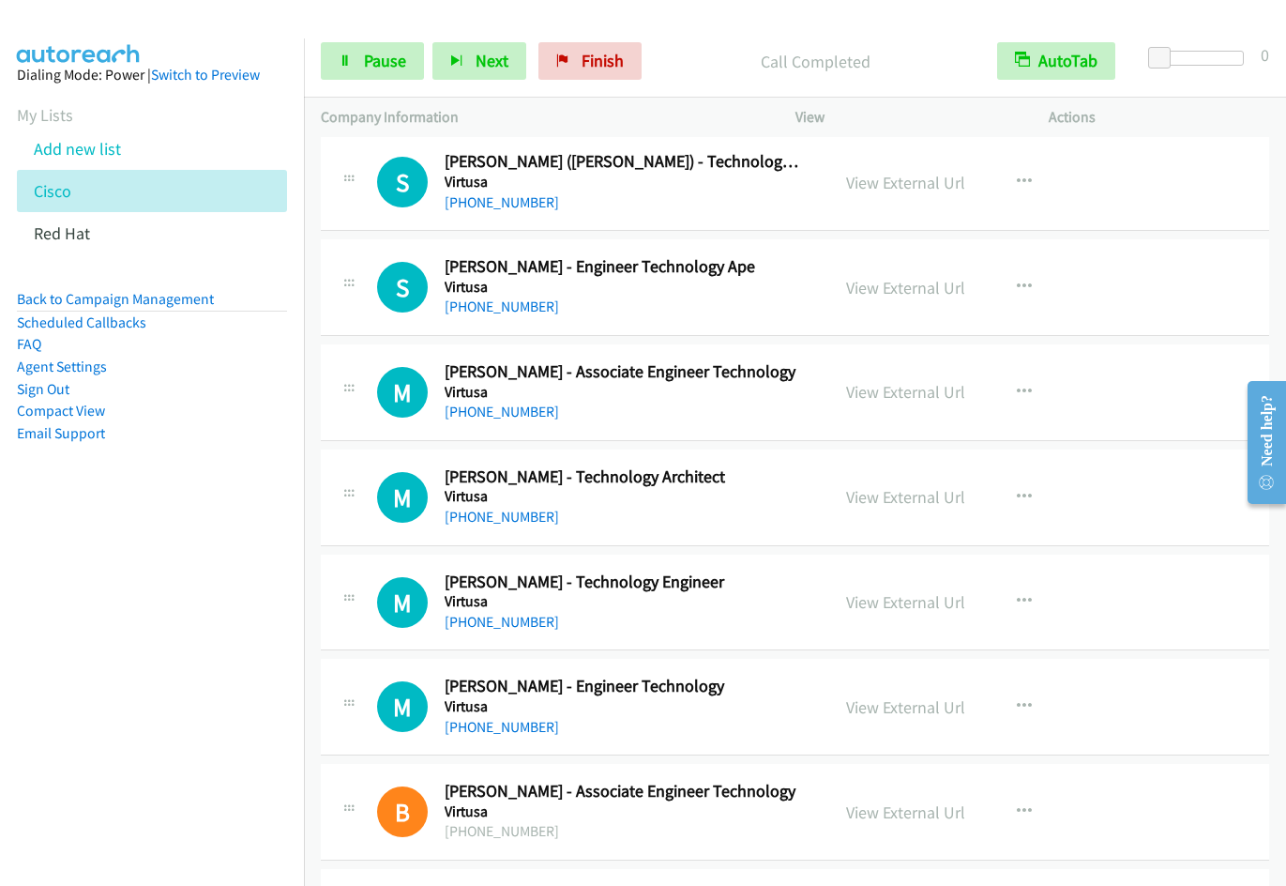
scroll to position [5741, 0]
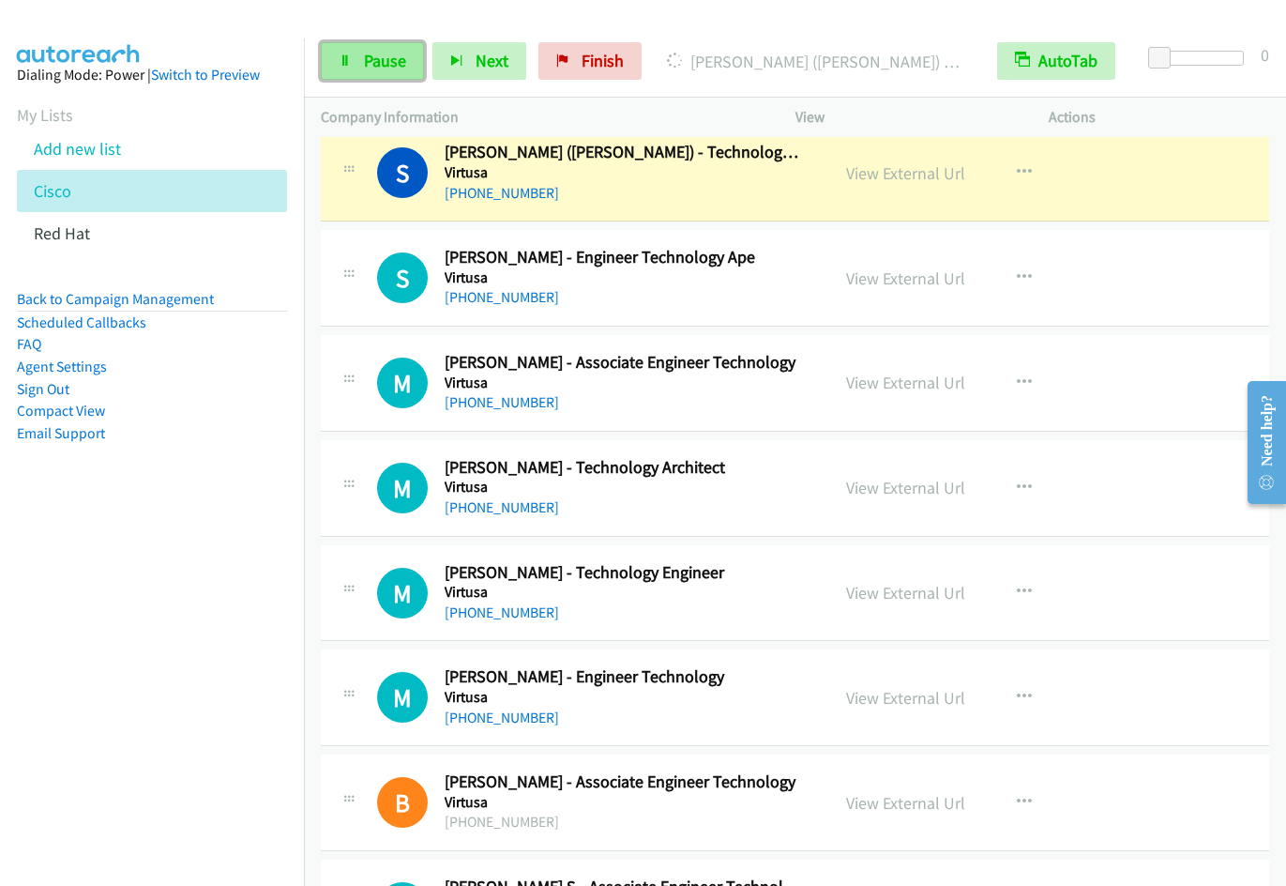
click at [354, 77] on link "Pause" at bounding box center [372, 61] width 103 height 38
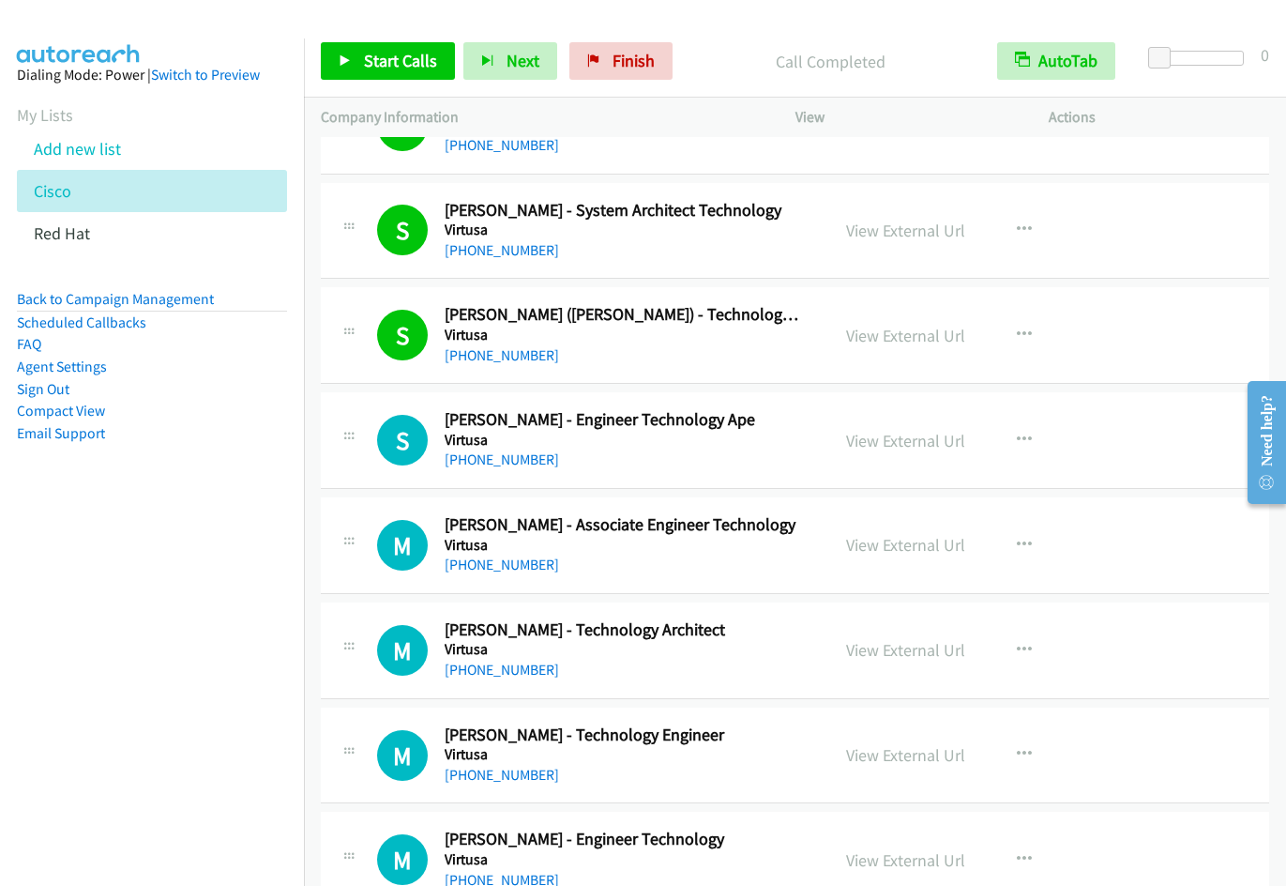
scroll to position [5620, 0]
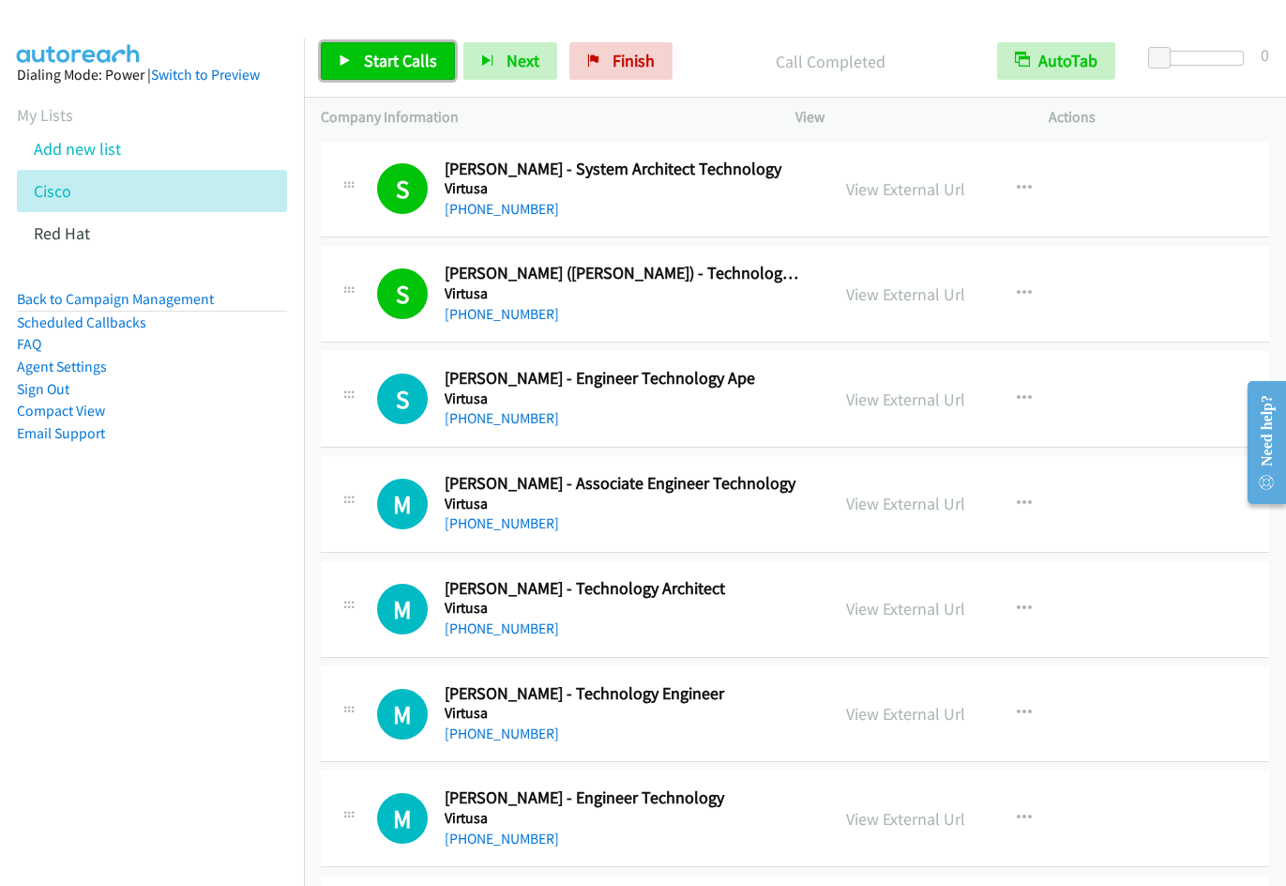
click at [416, 56] on span "Start Calls" at bounding box center [400, 61] width 73 height 22
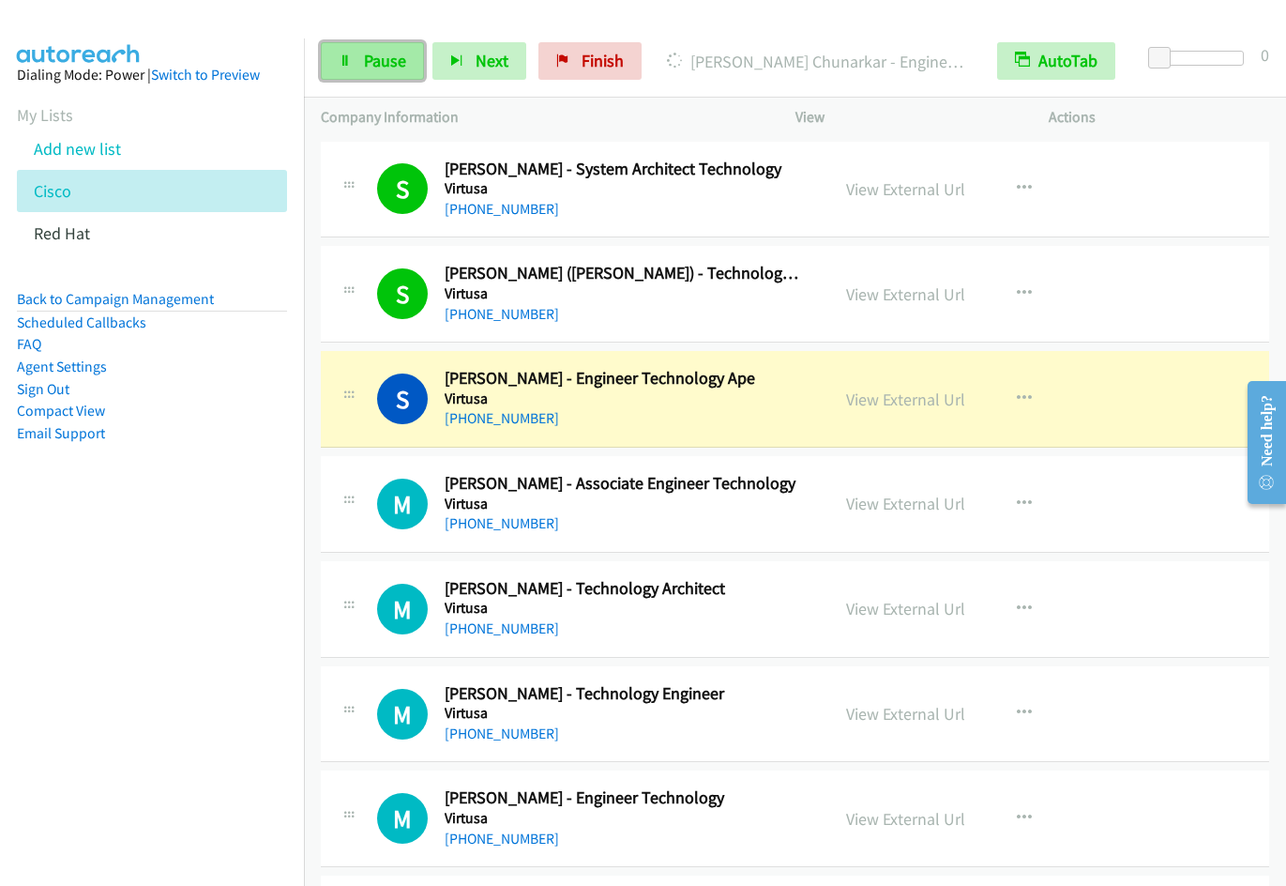
click at [394, 57] on span "Pause" at bounding box center [385, 61] width 42 height 22
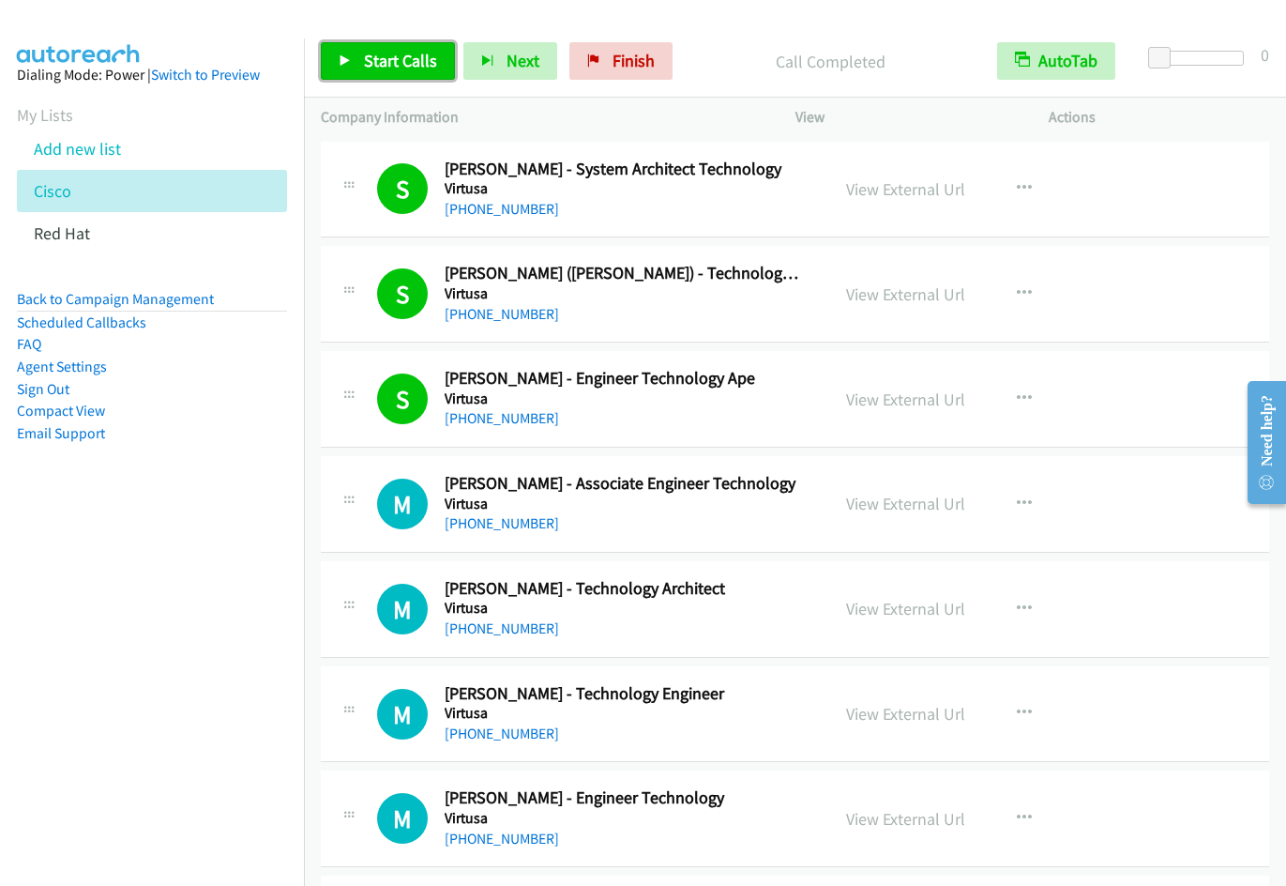
click at [365, 68] on span "Start Calls" at bounding box center [400, 61] width 73 height 22
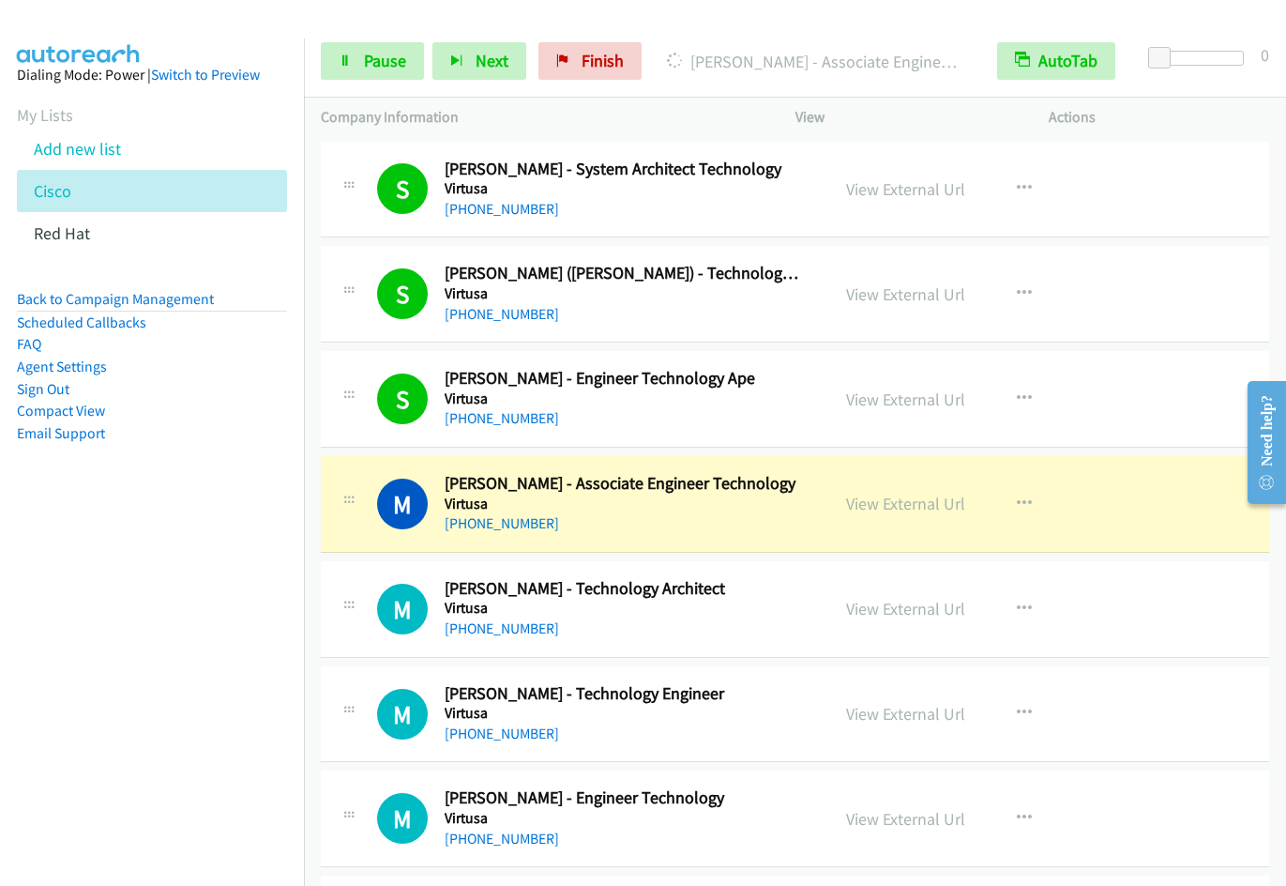
click at [167, 649] on nav "Dialing Mode: Power | Switch to Preview My Lists Add new list Cisco Red Hat Bac…" at bounding box center [152, 481] width 305 height 886
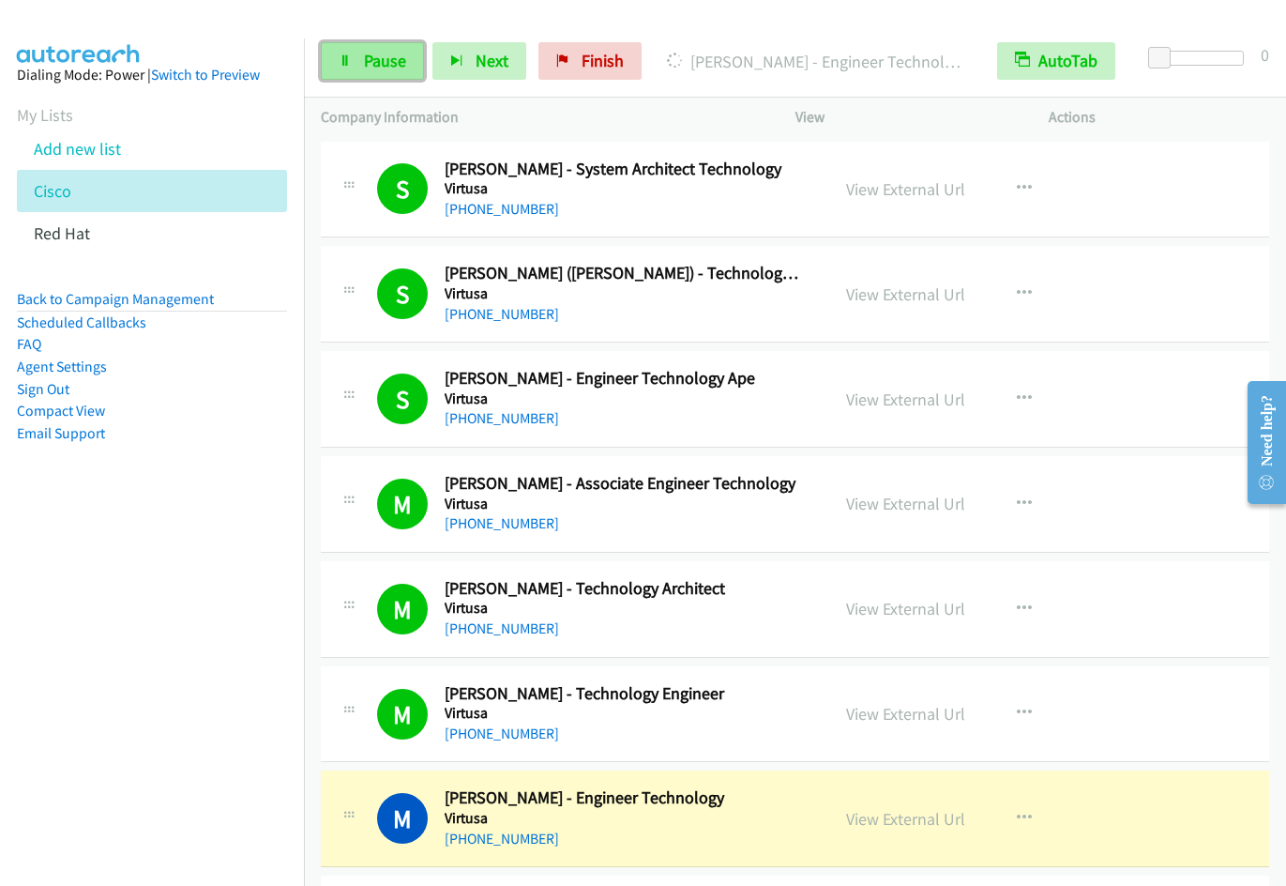
click at [376, 67] on span "Pause" at bounding box center [385, 61] width 42 height 22
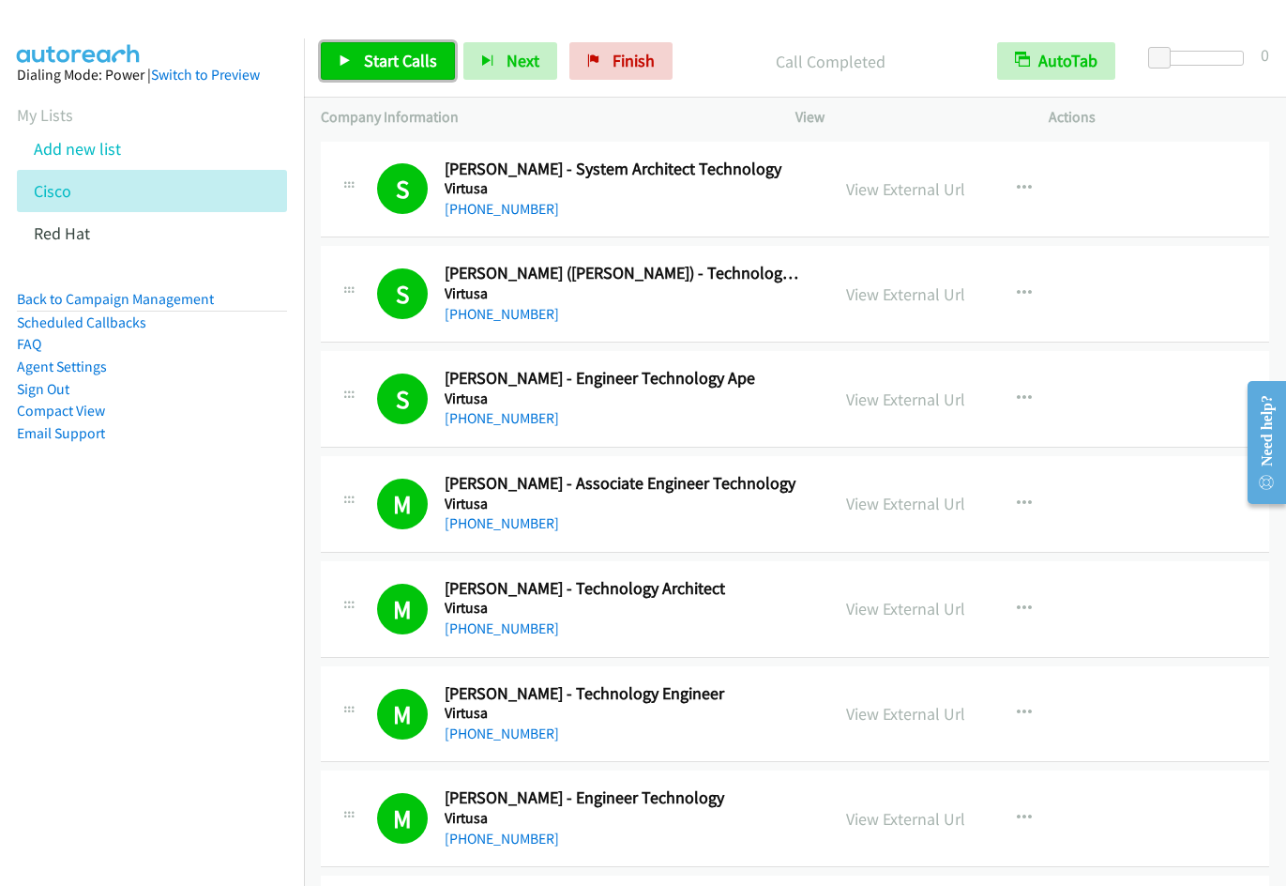
click at [393, 63] on span "Start Calls" at bounding box center [400, 61] width 73 height 22
drag, startPoint x: 207, startPoint y: 620, endPoint x: 905, endPoint y: 384, distance: 737.0
click at [207, 620] on nav "Dialing Mode: Power | Switch to Preview My Lists Add new list Cisco Red Hat Bac…" at bounding box center [152, 481] width 305 height 886
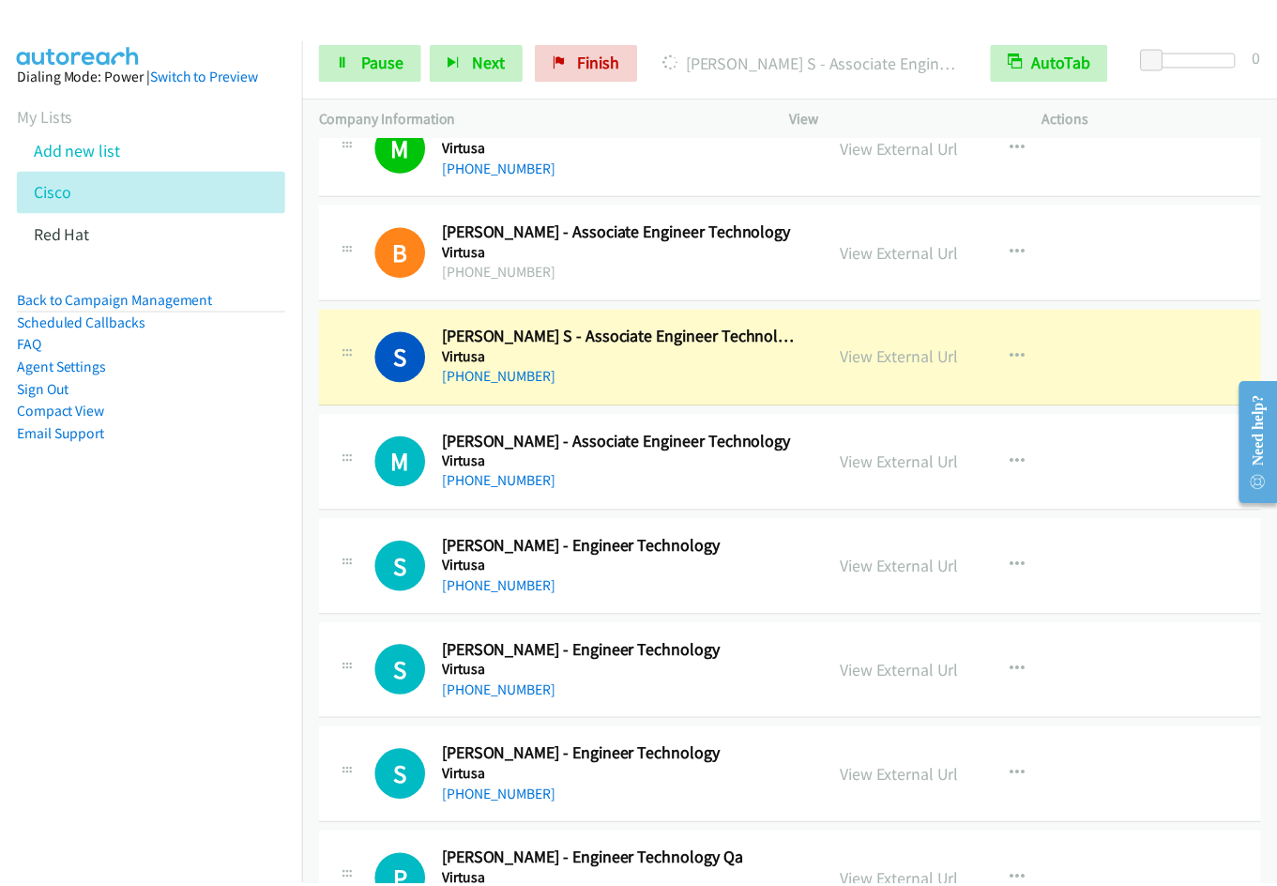
scroll to position [6250, 0]
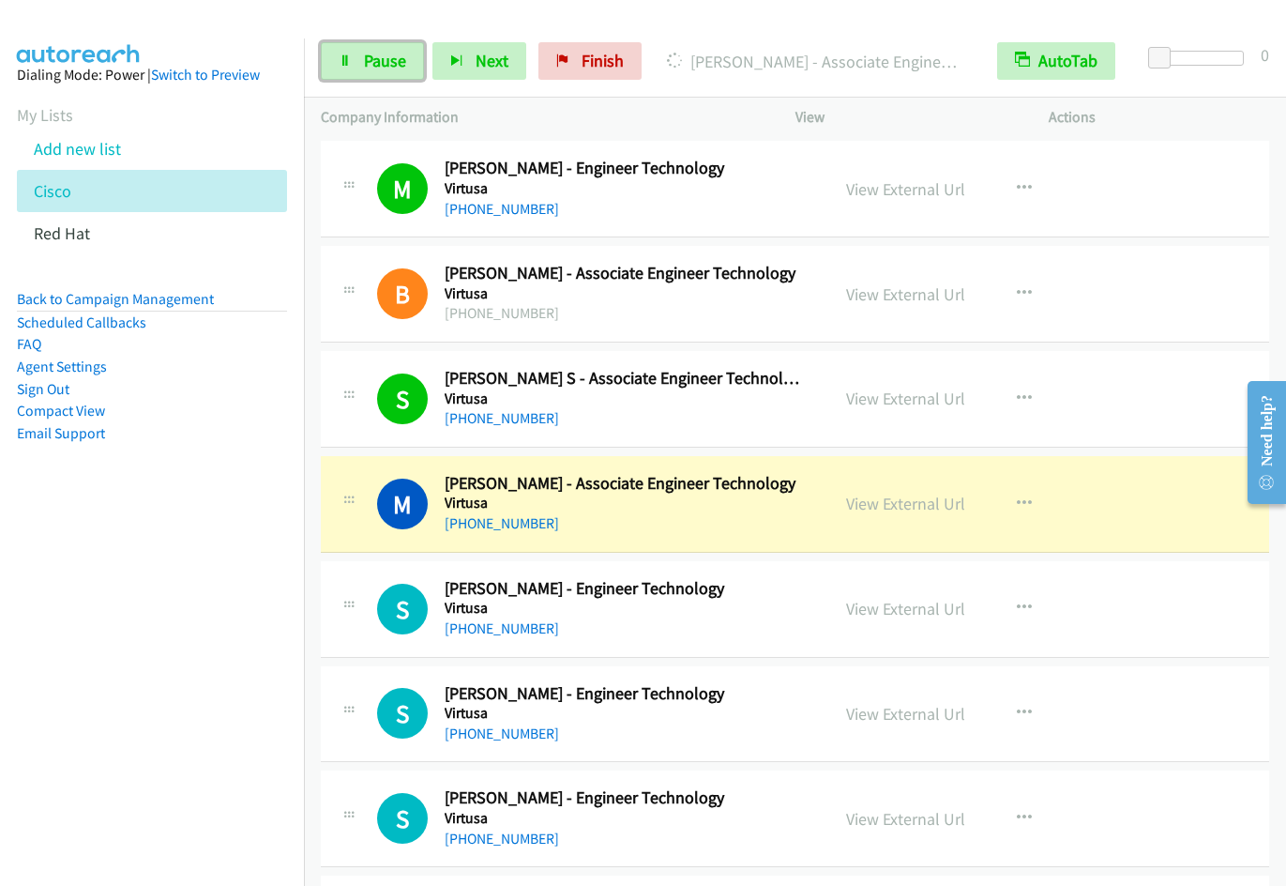
drag, startPoint x: 379, startPoint y: 60, endPoint x: 496, endPoint y: 18, distance: 124.7
click at [379, 60] on span "Pause" at bounding box center [385, 61] width 42 height 22
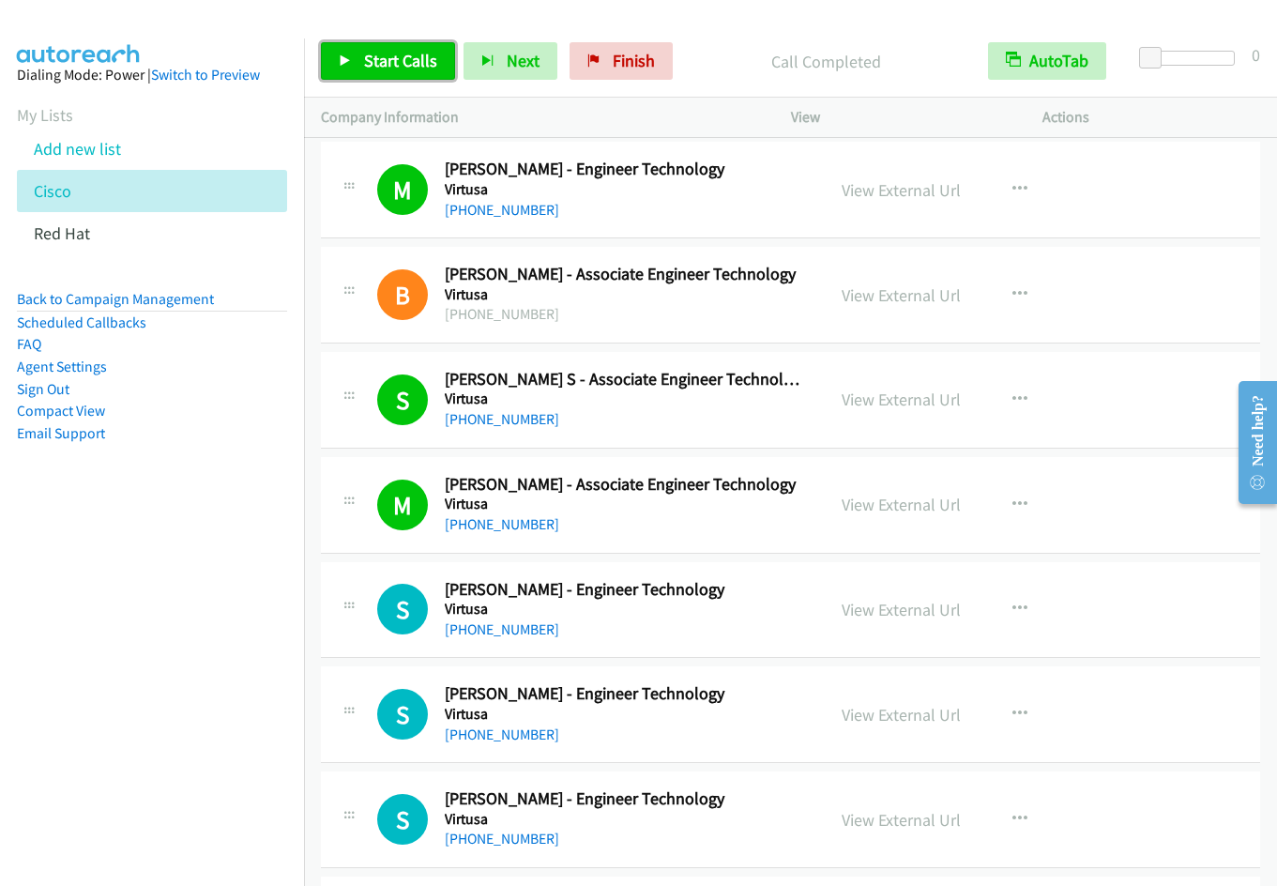
click at [376, 65] on span "Start Calls" at bounding box center [400, 61] width 73 height 22
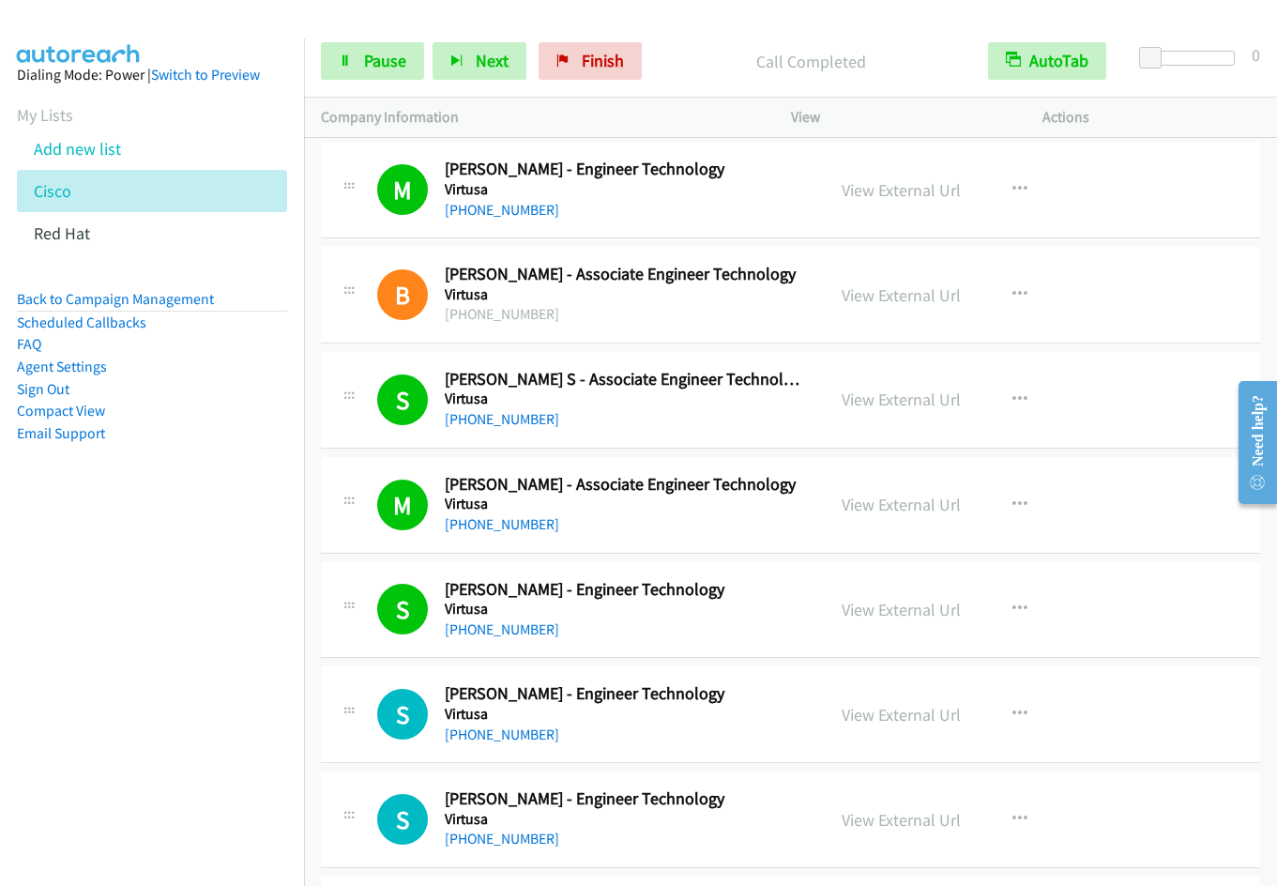
click at [191, 779] on nav "Dialing Mode: Power | Switch to Preview My Lists Add new list Cisco Red Hat Bac…" at bounding box center [152, 481] width 305 height 886
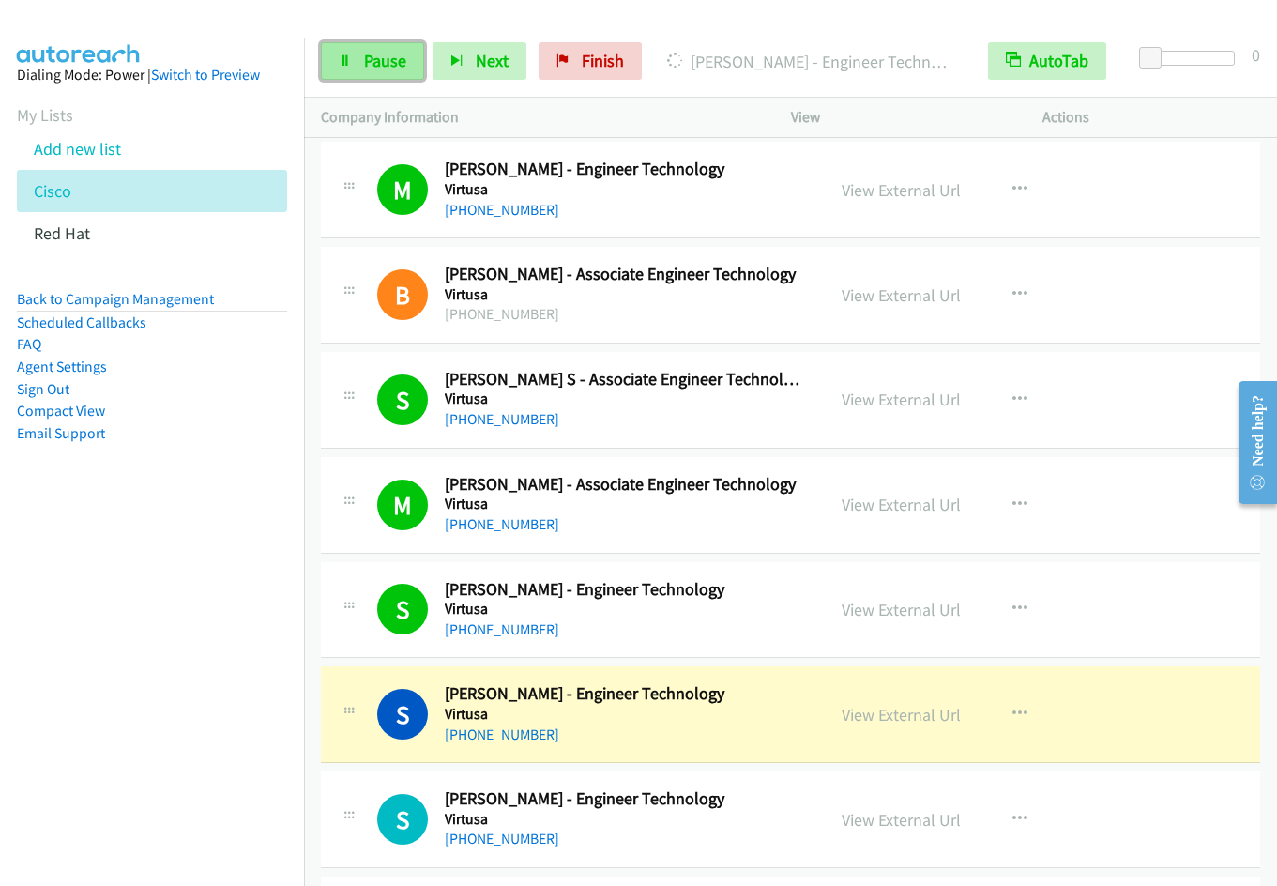
click at [369, 70] on span "Pause" at bounding box center [385, 61] width 42 height 22
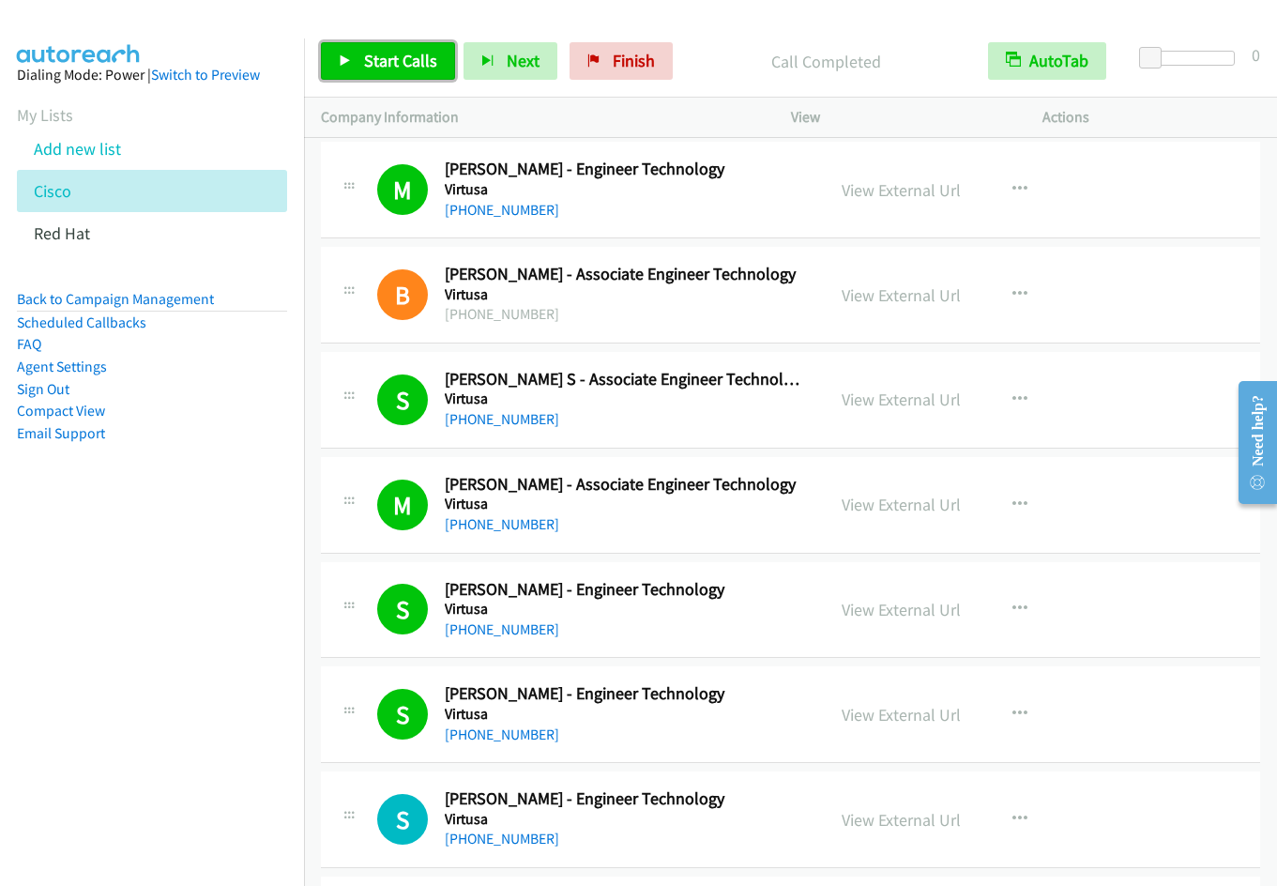
click at [400, 73] on link "Start Calls" at bounding box center [388, 61] width 134 height 38
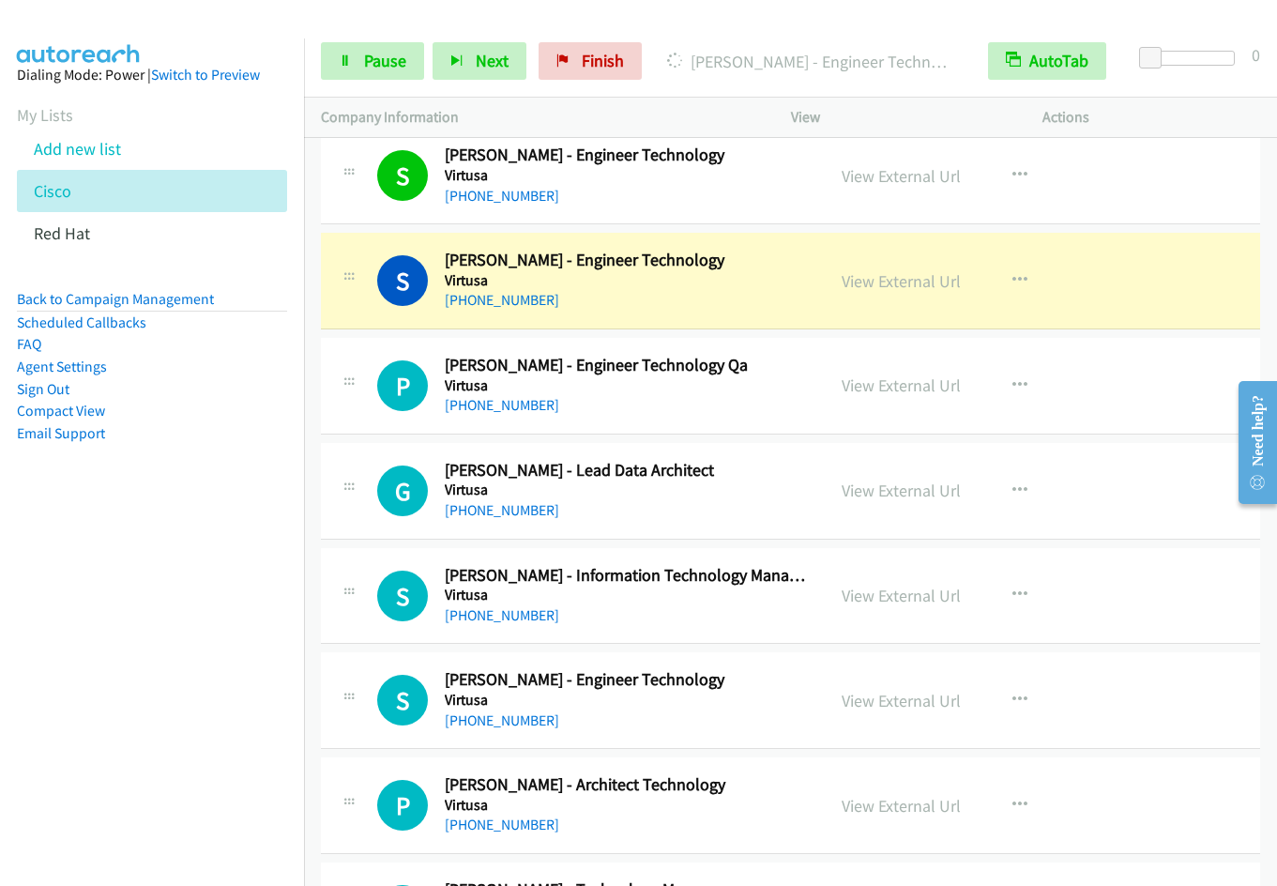
scroll to position [6838, 0]
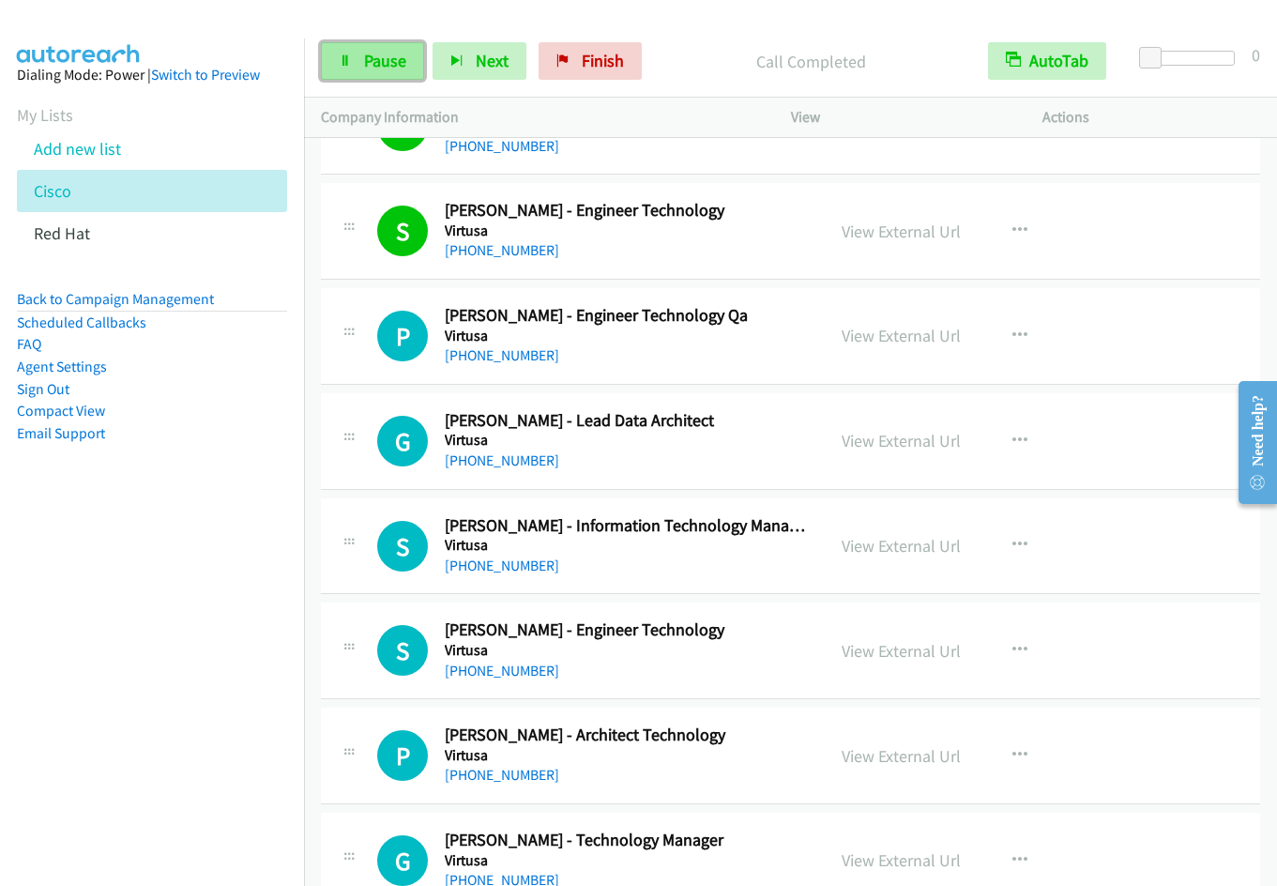
click at [393, 62] on span "Pause" at bounding box center [385, 61] width 42 height 22
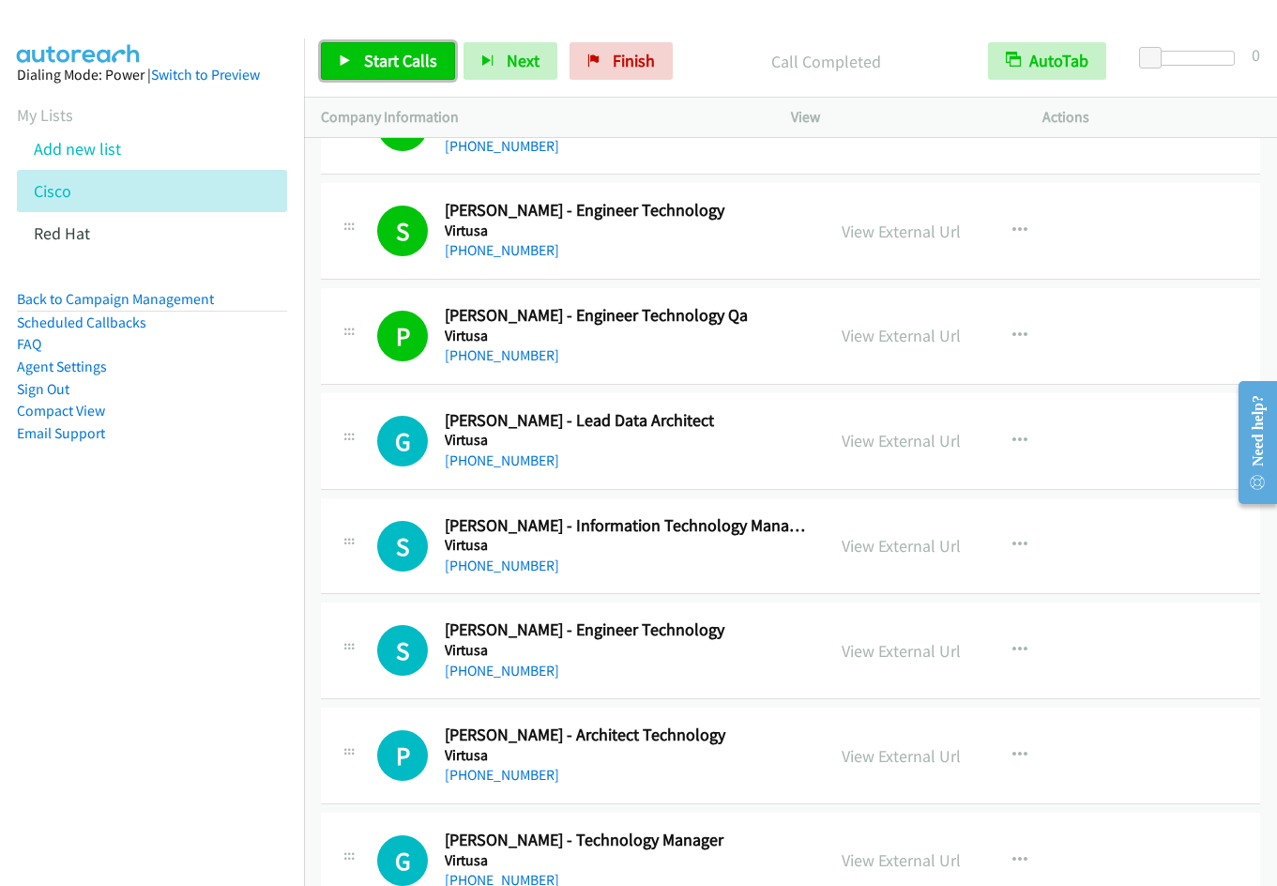
click at [392, 69] on span "Start Calls" at bounding box center [400, 61] width 73 height 22
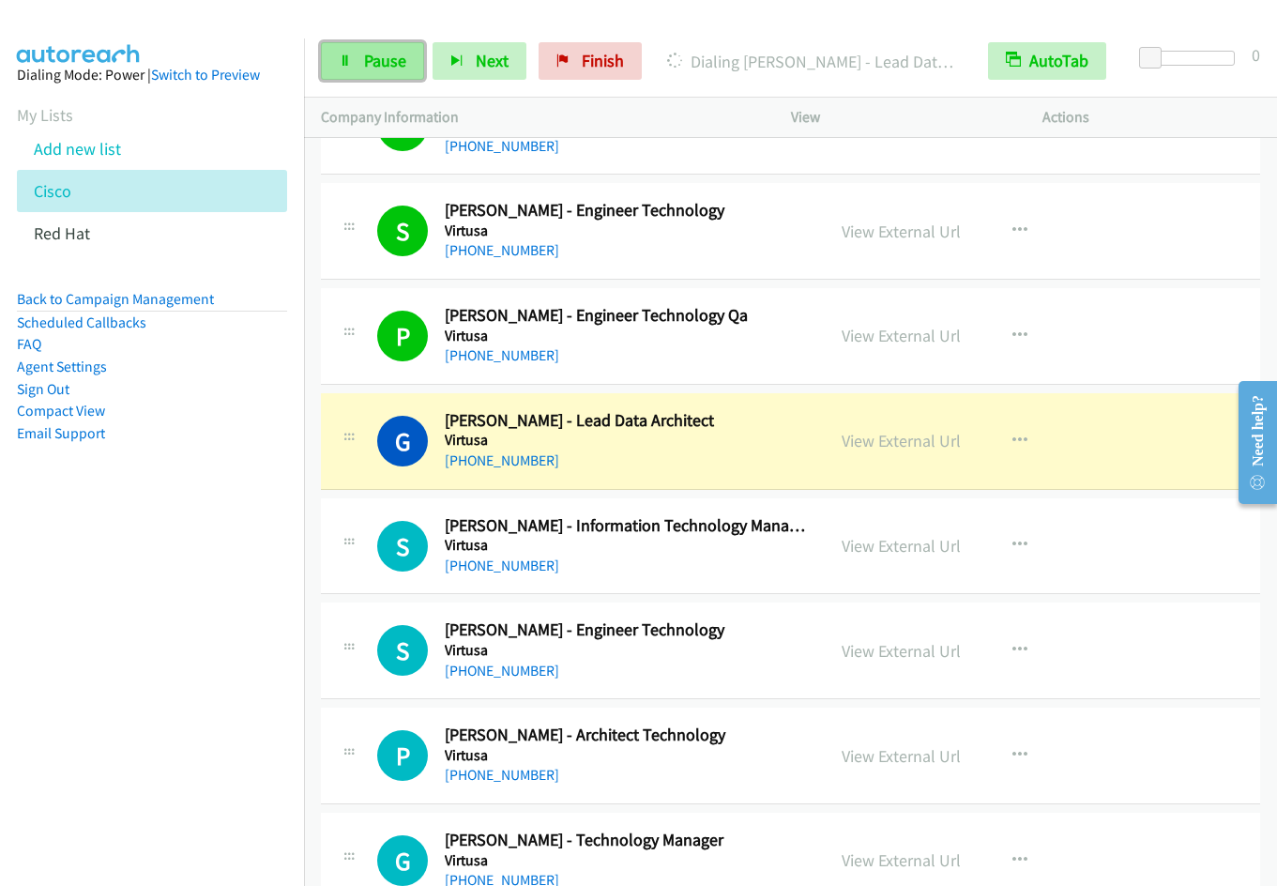
click at [381, 62] on span "Pause" at bounding box center [385, 61] width 42 height 22
